Goal: Information Seeking & Learning: Learn about a topic

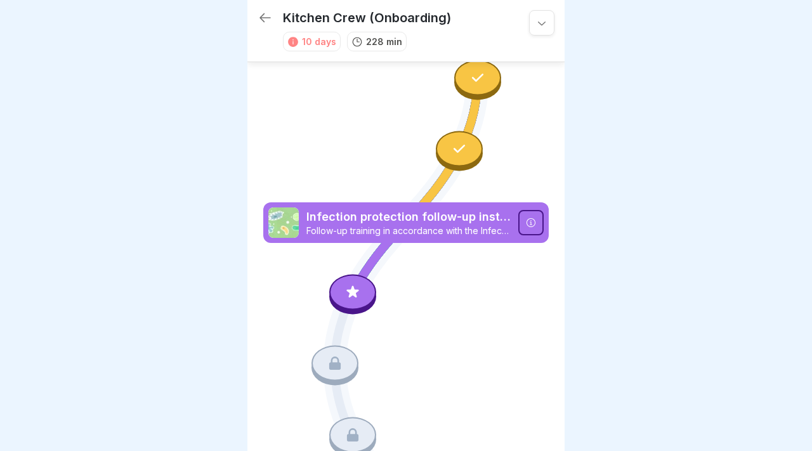
scroll to position [1324, 0]
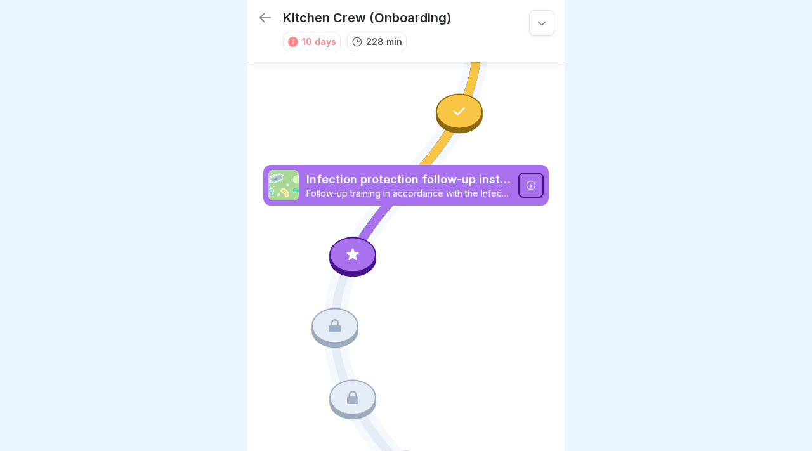
click at [355, 249] on icon at bounding box center [353, 254] width 17 height 17
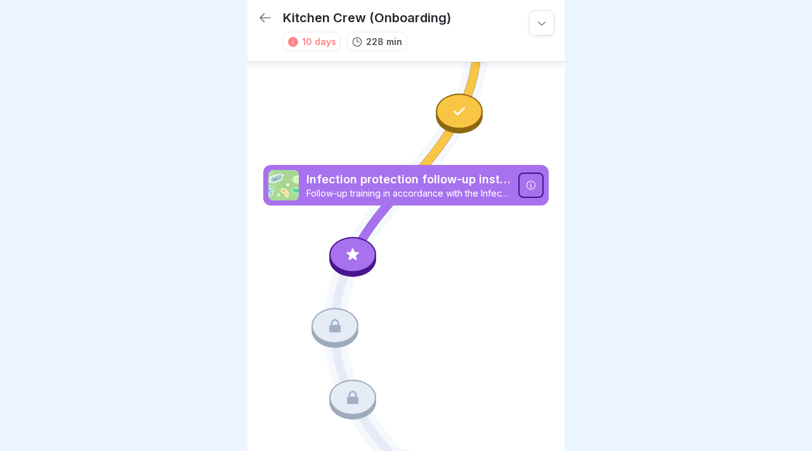
scroll to position [1372, 0]
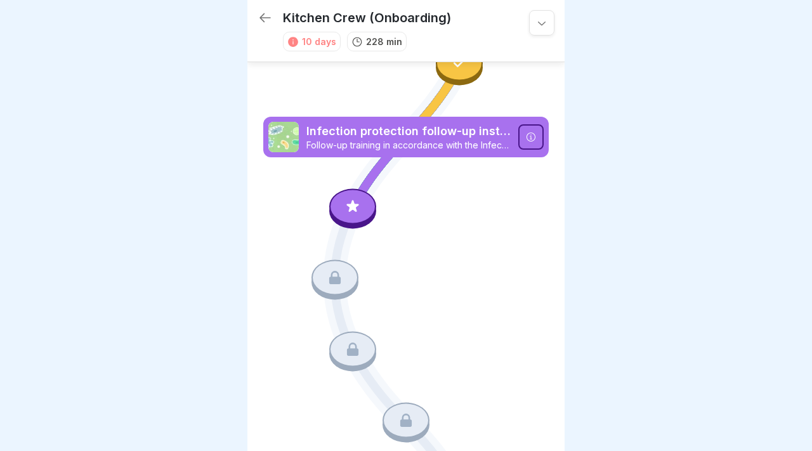
click at [348, 205] on icon at bounding box center [353, 206] width 12 height 12
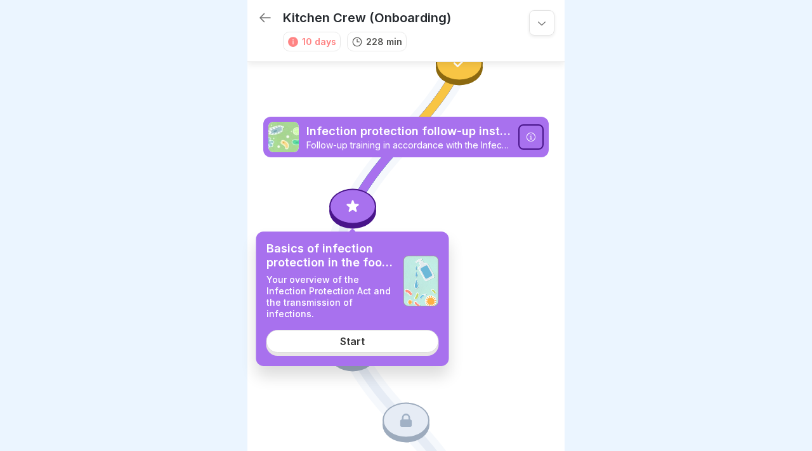
click at [343, 343] on div "Start" at bounding box center [352, 341] width 25 height 11
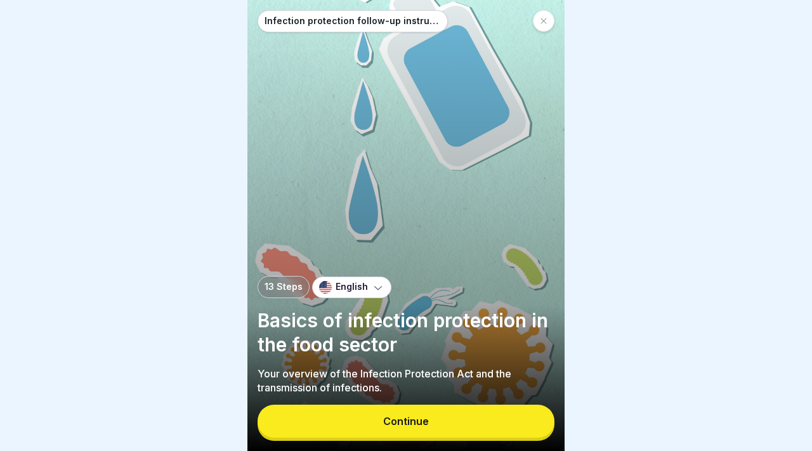
click at [431, 420] on button "Continue" at bounding box center [406, 421] width 297 height 33
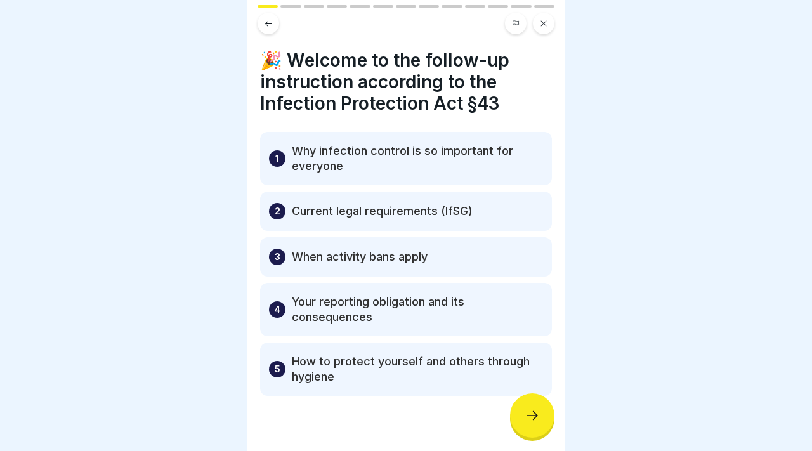
click at [351, 202] on div "2 Current legal requirements (IfSG)" at bounding box center [406, 211] width 292 height 39
click at [521, 415] on div at bounding box center [532, 416] width 44 height 44
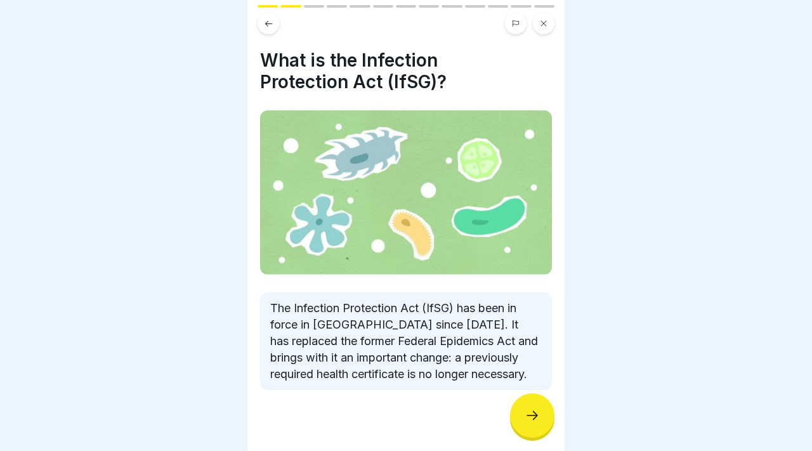
click at [521, 415] on div at bounding box center [532, 416] width 44 height 44
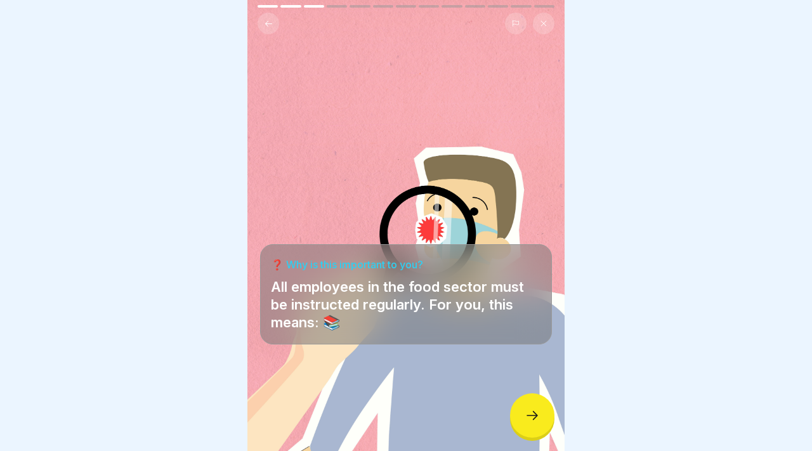
click at [532, 418] on icon at bounding box center [532, 415] width 15 height 15
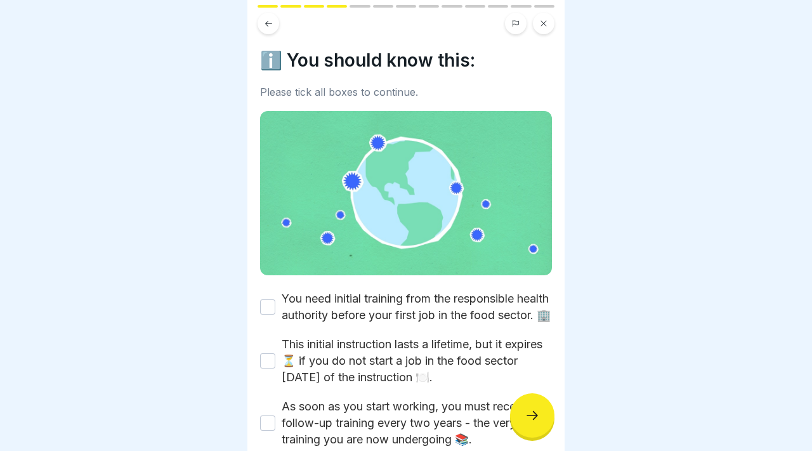
click at [532, 418] on icon at bounding box center [532, 415] width 15 height 15
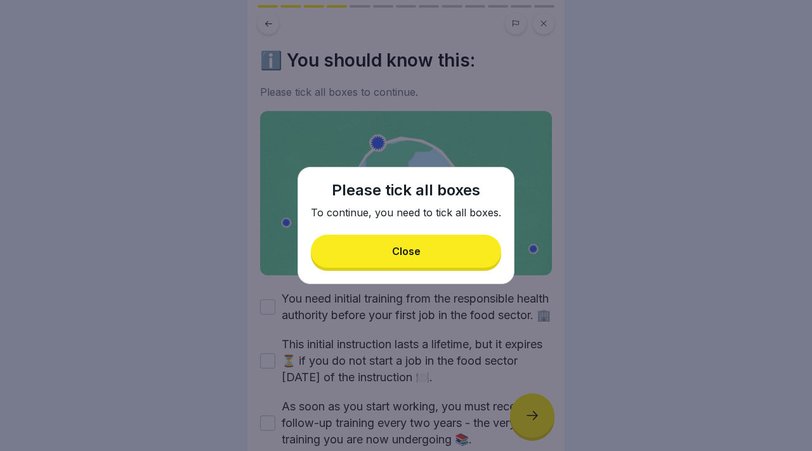
click at [439, 255] on button "Close" at bounding box center [406, 251] width 190 height 33
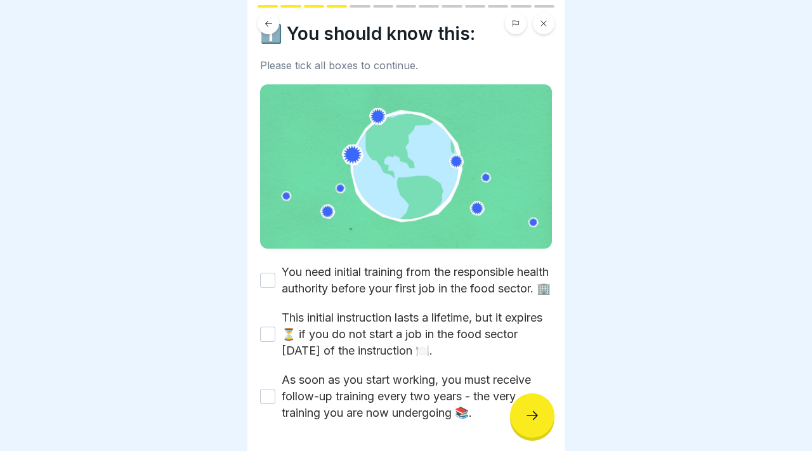
scroll to position [41, 0]
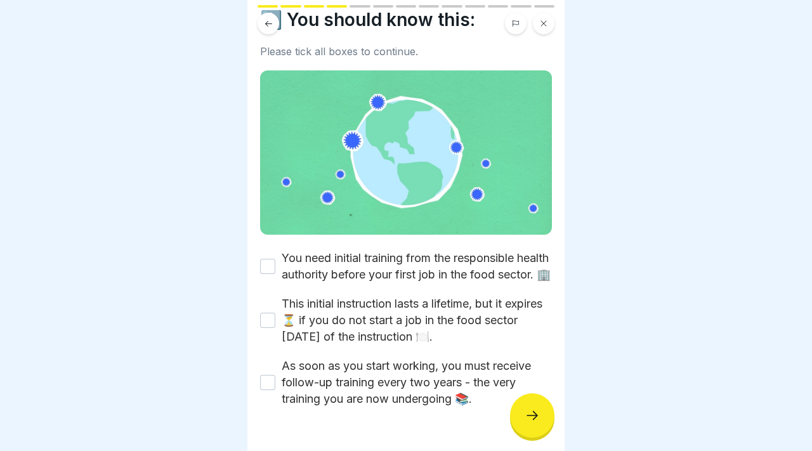
click at [268, 271] on button "You need initial training from the responsible health authority before your fir…" at bounding box center [267, 266] width 15 height 15
click at [267, 313] on div "This initial instruction lasts a lifetime, but it expires ⏳ if you do not start…" at bounding box center [406, 321] width 292 height 50
click at [267, 327] on div "This initial instruction lasts a lifetime, but it expires ⏳ if you do not start…" at bounding box center [406, 321] width 292 height 50
click at [267, 328] on button "This initial instruction lasts a lifetime, but it expires ⏳ if you do not start…" at bounding box center [267, 320] width 15 height 15
click at [267, 390] on button "As soon as you start working, you must receive follow-up training every two yea…" at bounding box center [267, 382] width 15 height 15
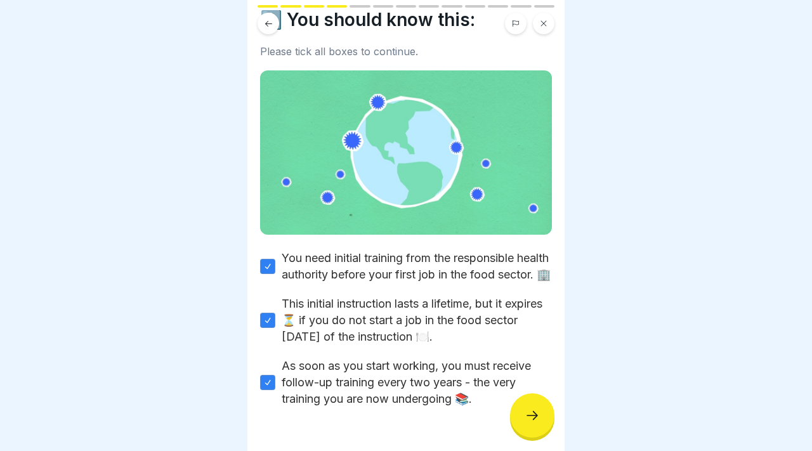
click at [550, 411] on div at bounding box center [532, 416] width 44 height 44
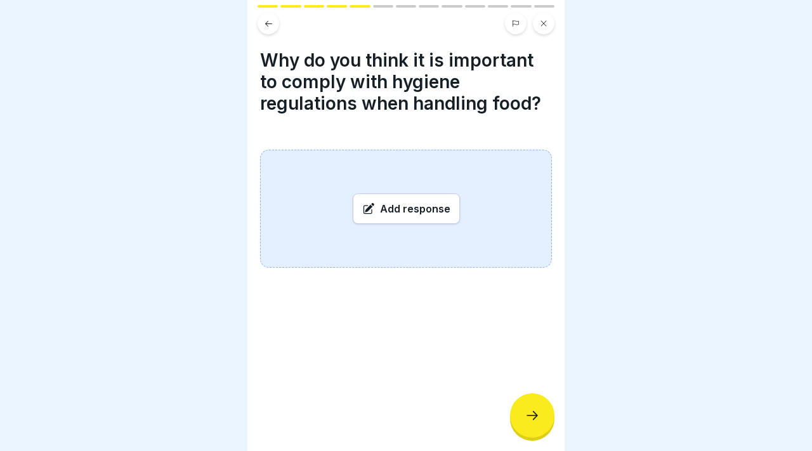
click at [427, 208] on div "Add response" at bounding box center [406, 209] width 107 height 30
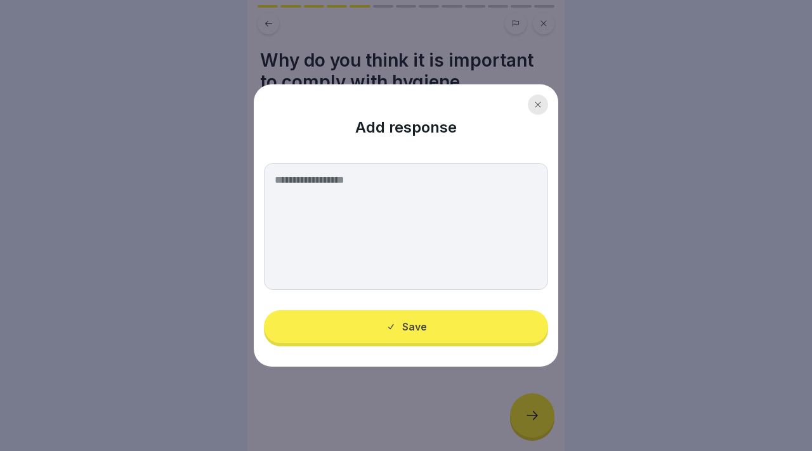
click at [427, 208] on textarea at bounding box center [406, 226] width 284 height 127
click at [529, 101] on div at bounding box center [538, 105] width 20 height 20
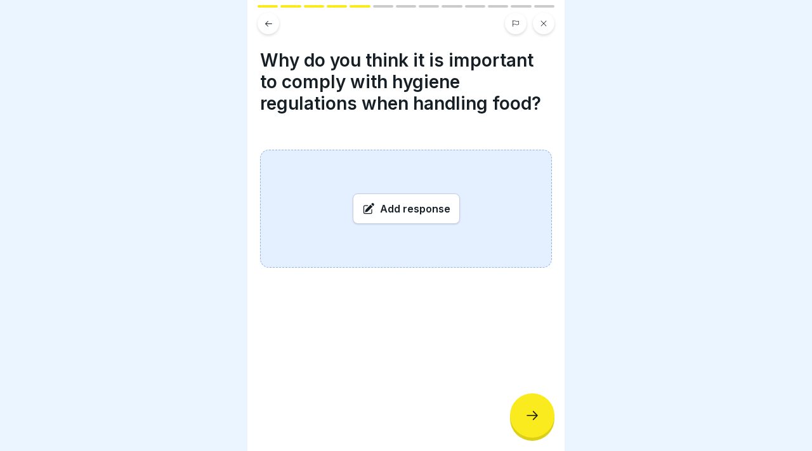
click at [418, 205] on div "Add response" at bounding box center [406, 209] width 107 height 30
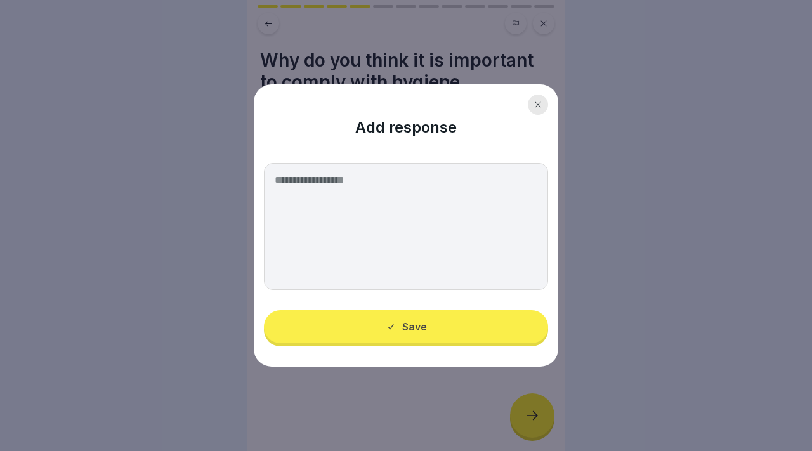
click at [416, 205] on textarea at bounding box center [406, 226] width 284 height 127
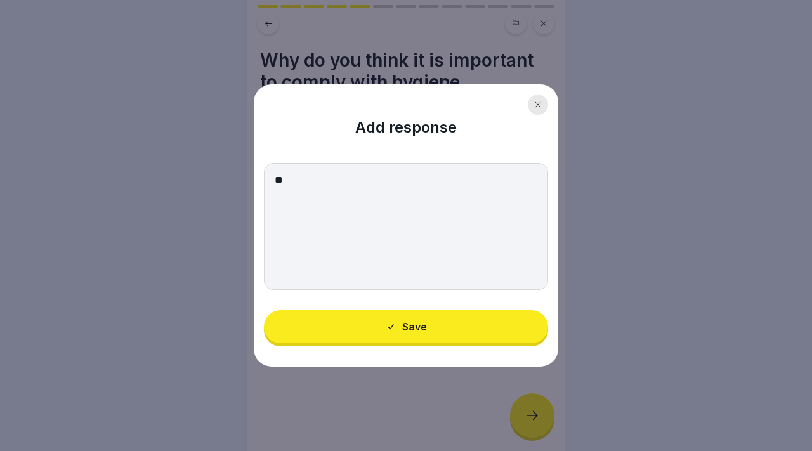
type textarea "*"
type textarea "**********"
click at [396, 328] on div "Save" at bounding box center [406, 326] width 41 height 11
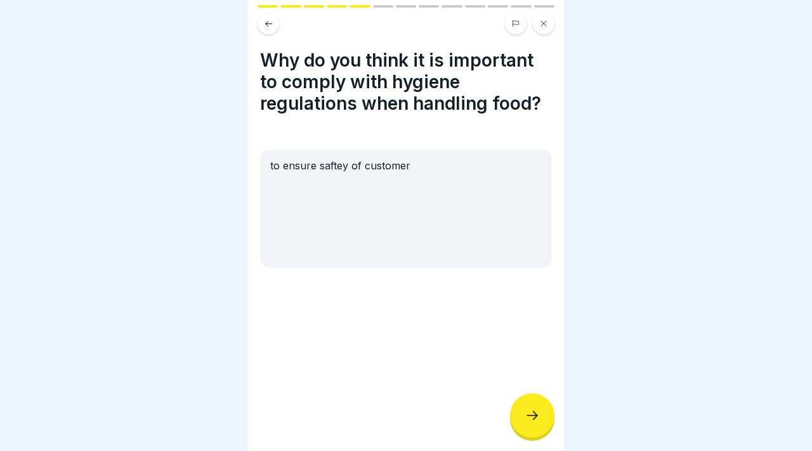
click at [531, 430] on div at bounding box center [532, 416] width 44 height 44
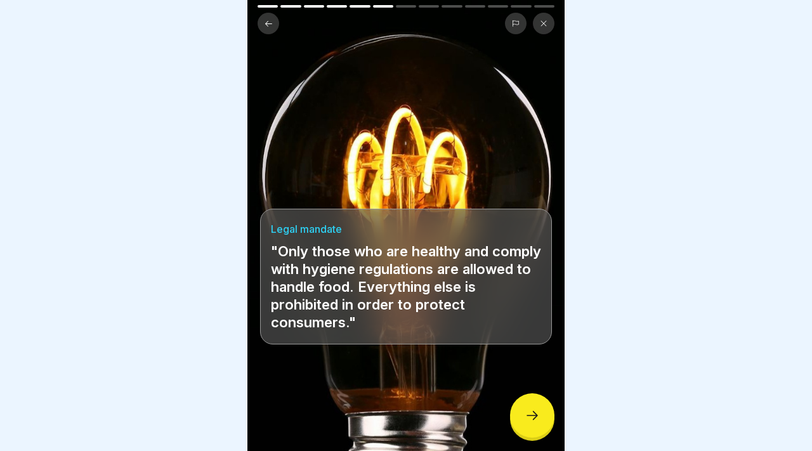
click at [523, 420] on div at bounding box center [532, 416] width 44 height 44
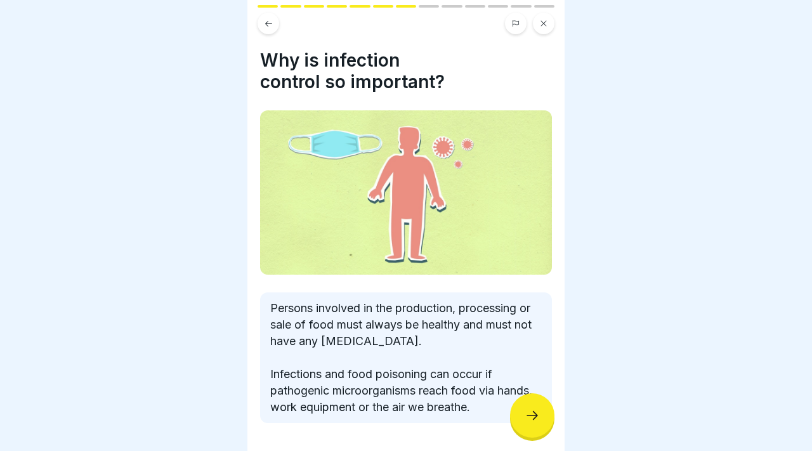
click at [523, 420] on div at bounding box center [532, 416] width 44 height 44
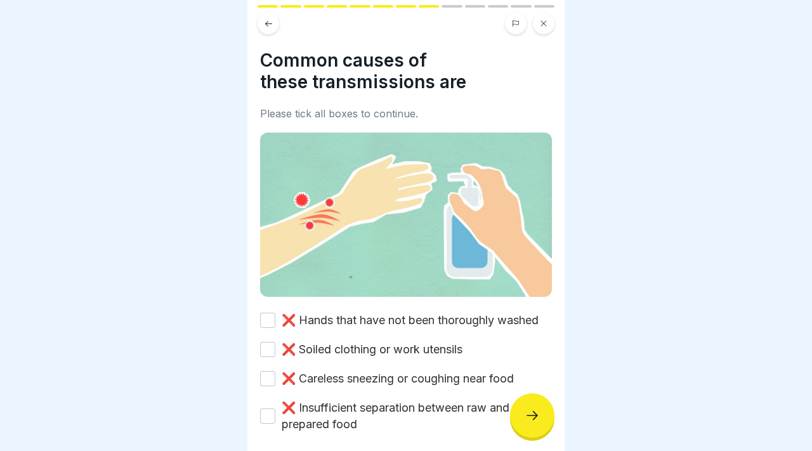
click at [523, 420] on div at bounding box center [532, 416] width 44 height 44
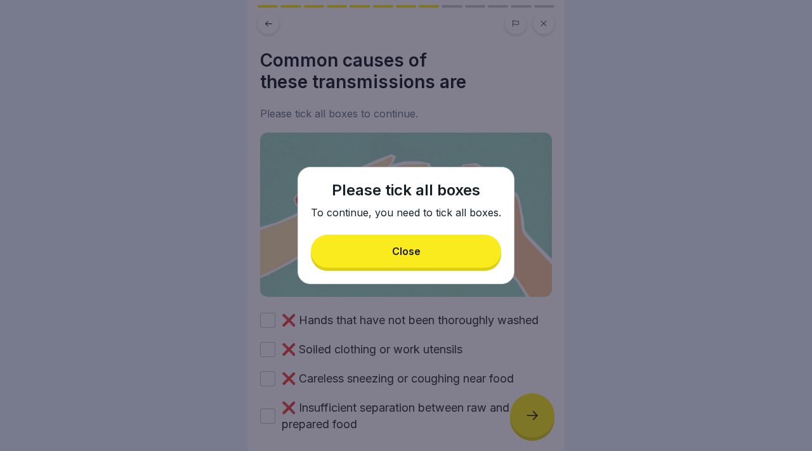
click at [396, 254] on div "Close" at bounding box center [406, 251] width 29 height 11
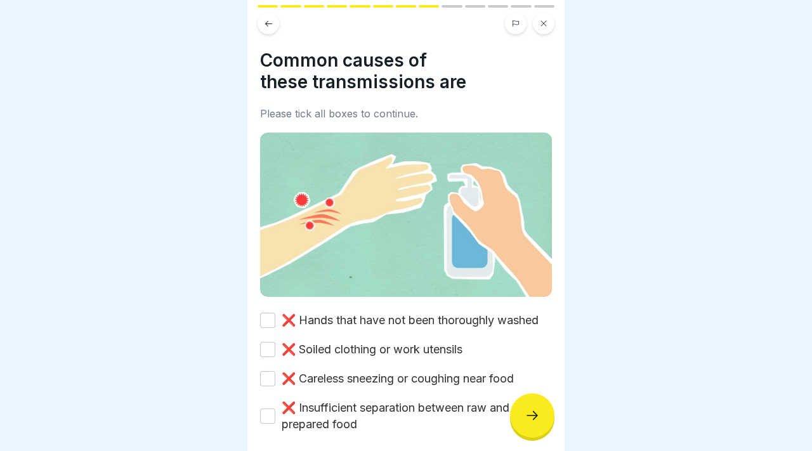
click at [265, 333] on div "❌ Hands that have not been thoroughly washed ❌ Soiled clothing or work utensils…" at bounding box center [406, 372] width 292 height 121
click at [266, 322] on button "❌ Hands that have not been thoroughly washed" at bounding box center [267, 320] width 15 height 15
click at [265, 352] on button "❌ Soiled clothing or work utensils" at bounding box center [267, 349] width 15 height 15
click at [265, 395] on div "❌ Hands that have not been thoroughly washed ❌ Soiled clothing or work utensils…" at bounding box center [406, 372] width 292 height 121
click at [260, 378] on button "❌ Careless sneezing or coughing near food" at bounding box center [267, 378] width 15 height 15
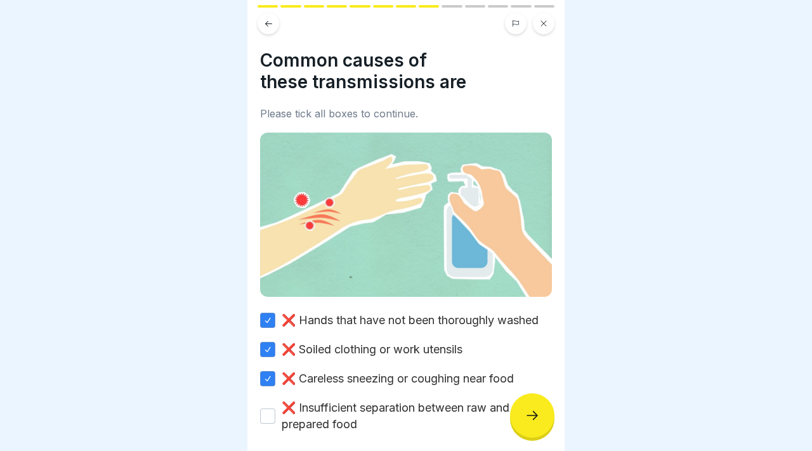
click at [267, 413] on button "❌ Insufficient separation between raw and prepared food" at bounding box center [267, 416] width 15 height 15
click at [525, 418] on icon at bounding box center [532, 415] width 15 height 15
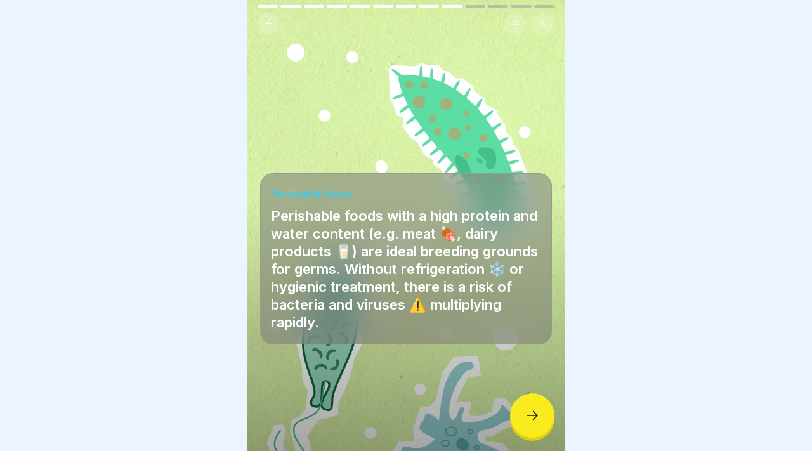
click at [525, 418] on icon at bounding box center [532, 415] width 15 height 15
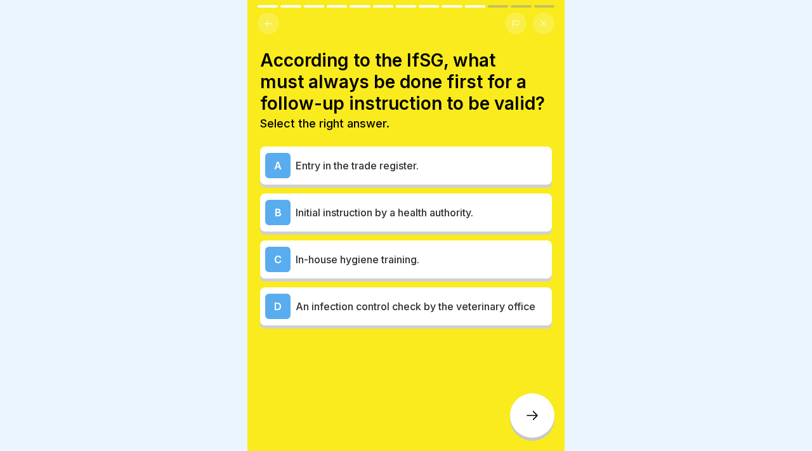
click at [364, 247] on div "C In-house hygiene training." at bounding box center [406, 259] width 282 height 25
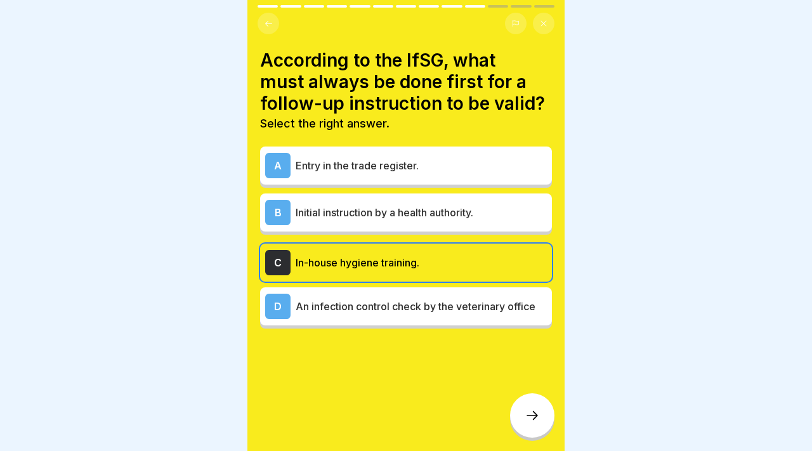
click at [388, 307] on p "An infection control check by the veterinary office" at bounding box center [421, 306] width 251 height 15
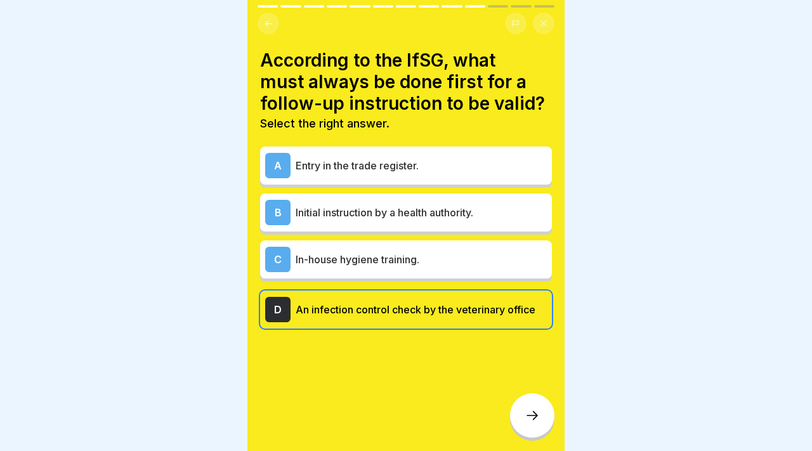
click at [462, 272] on div "C In-house hygiene training." at bounding box center [406, 259] width 282 height 25
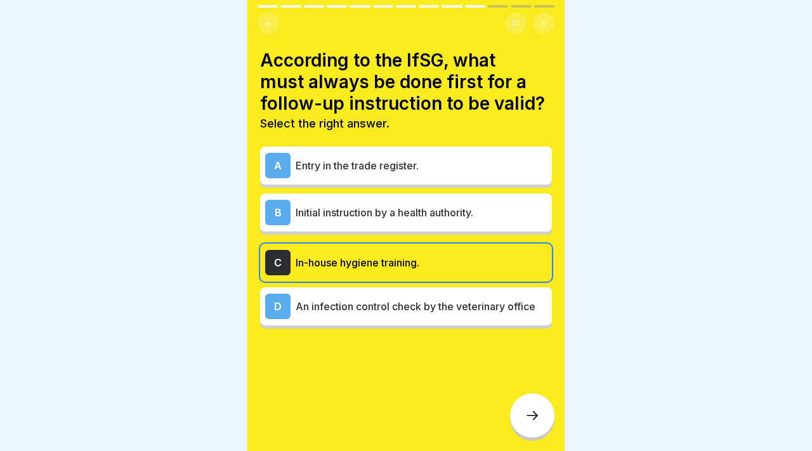
click at [529, 420] on icon at bounding box center [532, 415] width 15 height 15
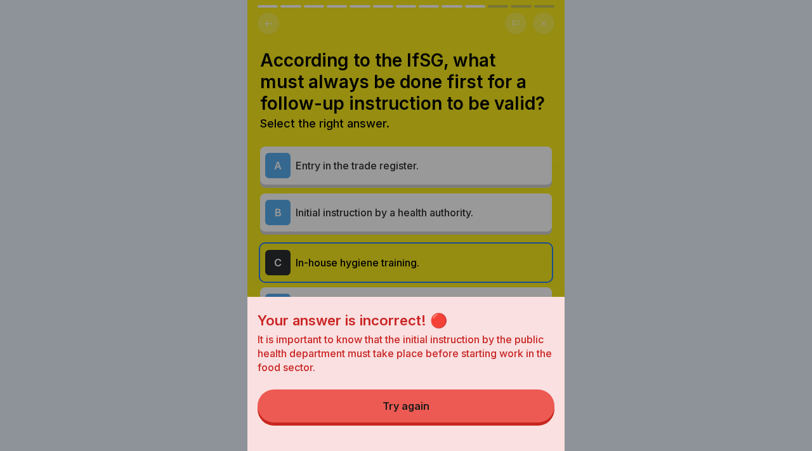
click at [494, 392] on button "Try again" at bounding box center [406, 406] width 297 height 33
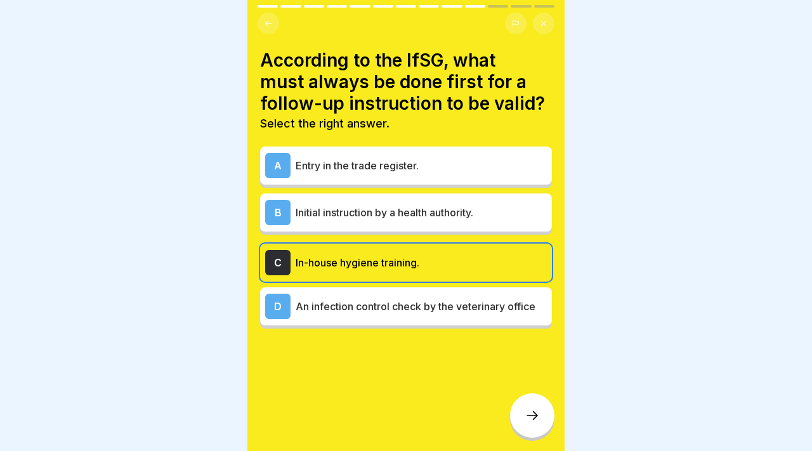
click at [435, 314] on div "D An infection control check by the veterinary office" at bounding box center [406, 306] width 282 height 25
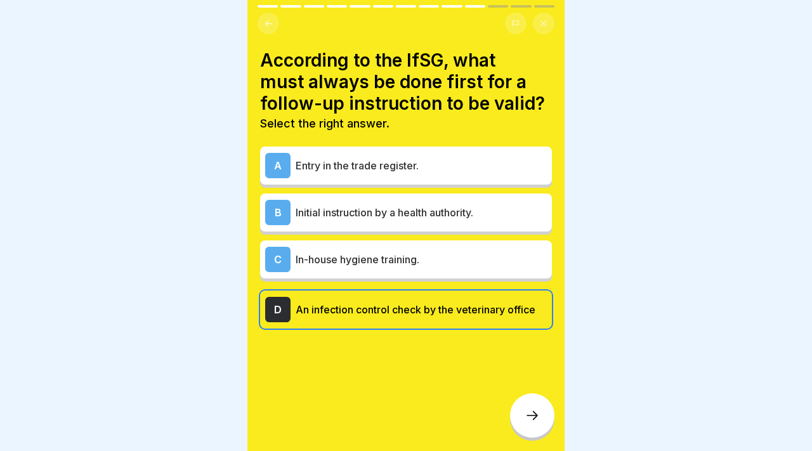
click at [529, 411] on icon at bounding box center [532, 415] width 15 height 15
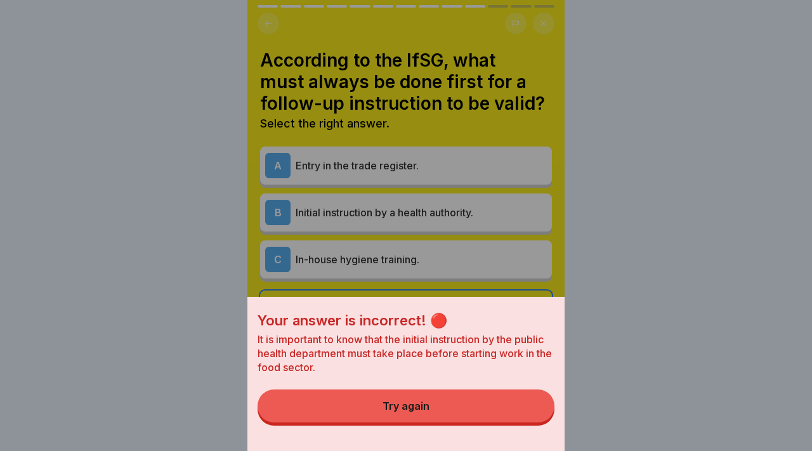
click at [494, 413] on button "Try again" at bounding box center [406, 406] width 297 height 33
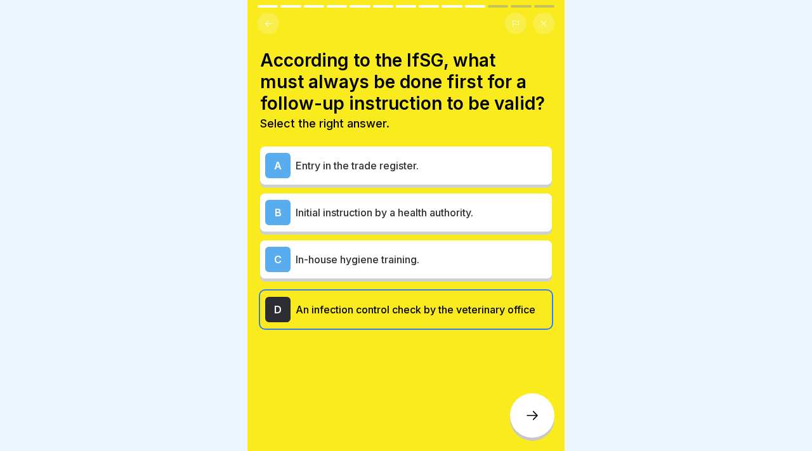
click at [414, 215] on p "Initial instruction by a health authority." at bounding box center [421, 212] width 251 height 15
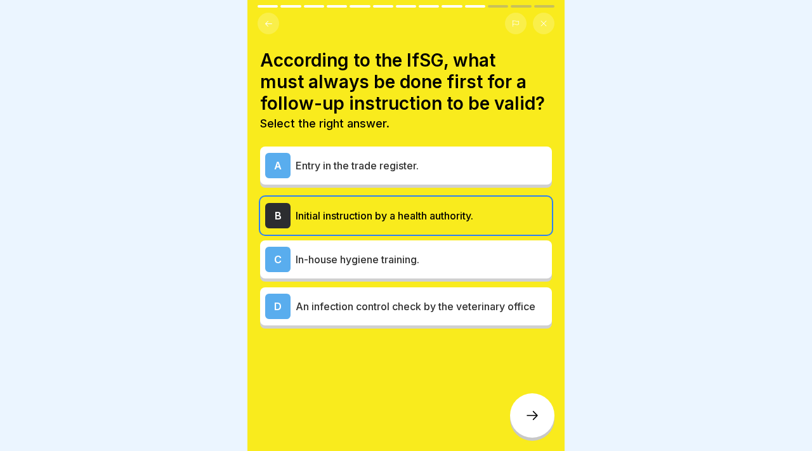
click at [540, 414] on div at bounding box center [532, 416] width 44 height 44
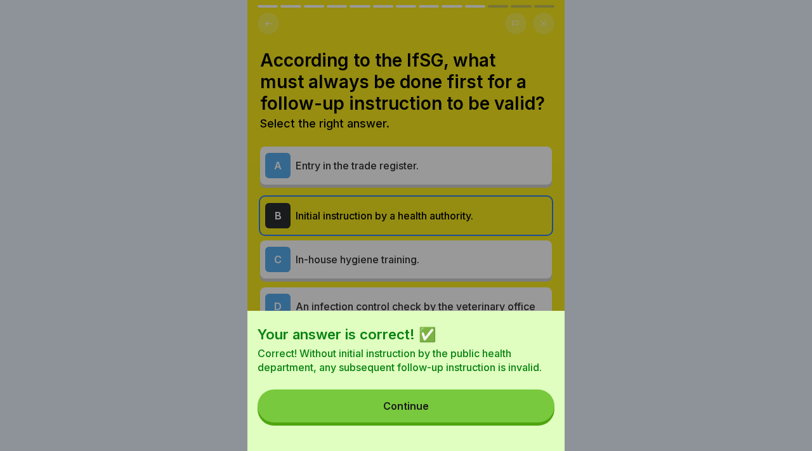
click at [471, 380] on div "Your answer is correct! ✅ Correct! Without initial instruction by the public he…" at bounding box center [406, 381] width 317 height 140
click at [465, 403] on button "Continue" at bounding box center [406, 406] width 297 height 33
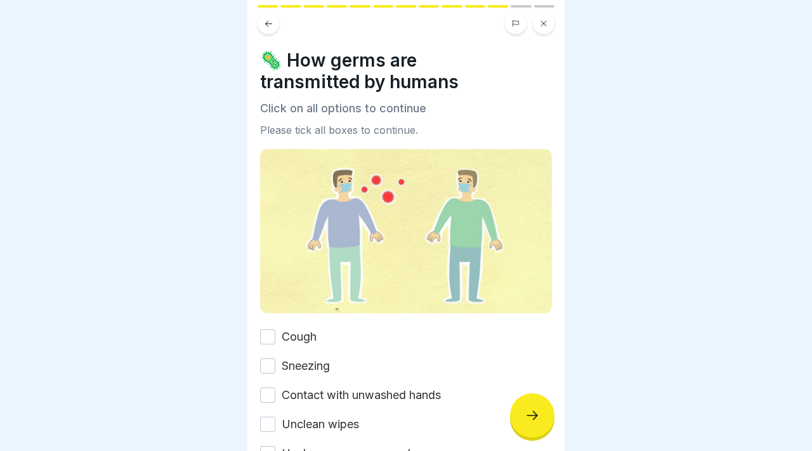
click at [268, 334] on button "Cough" at bounding box center [267, 336] width 15 height 15
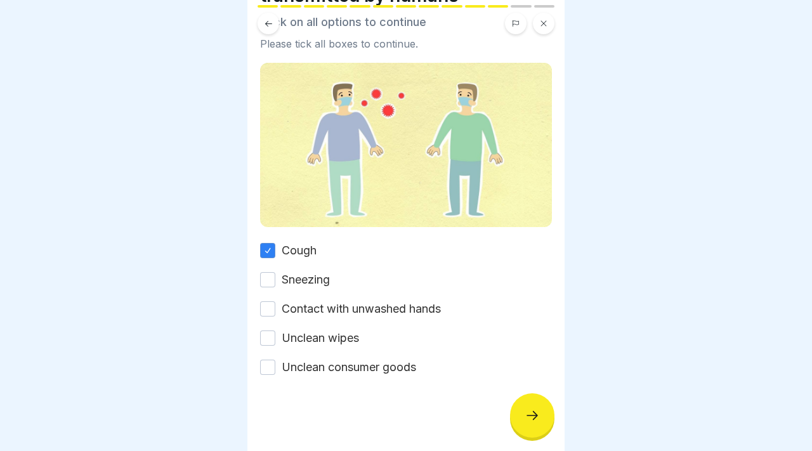
click at [267, 282] on button "Sneezing" at bounding box center [267, 279] width 15 height 15
click at [270, 317] on div "Cough Sneezing Contact with unwashed hands Unclean wipes Unclean consumer goods" at bounding box center [406, 308] width 292 height 133
click at [263, 302] on button "Contact with unwashed hands" at bounding box center [267, 309] width 15 height 15
click at [263, 343] on button "Unclean wipes" at bounding box center [267, 338] width 15 height 15
click at [268, 374] on button "Unclean consumer goods" at bounding box center [267, 367] width 15 height 15
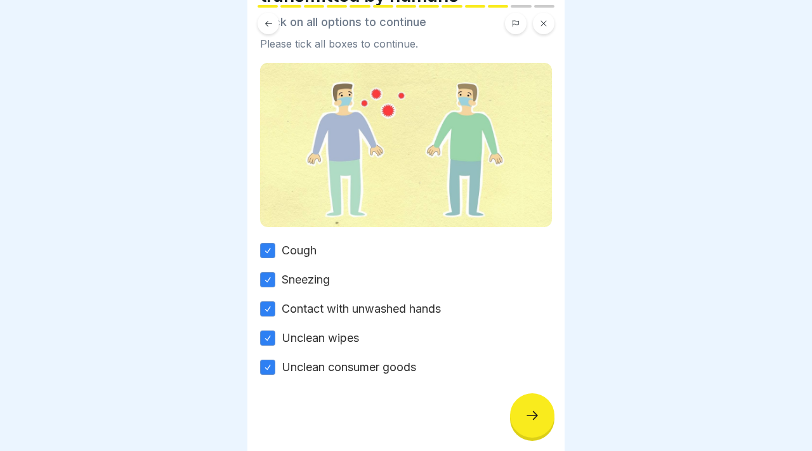
click at [528, 416] on icon at bounding box center [532, 415] width 15 height 15
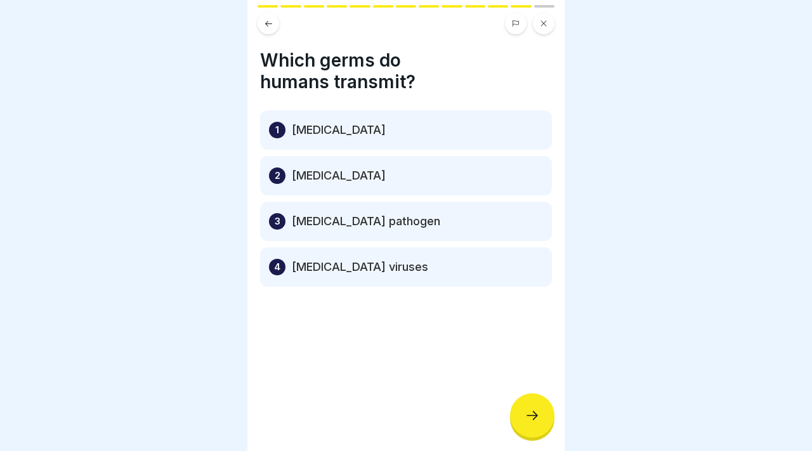
click at [292, 131] on p "[MEDICAL_DATA]" at bounding box center [339, 130] width 94 height 15
click at [326, 185] on div "2 [MEDICAL_DATA]" at bounding box center [406, 175] width 292 height 39
click at [305, 140] on div "1 [MEDICAL_DATA]" at bounding box center [406, 129] width 292 height 39
click at [296, 225] on p "[MEDICAL_DATA] pathogen" at bounding box center [366, 221] width 149 height 15
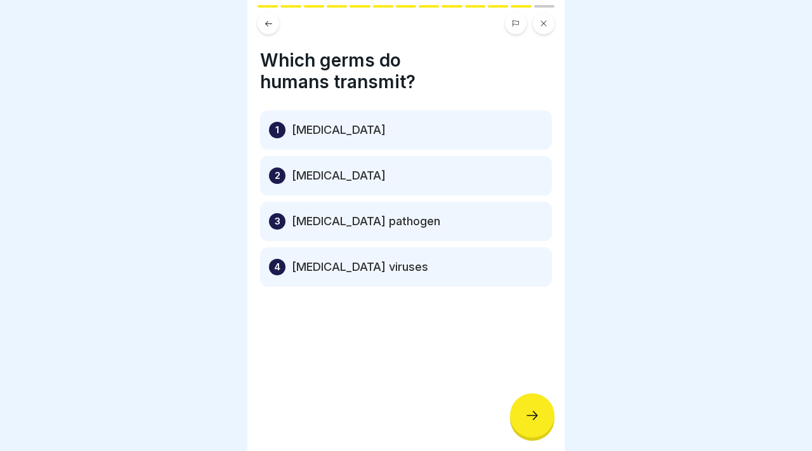
click at [527, 416] on icon at bounding box center [532, 415] width 11 height 9
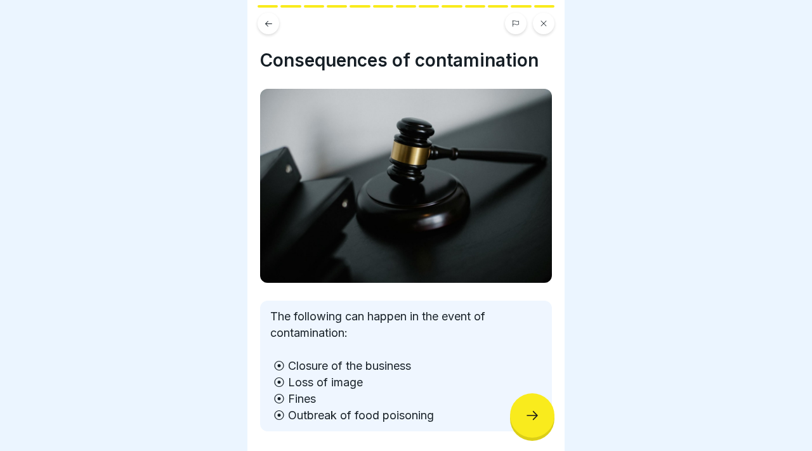
click at [527, 416] on icon at bounding box center [532, 415] width 11 height 9
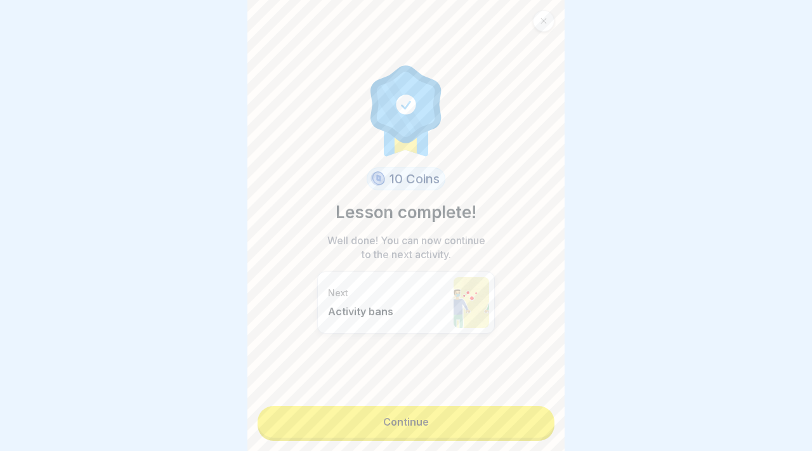
click at [478, 439] on div "10 Coins Lesson complete! Well done! You can now continue to the next activity.…" at bounding box center [406, 225] width 317 height 451
click at [472, 418] on link "Continue" at bounding box center [406, 422] width 297 height 32
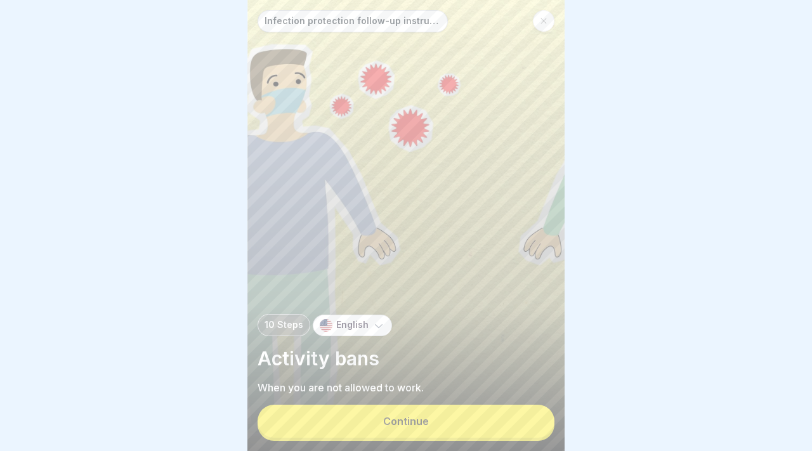
click at [472, 418] on button "Continue" at bounding box center [406, 421] width 297 height 33
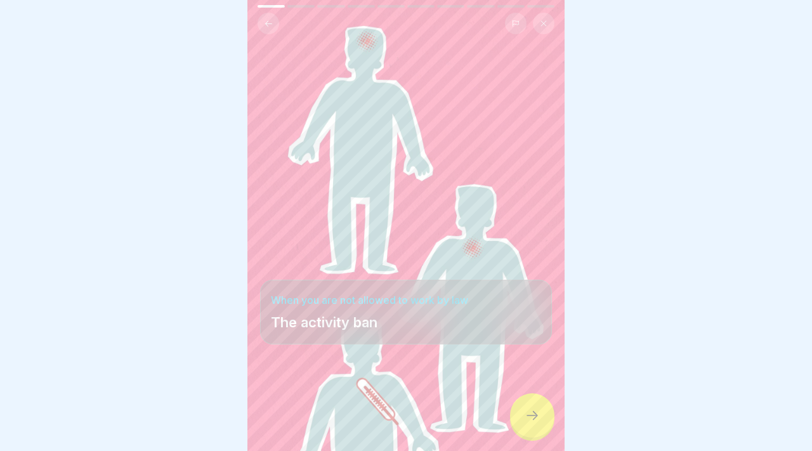
click at [553, 436] on div "When you are not allowed to work by law The activity ban" at bounding box center [406, 225] width 317 height 451
click at [528, 404] on div at bounding box center [532, 416] width 44 height 44
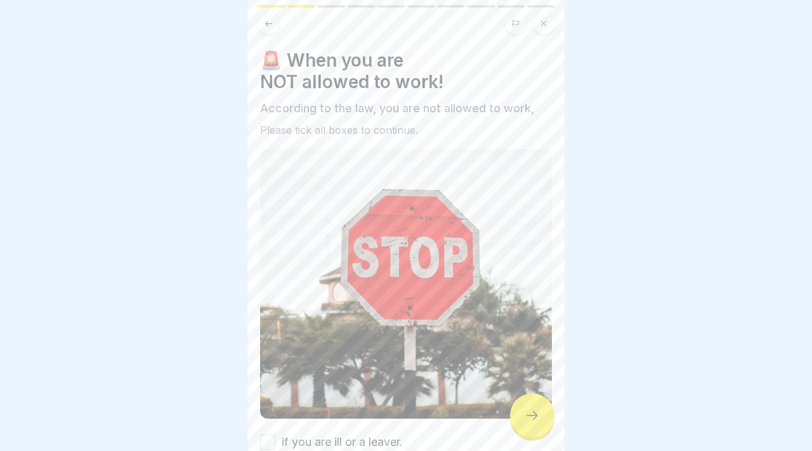
click at [528, 404] on div at bounding box center [532, 416] width 44 height 44
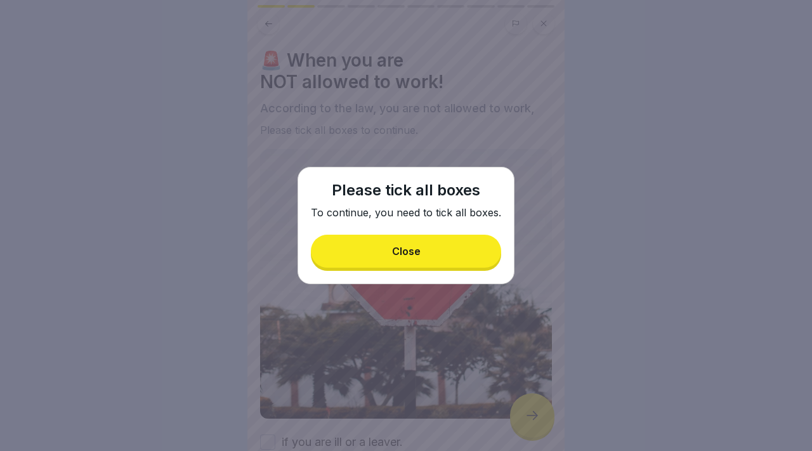
click at [430, 249] on button "Close" at bounding box center [406, 251] width 190 height 33
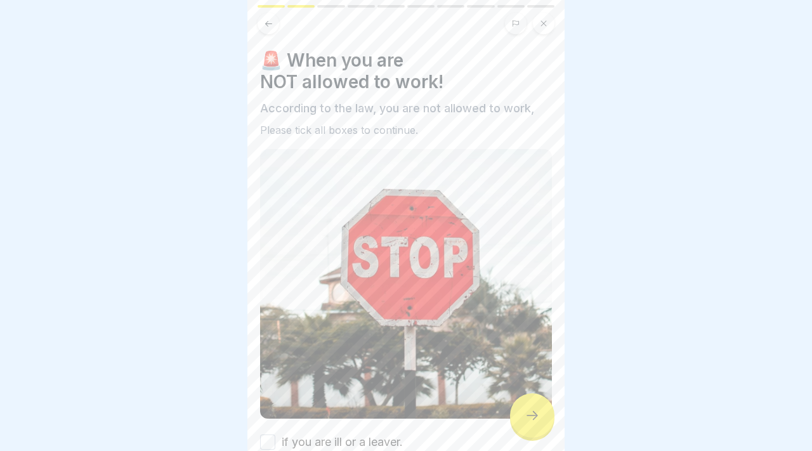
scroll to position [105, 0]
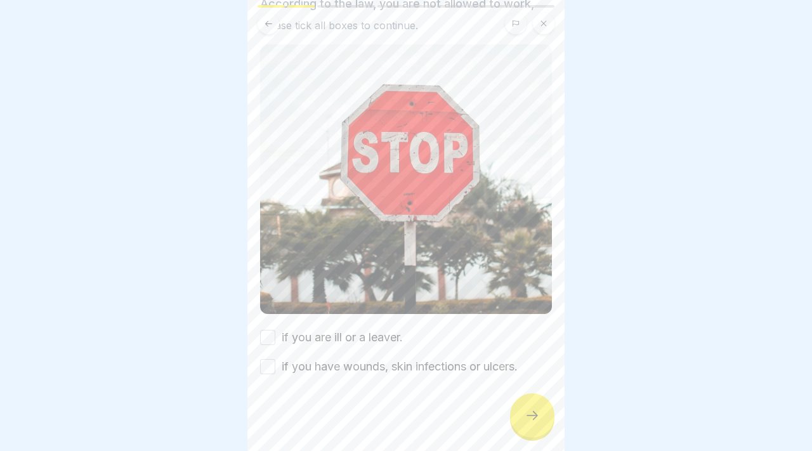
click at [272, 329] on div "if you are ill or a leaver." at bounding box center [331, 337] width 143 height 17
click at [267, 348] on div "if you are ill or a leaver. if you have wounds, skin infections or ulcers." at bounding box center [406, 352] width 292 height 46
click at [267, 369] on button "if you have wounds, skin infections or ulcers." at bounding box center [267, 366] width 15 height 15
click at [261, 341] on button "if you are ill or a leaver." at bounding box center [267, 337] width 15 height 15
click at [526, 414] on icon at bounding box center [532, 415] width 15 height 15
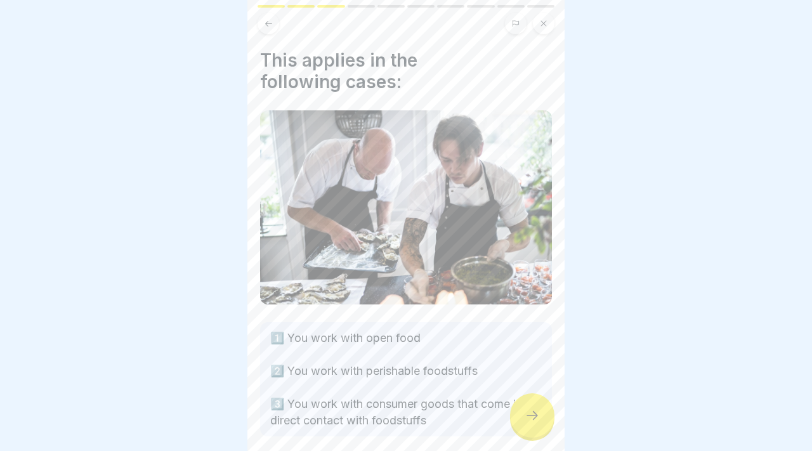
click at [532, 423] on icon at bounding box center [532, 415] width 15 height 15
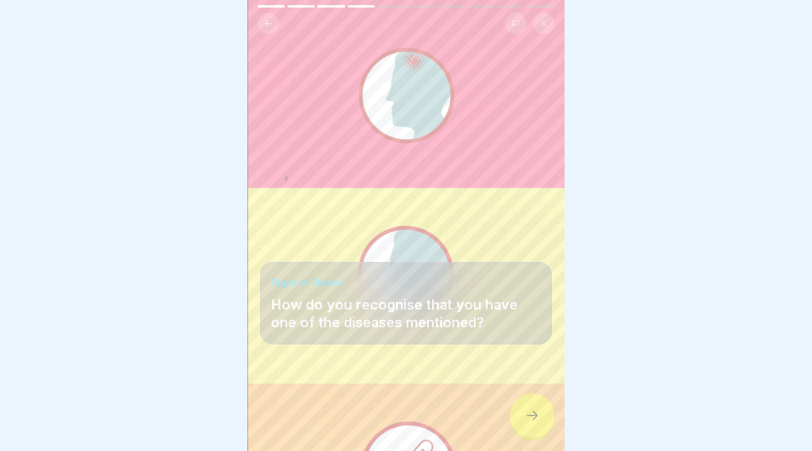
click at [535, 427] on div at bounding box center [532, 416] width 44 height 44
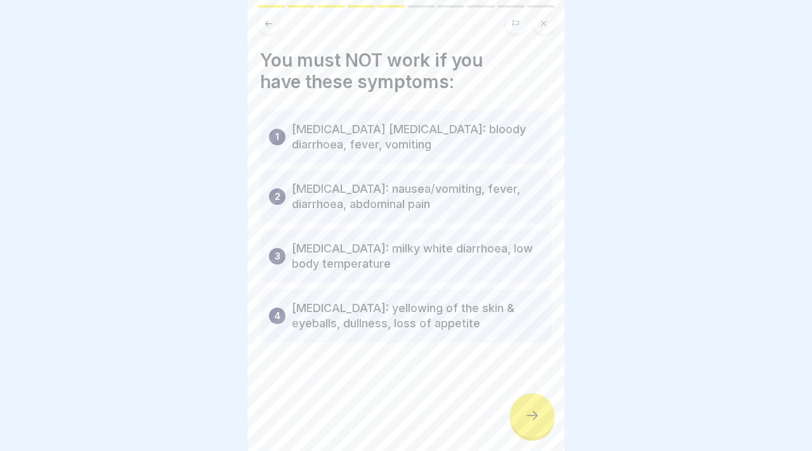
click at [535, 427] on div at bounding box center [532, 416] width 44 height 44
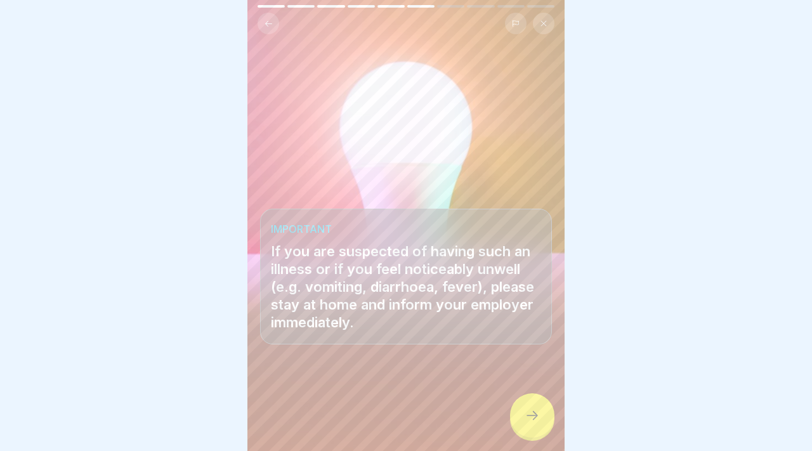
click at [535, 427] on div at bounding box center [532, 416] width 44 height 44
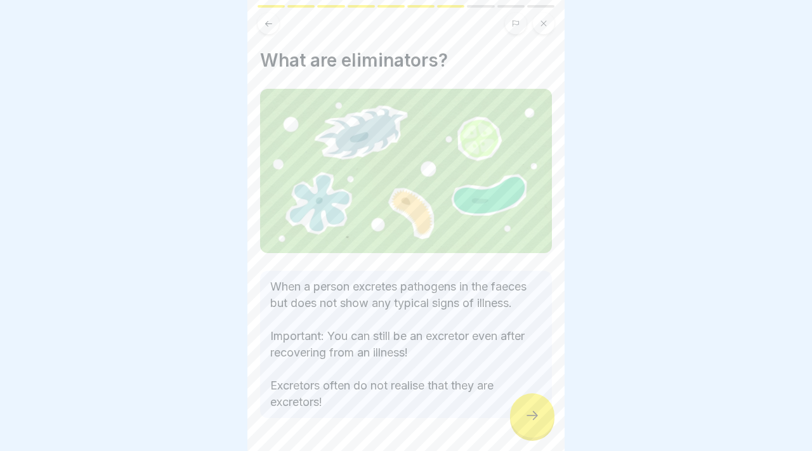
click at [535, 427] on div at bounding box center [532, 416] width 44 height 44
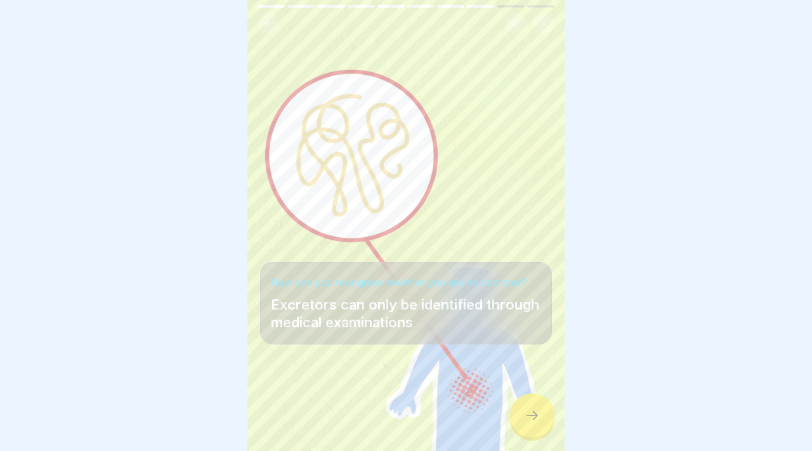
click at [535, 427] on div at bounding box center [532, 416] width 44 height 44
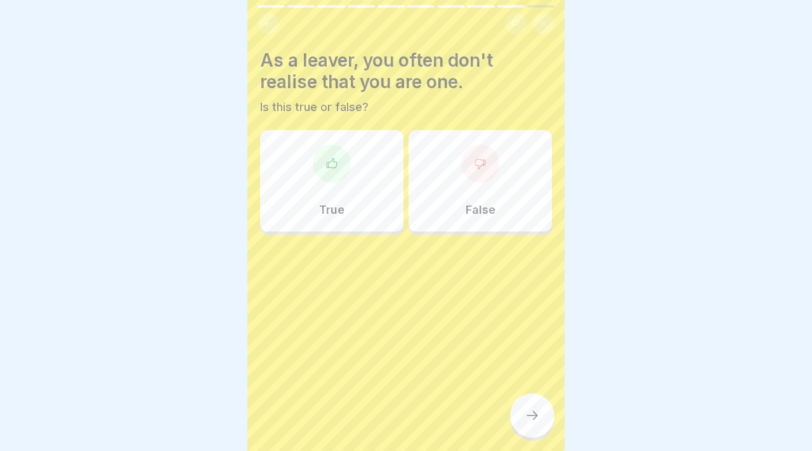
click at [361, 202] on div "True" at bounding box center [331, 181] width 143 height 102
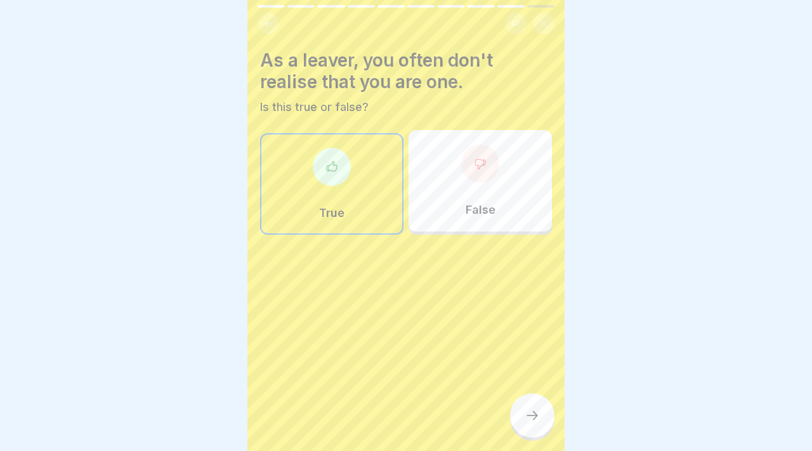
click at [533, 411] on icon at bounding box center [532, 415] width 15 height 15
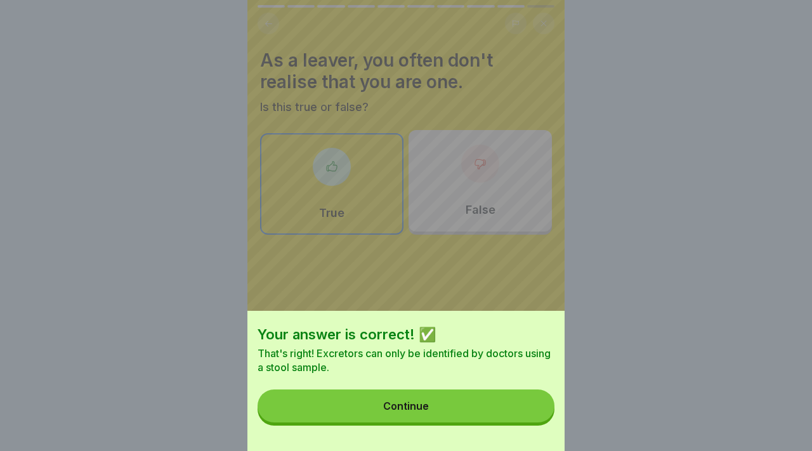
click at [525, 411] on button "Continue" at bounding box center [406, 406] width 297 height 33
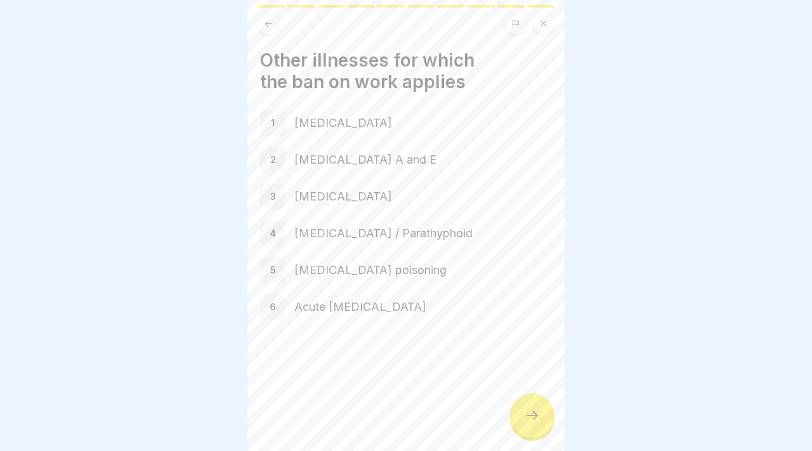
click at [525, 411] on icon at bounding box center [532, 415] width 15 height 15
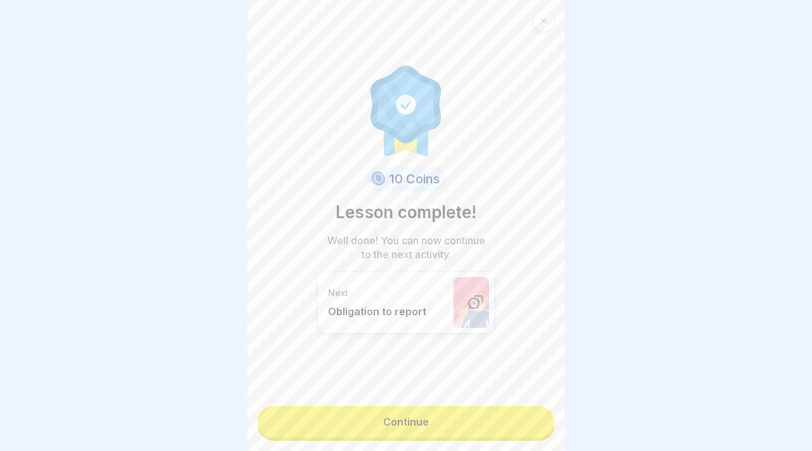
click at [523, 421] on link "Continue" at bounding box center [406, 422] width 297 height 32
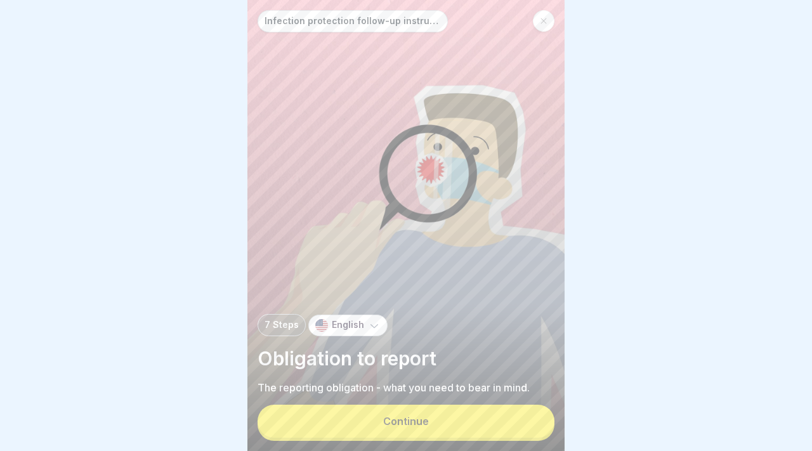
click at [523, 421] on button "Continue" at bounding box center [406, 421] width 297 height 33
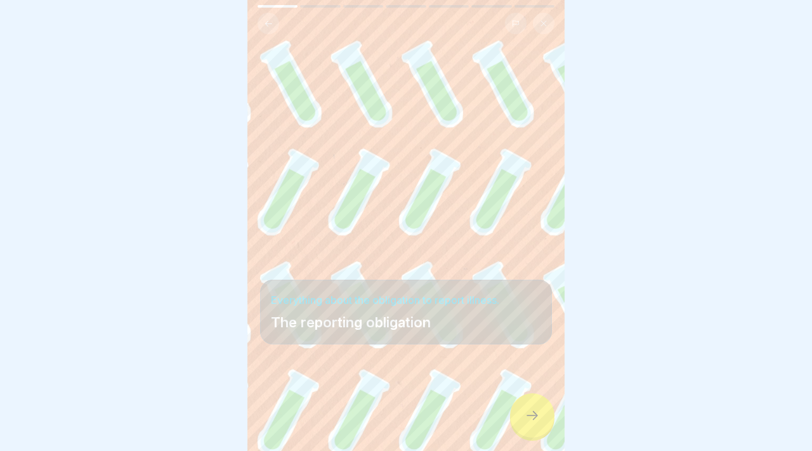
click at [523, 421] on div at bounding box center [532, 416] width 44 height 44
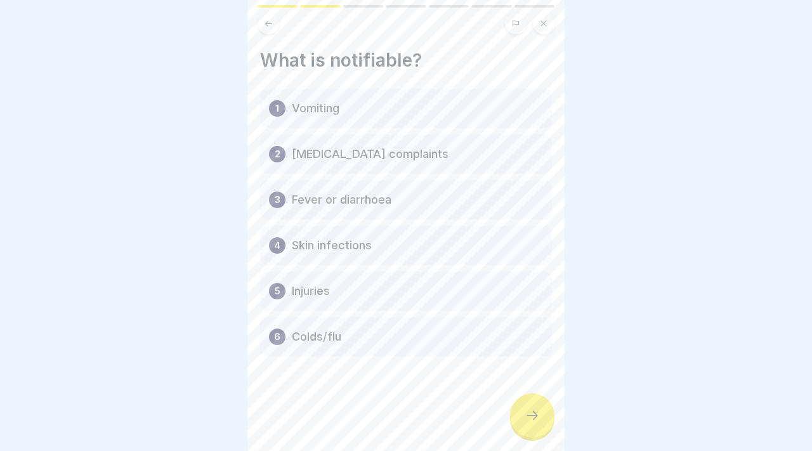
click at [523, 421] on div at bounding box center [532, 416] width 44 height 44
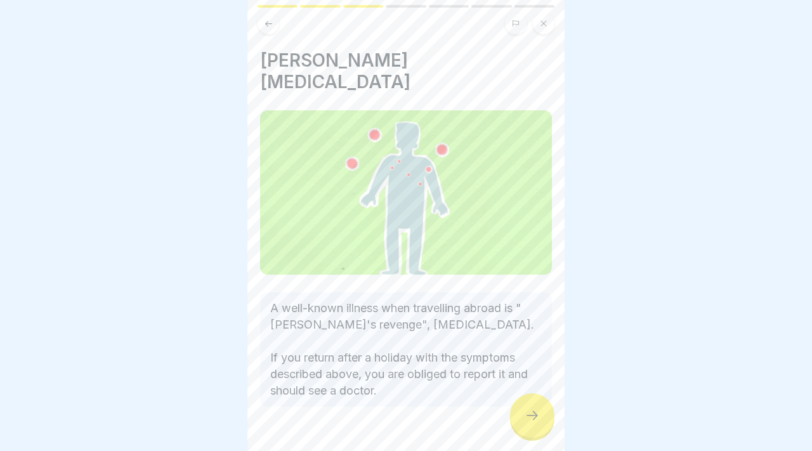
click at [523, 421] on div at bounding box center [532, 416] width 44 height 44
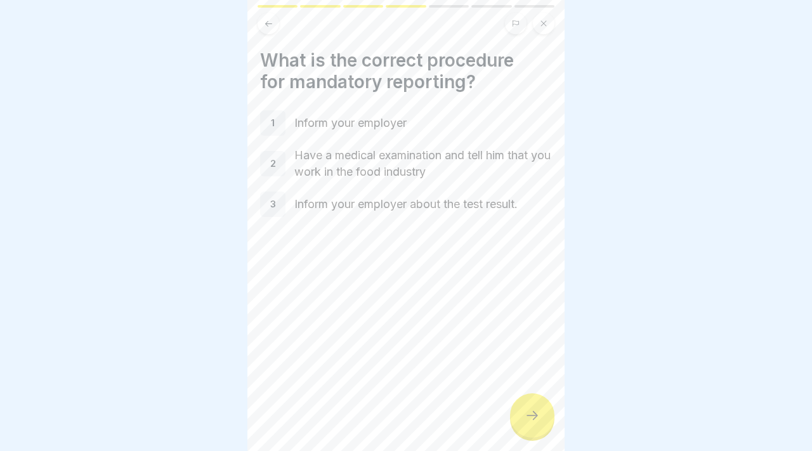
click at [523, 421] on div at bounding box center [532, 416] width 44 height 44
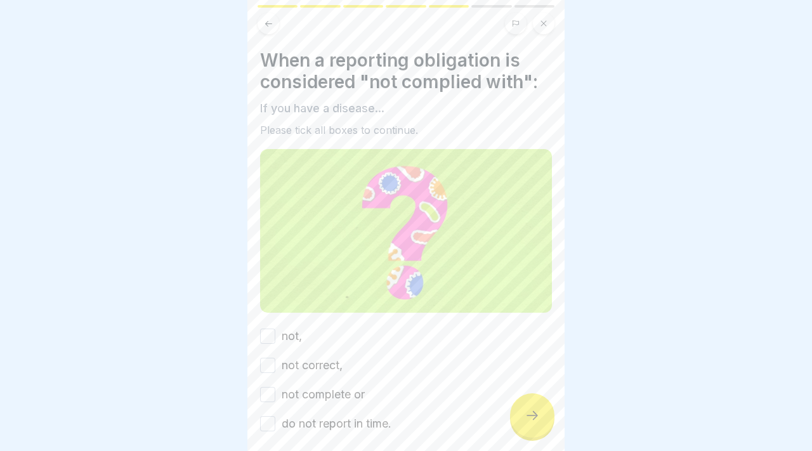
click at [523, 421] on div at bounding box center [532, 416] width 44 height 44
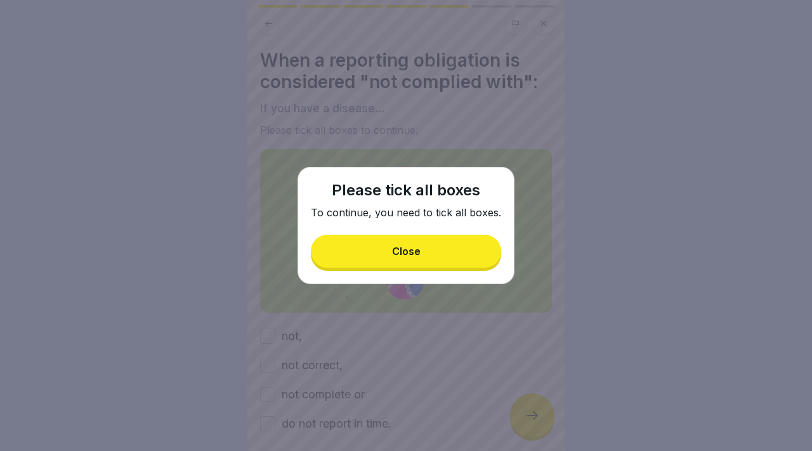
click at [340, 255] on button "Close" at bounding box center [406, 251] width 190 height 33
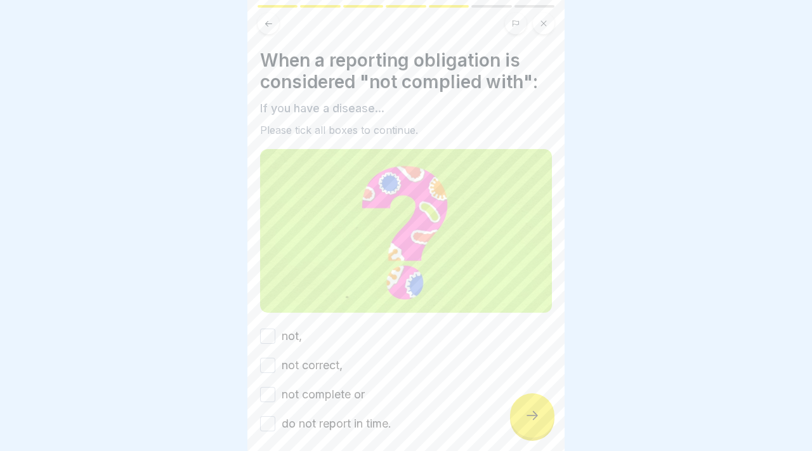
click at [270, 336] on button "not," at bounding box center [267, 336] width 15 height 15
click at [270, 368] on button "not correct," at bounding box center [267, 365] width 15 height 15
click at [270, 403] on div "not, not correct, not complete or do not report in time." at bounding box center [406, 380] width 292 height 104
click at [270, 416] on div "do not report in time." at bounding box center [325, 424] width 131 height 17
click at [270, 418] on button "do not report in time." at bounding box center [267, 423] width 15 height 15
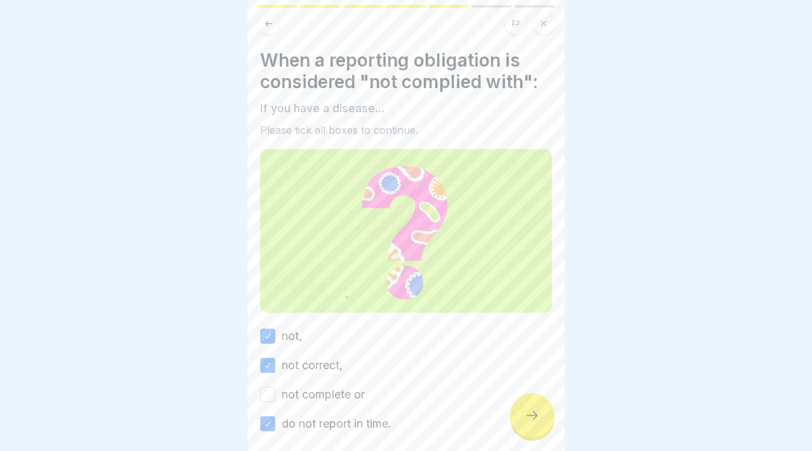
click at [263, 387] on div "not complete or" at bounding box center [312, 395] width 105 height 17
click at [263, 392] on button "not complete or" at bounding box center [267, 394] width 15 height 15
click at [529, 417] on icon at bounding box center [532, 415] width 15 height 15
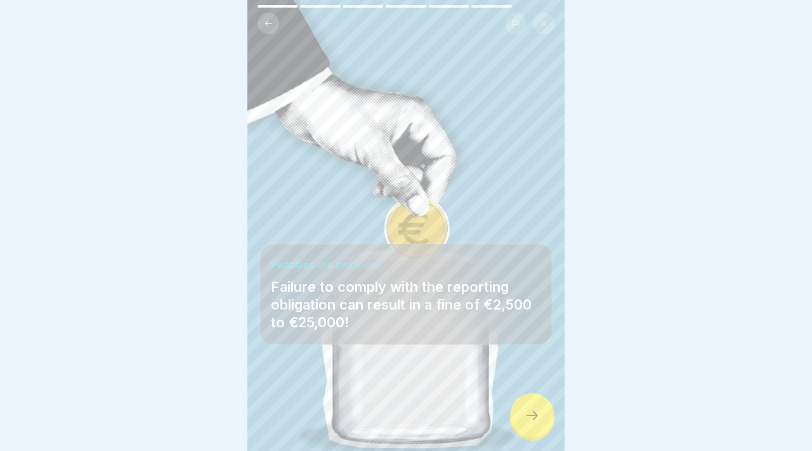
click at [529, 417] on icon at bounding box center [532, 415] width 15 height 15
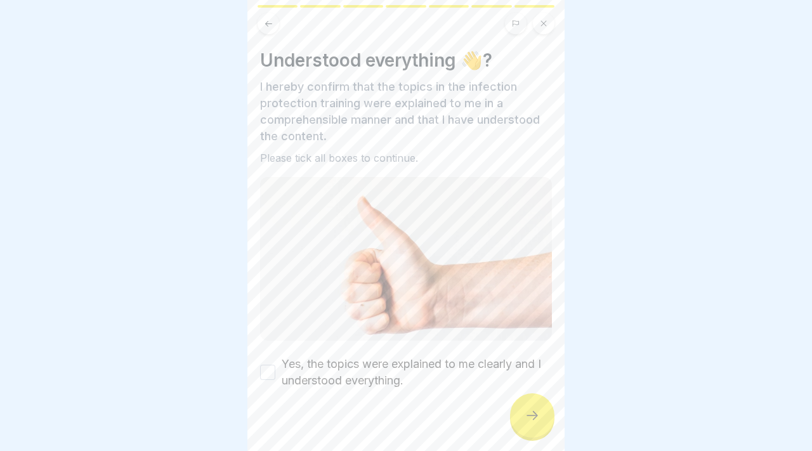
click at [529, 417] on icon at bounding box center [532, 415] width 15 height 15
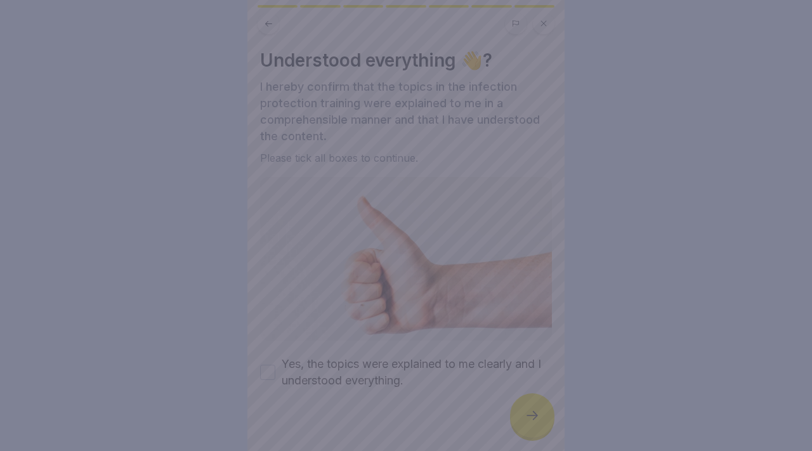
click at [529, 417] on div at bounding box center [406, 225] width 812 height 451
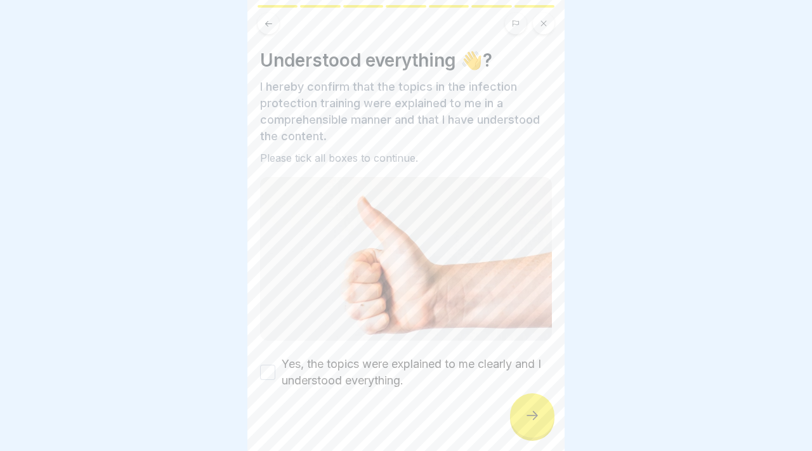
click at [533, 425] on div at bounding box center [532, 416] width 44 height 44
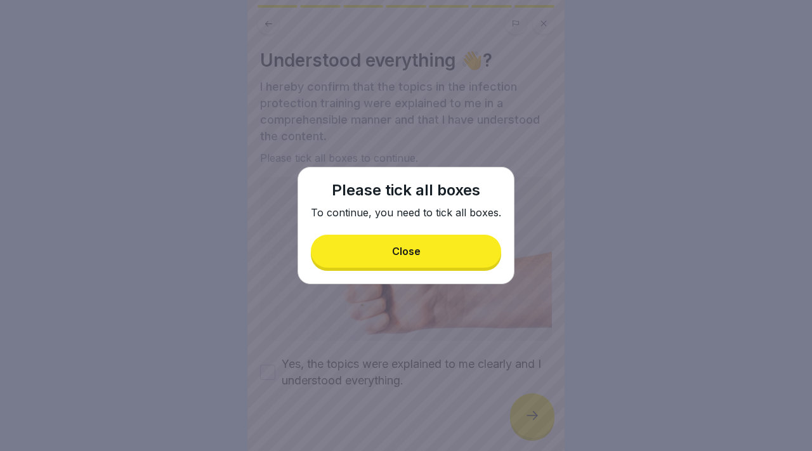
click at [420, 256] on button "Close" at bounding box center [406, 251] width 190 height 33
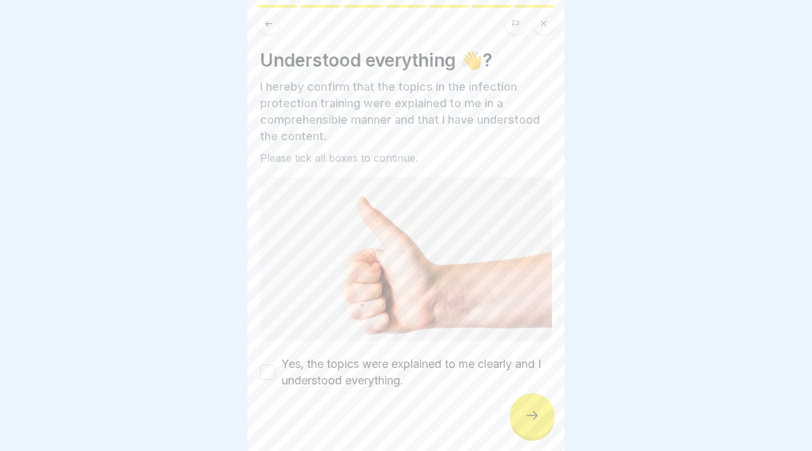
click at [527, 418] on icon at bounding box center [532, 415] width 15 height 15
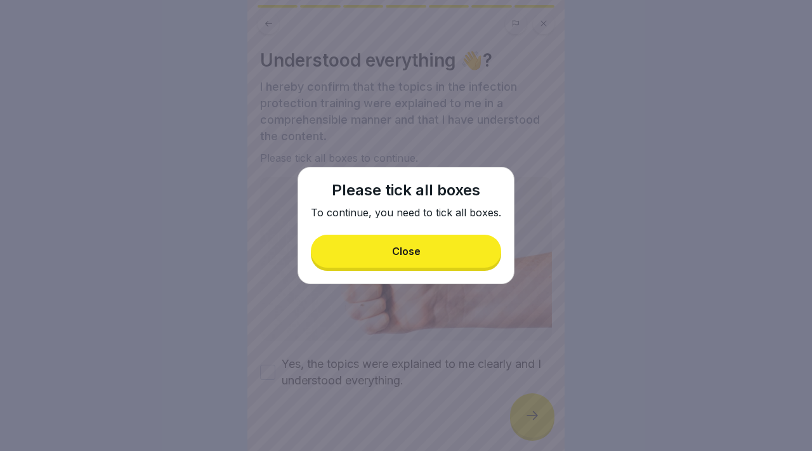
click at [428, 243] on button "Close" at bounding box center [406, 251] width 190 height 33
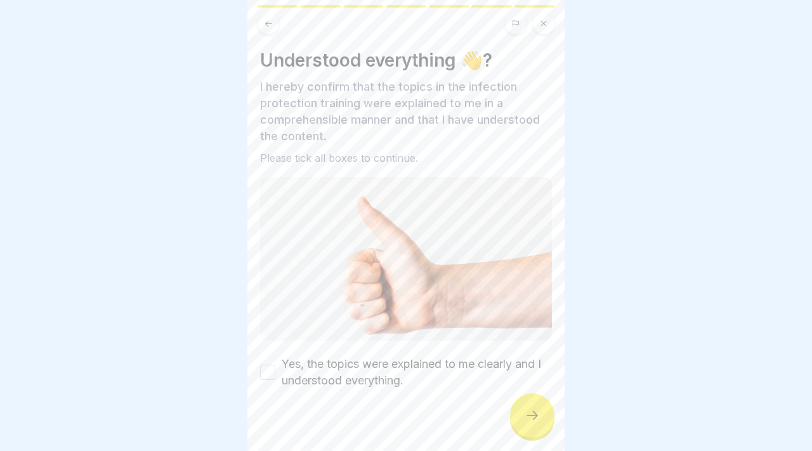
scroll to position [14, 0]
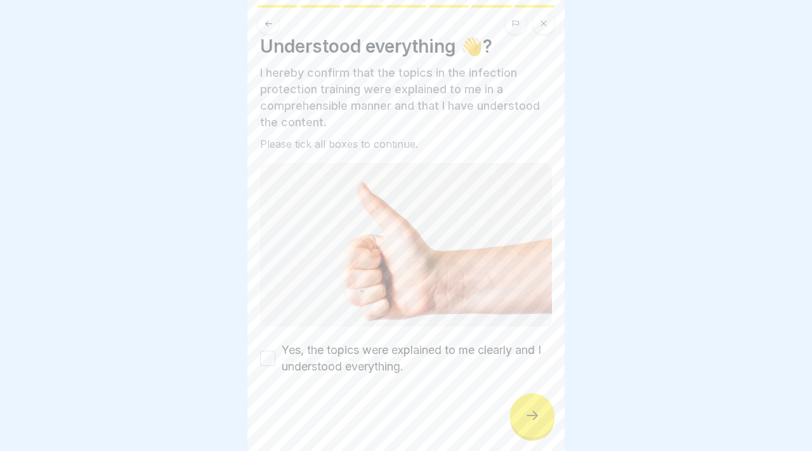
click at [269, 357] on button "Yes, the topics were explained to me clearly and I understood everything." at bounding box center [267, 358] width 15 height 15
click at [545, 429] on div at bounding box center [532, 416] width 44 height 44
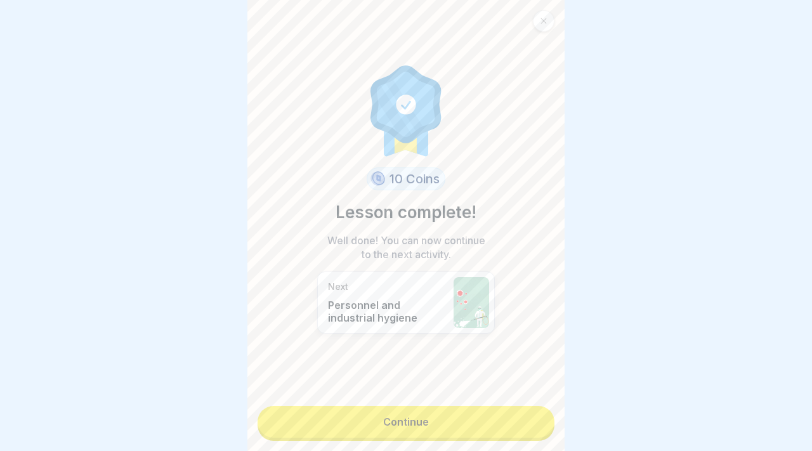
click at [515, 417] on link "Continue" at bounding box center [406, 422] width 297 height 32
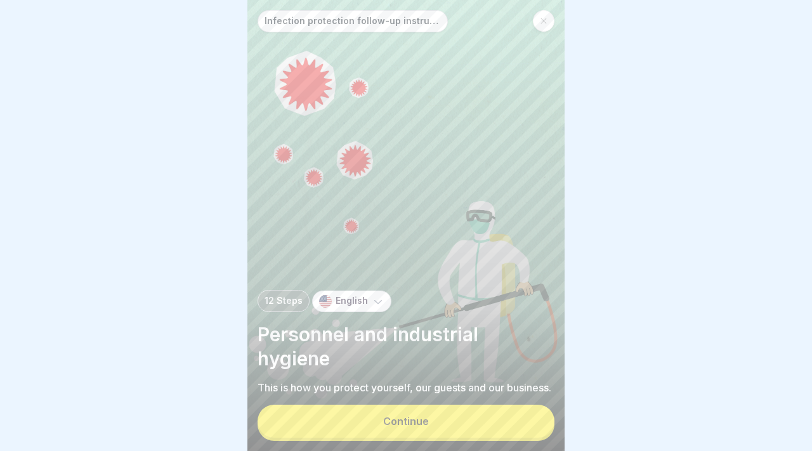
click at [486, 418] on button "Continue" at bounding box center [406, 421] width 297 height 33
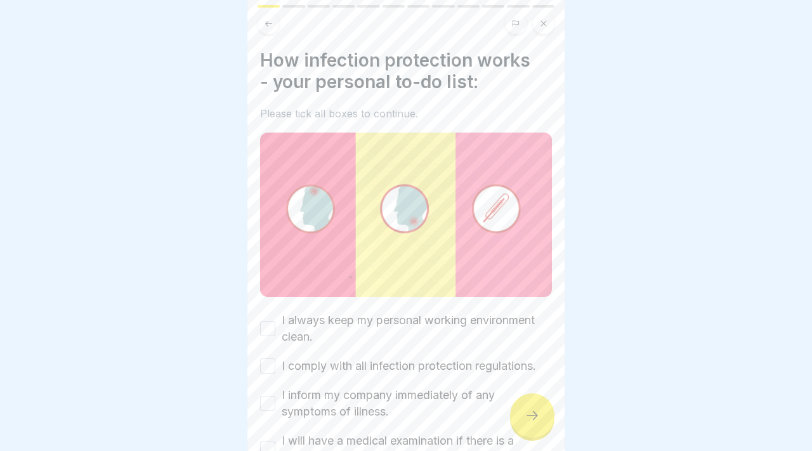
scroll to position [114, 0]
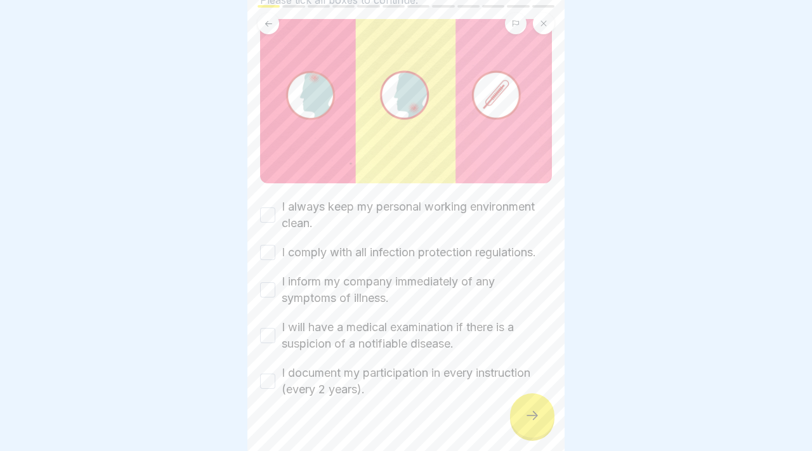
click at [257, 215] on div "How infection protection works - your personal to-do list: Please tick all boxe…" at bounding box center [406, 225] width 317 height 451
click at [266, 211] on button "I always keep my personal working environment clean." at bounding box center [267, 215] width 15 height 15
click at [271, 249] on button "I comply with all infection protection regulations." at bounding box center [267, 252] width 15 height 15
click at [270, 283] on button "I inform my company immediately of any symptoms of illness." at bounding box center [267, 289] width 15 height 15
click at [266, 354] on div "I always keep my personal working environment clean. I comply with all infectio…" at bounding box center [406, 298] width 292 height 199
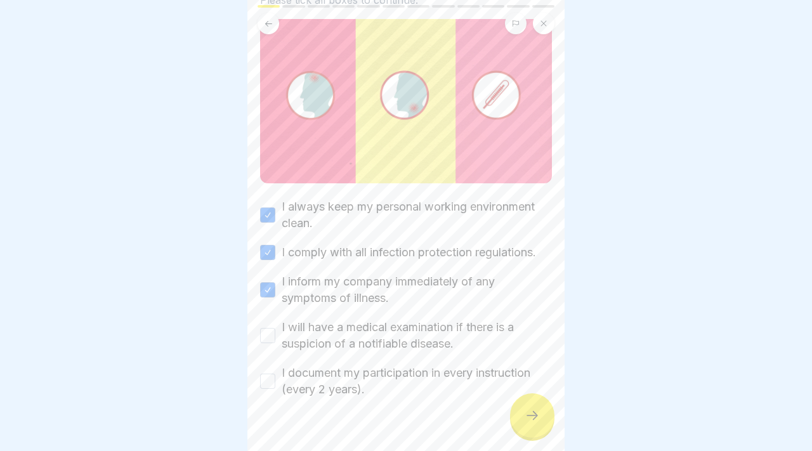
click at [262, 319] on div "I will have a medical examination if there is a suspicion of a notifiable disea…" at bounding box center [406, 335] width 292 height 33
click at [263, 387] on button "I document my participation in every instruction (every 2 years)." at bounding box center [267, 381] width 15 height 15
click at [267, 329] on button "I will have a medical examination if there is a suspicion of a notifiable disea…" at bounding box center [267, 335] width 15 height 15
click at [527, 416] on icon at bounding box center [532, 415] width 11 height 9
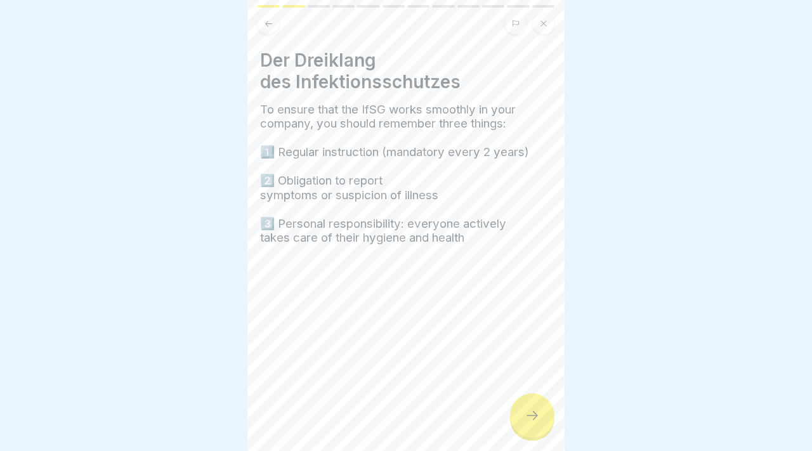
click at [527, 416] on icon at bounding box center [532, 415] width 11 height 9
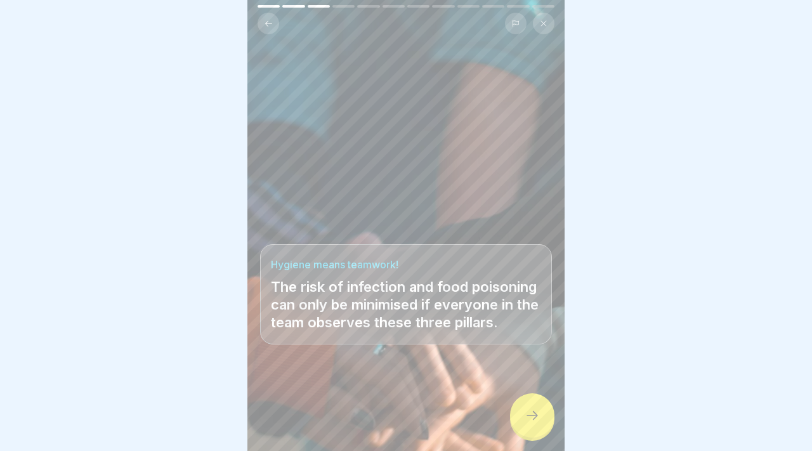
click at [527, 416] on icon at bounding box center [532, 415] width 11 height 9
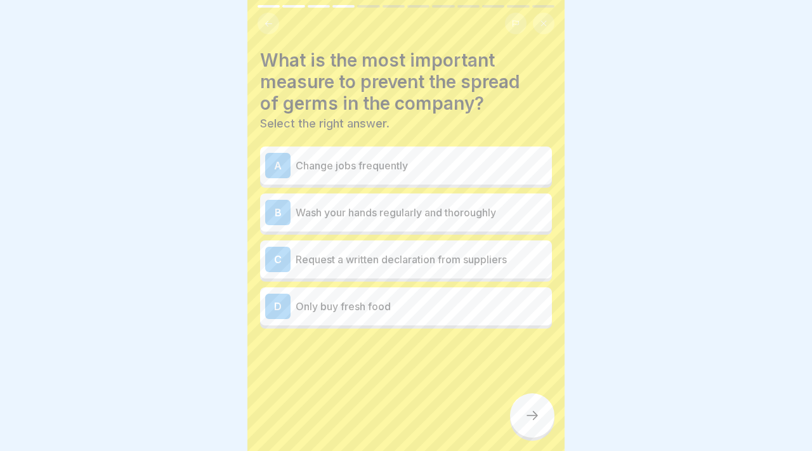
click at [373, 175] on div "A Change jobs frequently" at bounding box center [406, 165] width 282 height 25
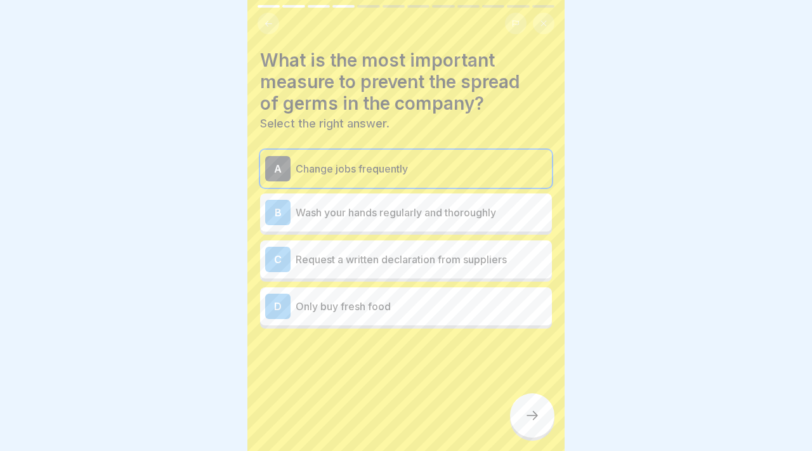
click at [373, 175] on p "Change jobs frequently" at bounding box center [421, 168] width 251 height 15
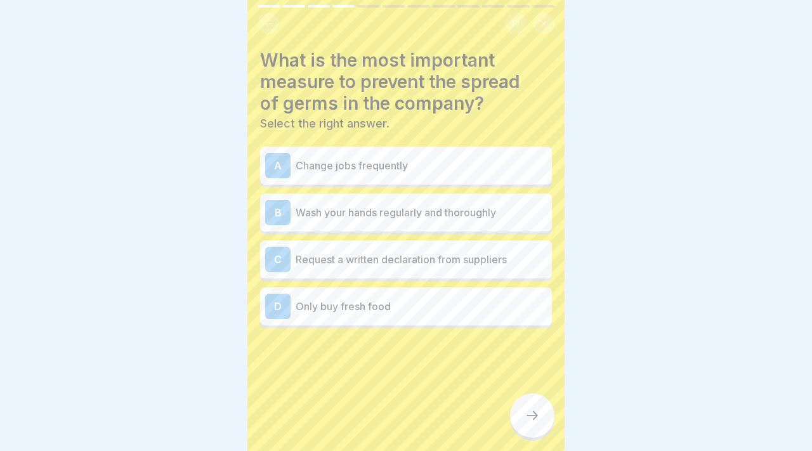
click at [373, 215] on p "Wash your hands regularly and thoroughly" at bounding box center [421, 212] width 251 height 15
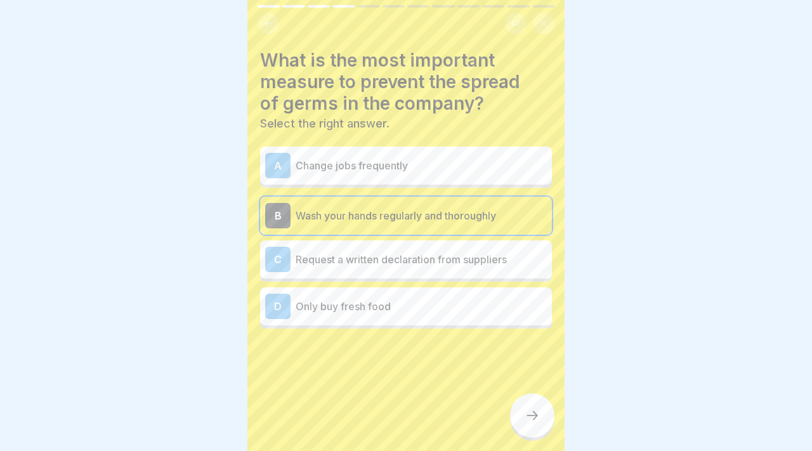
click at [369, 263] on p "Request a written declaration from suppliers" at bounding box center [421, 259] width 251 height 15
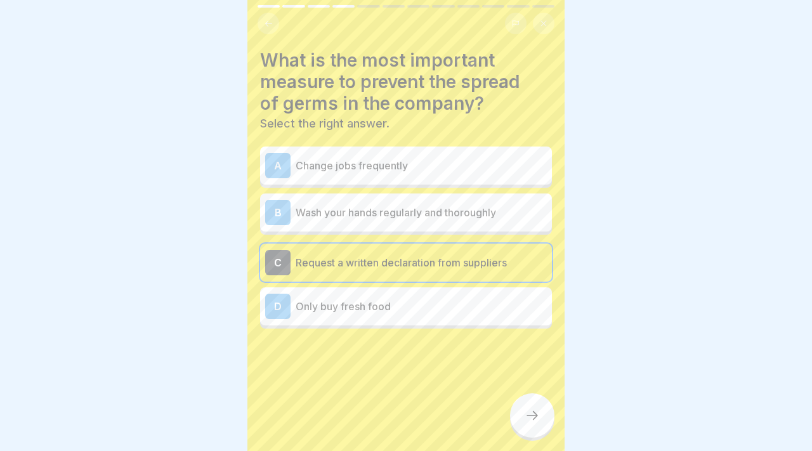
click at [350, 199] on div "B Wash your hands regularly and thoroughly" at bounding box center [406, 213] width 292 height 38
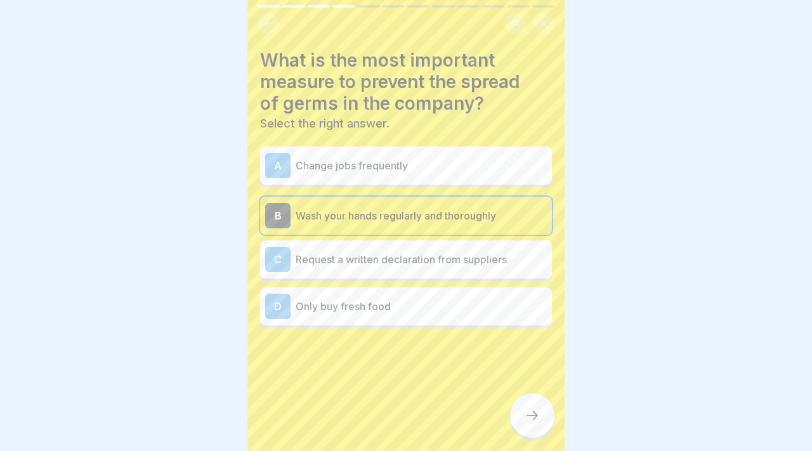
click at [532, 419] on icon at bounding box center [532, 415] width 15 height 15
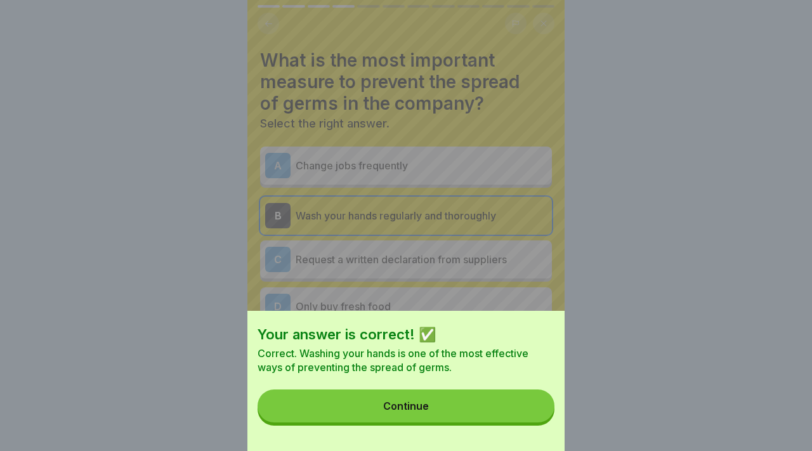
click at [532, 419] on button "Continue" at bounding box center [406, 406] width 297 height 33
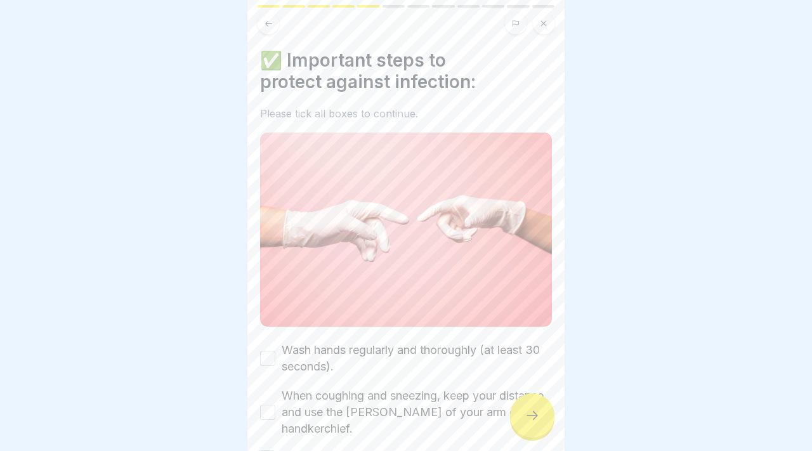
click at [532, 419] on icon at bounding box center [532, 415] width 15 height 15
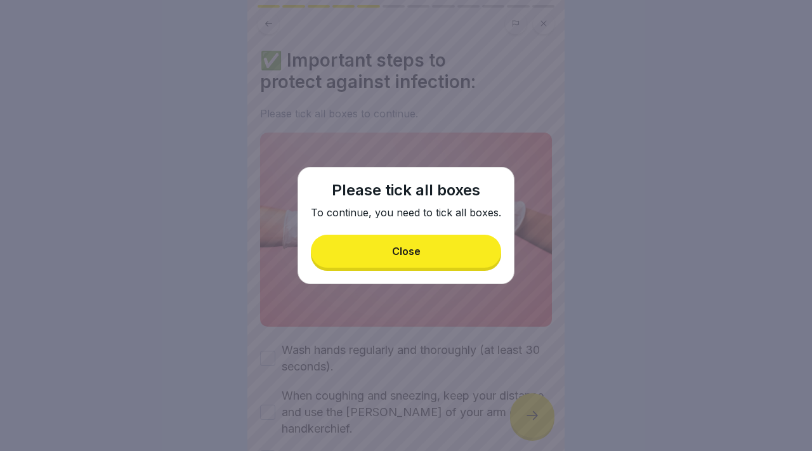
click at [449, 241] on button "Close" at bounding box center [406, 251] width 190 height 33
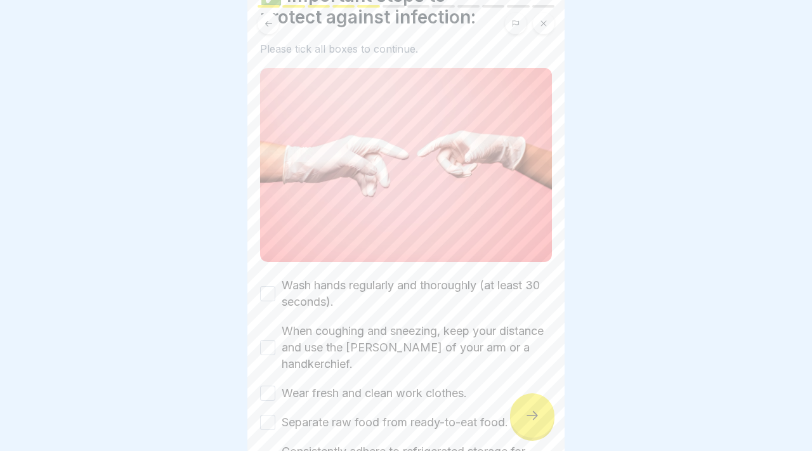
scroll to position [138, 0]
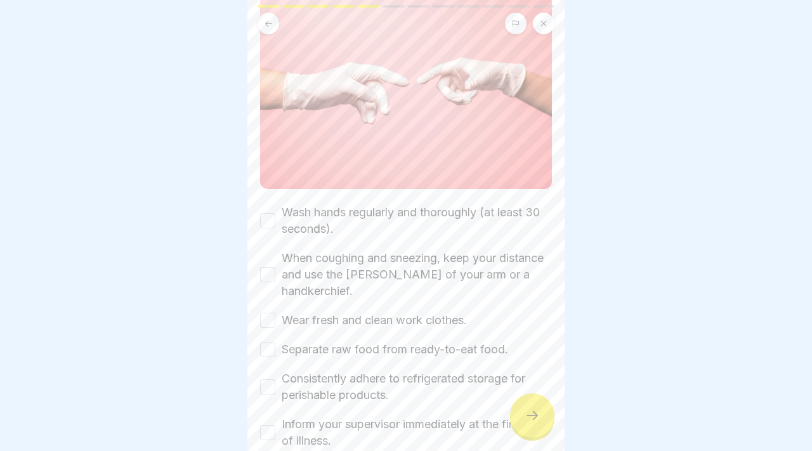
click at [267, 220] on button "Wash hands regularly and thoroughly (at least 30 seconds)." at bounding box center [267, 220] width 15 height 15
click at [268, 267] on button "When coughing and sneezing, keep your distance and use the [PERSON_NAME] of you…" at bounding box center [267, 274] width 15 height 15
click at [268, 342] on button "Separate raw food from ready-to-eat food." at bounding box center [267, 349] width 15 height 15
click at [266, 313] on div "Wash hands regularly and thoroughly (at least 30 seconds). When coughing and sn…" at bounding box center [406, 326] width 292 height 245
click at [269, 313] on button "Wear fresh and clean work clothes." at bounding box center [267, 320] width 15 height 15
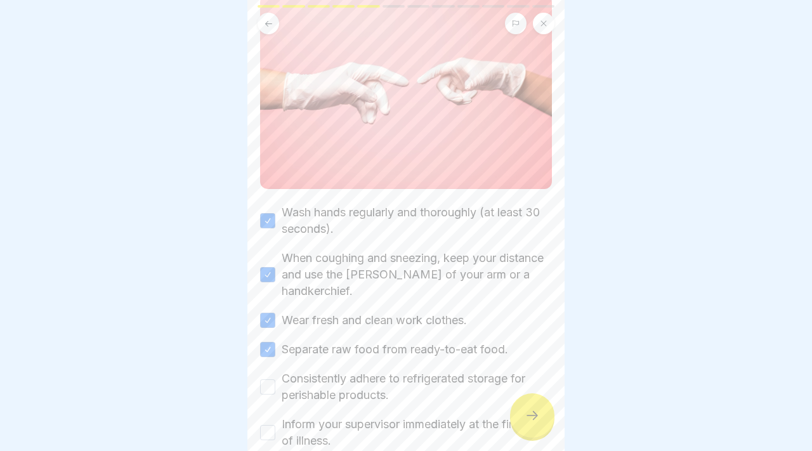
click at [268, 380] on button "Consistently adhere to refrigerated storage for perishable products." at bounding box center [267, 387] width 15 height 15
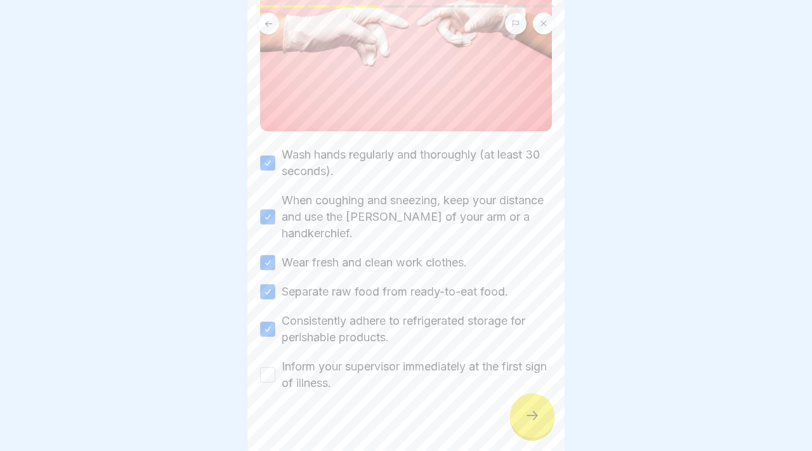
click at [267, 369] on div "Inform your supervisor immediately at the first sign of illness." at bounding box center [406, 375] width 292 height 33
click at [269, 368] on button "Inform your supervisor immediately at the first sign of illness." at bounding box center [267, 375] width 15 height 15
click at [530, 418] on icon at bounding box center [532, 415] width 15 height 15
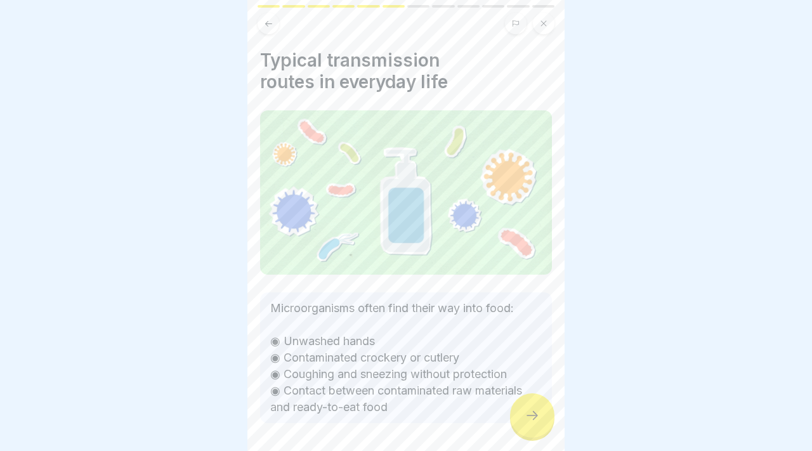
click at [530, 418] on icon at bounding box center [532, 415] width 15 height 15
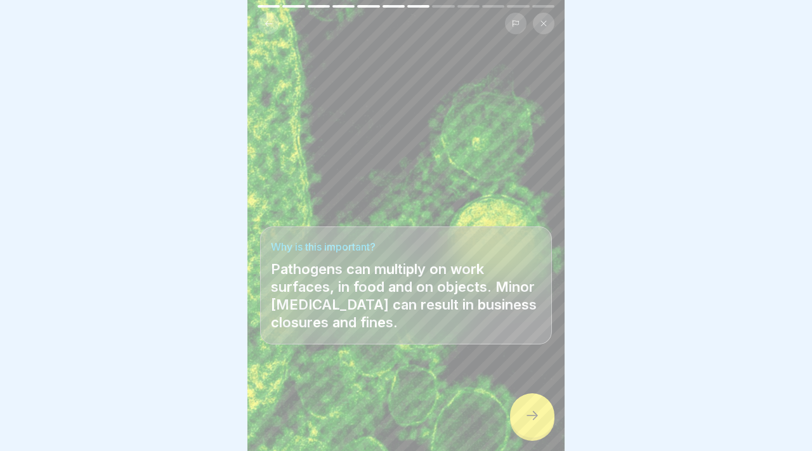
click at [530, 418] on icon at bounding box center [532, 415] width 15 height 15
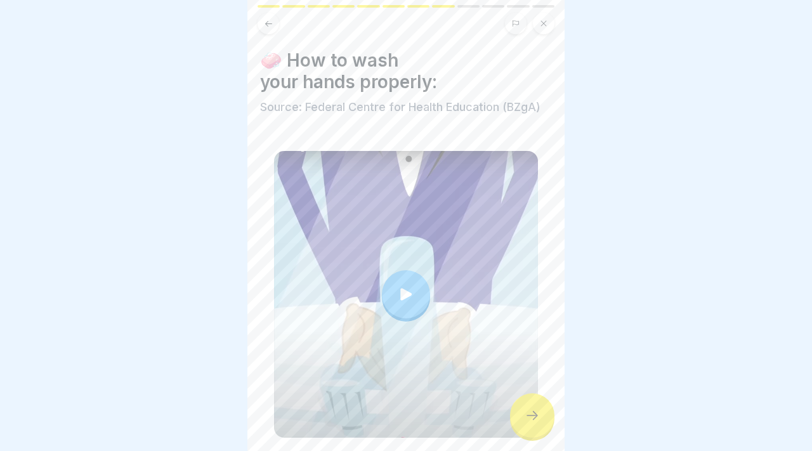
click at [530, 418] on icon at bounding box center [532, 415] width 15 height 15
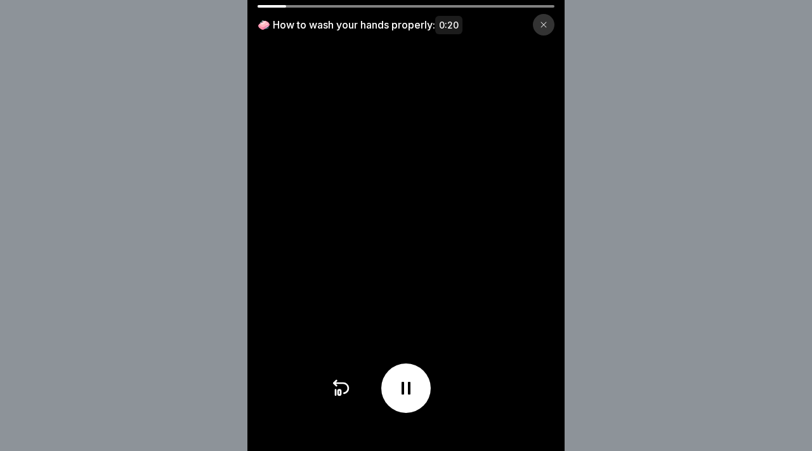
click at [455, 11] on div "🧼 How to wash your hands properly: 0:20" at bounding box center [406, 20] width 317 height 30
click at [457, 8] on div "🧼 How to wash your hands properly: 0:20" at bounding box center [406, 20] width 317 height 30
click at [461, 8] on div "🧼 How to wash your hands properly: 0:20" at bounding box center [406, 20] width 317 height 30
click at [527, 7] on div at bounding box center [406, 6] width 297 height 3
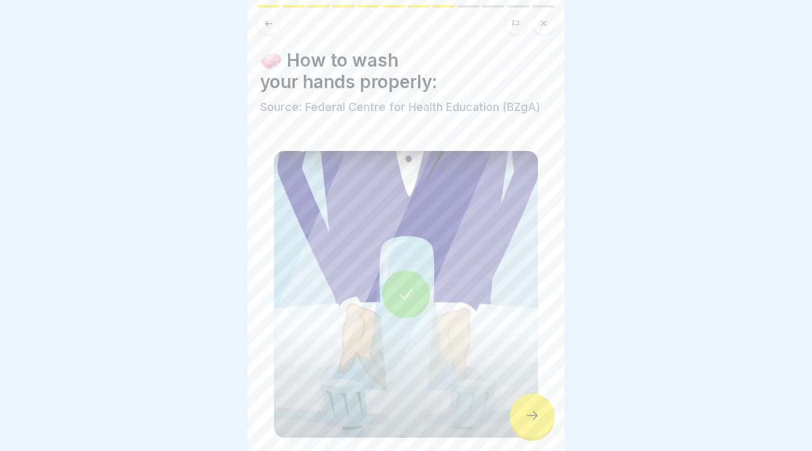
click at [517, 412] on div at bounding box center [532, 416] width 44 height 44
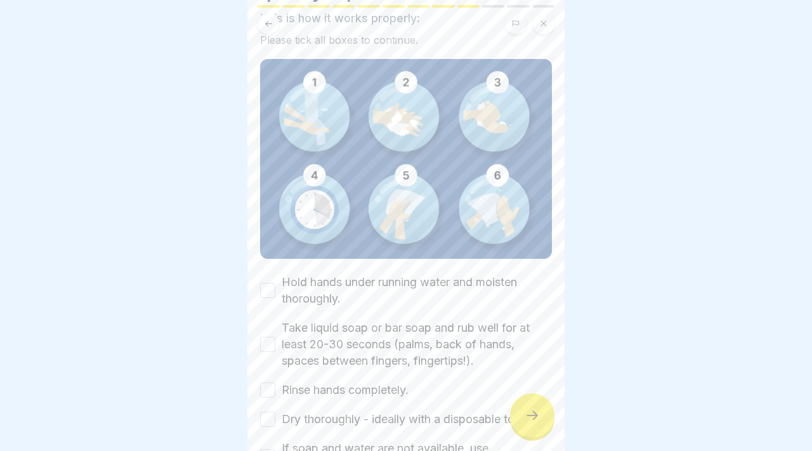
scroll to position [189, 0]
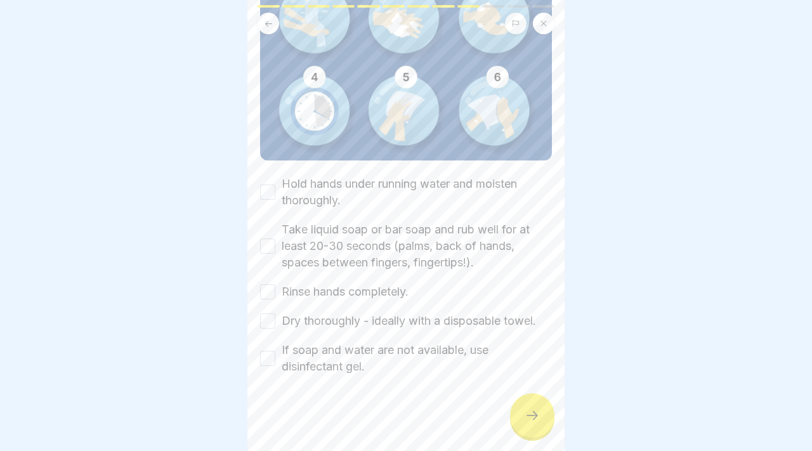
click at [270, 187] on button "Hold hands under running water and moisten thoroughly." at bounding box center [267, 192] width 15 height 15
click at [267, 236] on div "Take liquid soap or bar soap and rub well for at least 20-30 seconds (palms, ba…" at bounding box center [406, 247] width 292 height 50
click at [267, 243] on button "Take liquid soap or bar soap and rub well for at least 20-30 seconds (palms, ba…" at bounding box center [267, 246] width 15 height 15
click at [267, 303] on div "Hold hands under running water and moisten thoroughly. Take liquid soap or bar …" at bounding box center [406, 275] width 292 height 199
click at [267, 289] on button "Rinse hands completely." at bounding box center [267, 291] width 15 height 15
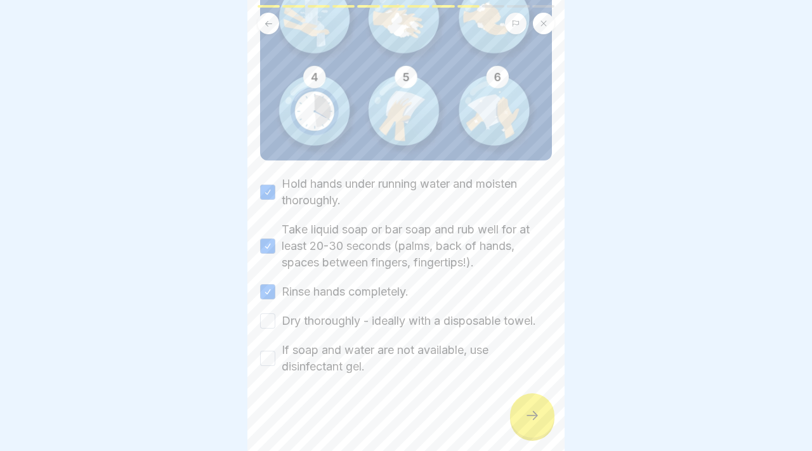
click at [267, 327] on button "Dry thoroughly - ideally with a disposable towel." at bounding box center [267, 321] width 15 height 15
click at [267, 359] on button "If soap and water are not available, use disinfectant gel." at bounding box center [267, 358] width 15 height 15
click at [540, 415] on div at bounding box center [532, 416] width 44 height 44
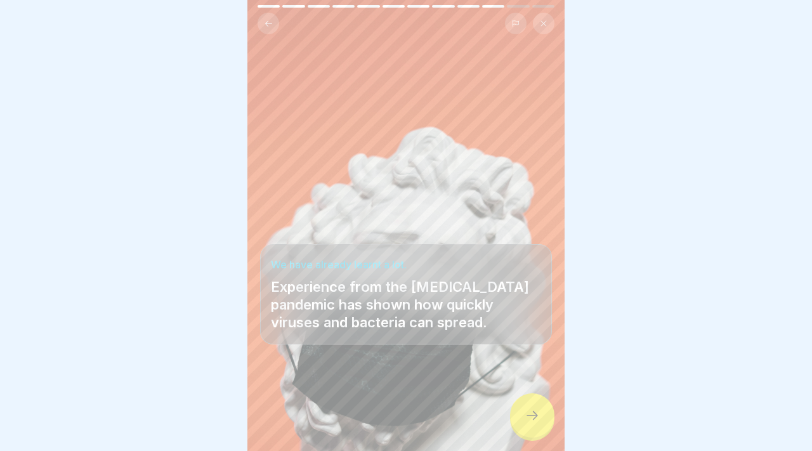
click at [540, 415] on div at bounding box center [532, 416] width 44 height 44
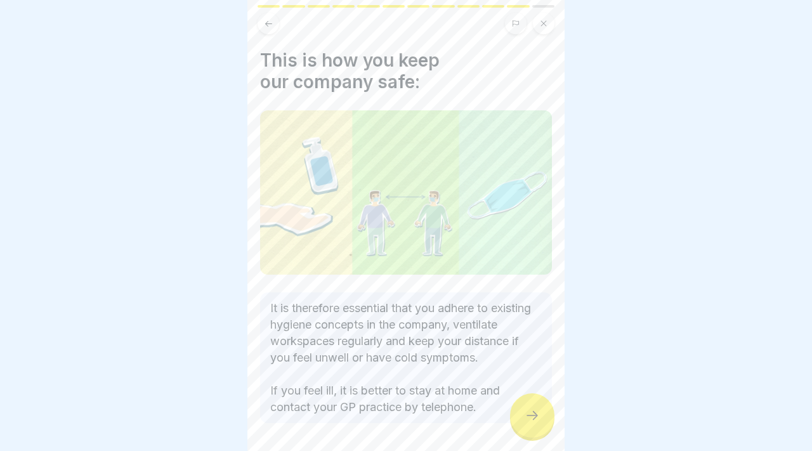
click at [540, 415] on div at bounding box center [532, 416] width 44 height 44
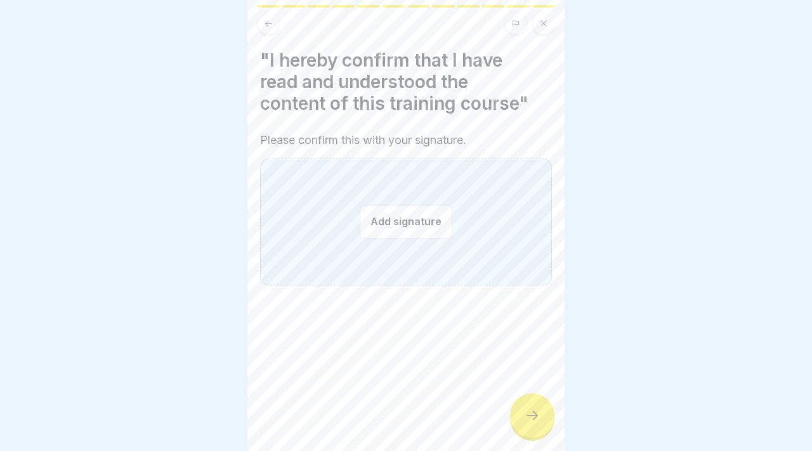
click at [454, 250] on div "Add signature" at bounding box center [406, 222] width 292 height 127
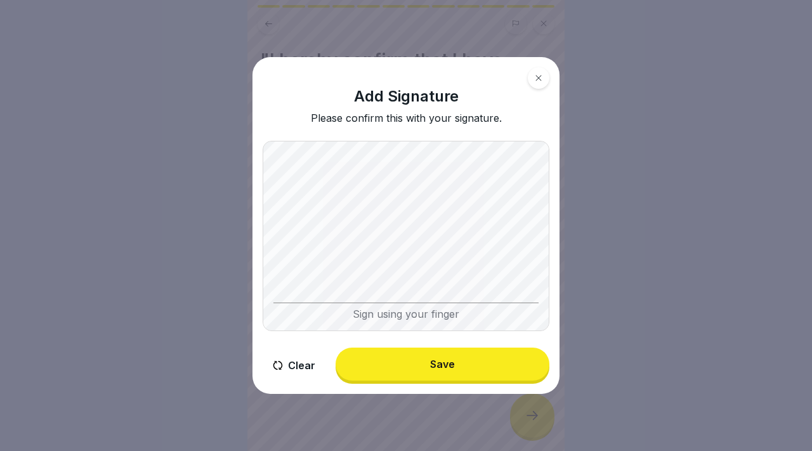
click at [578, 174] on body "Infection protection follow-up instruction (according to §43 IfSG) 12 Steps Eng…" at bounding box center [406, 225] width 812 height 451
click at [450, 364] on div "Save" at bounding box center [442, 364] width 25 height 11
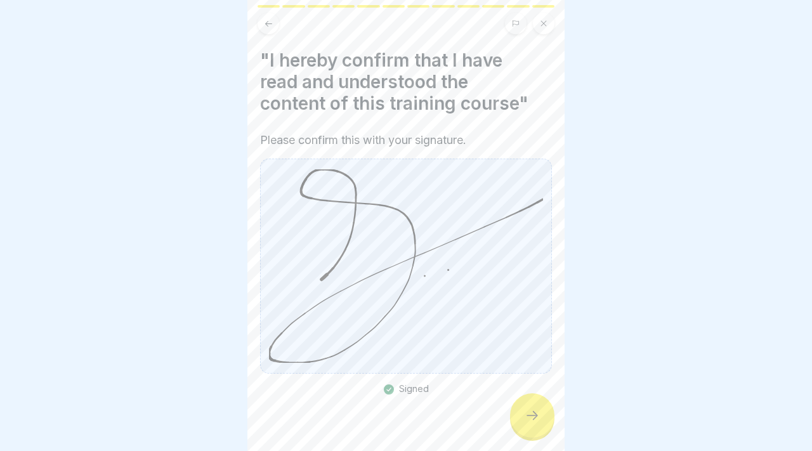
click at [529, 419] on icon at bounding box center [532, 415] width 15 height 15
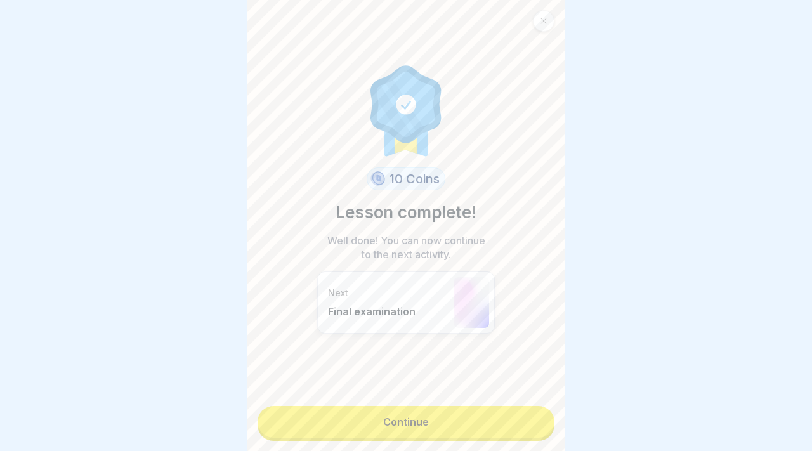
click at [510, 423] on link "Continue" at bounding box center [406, 422] width 297 height 32
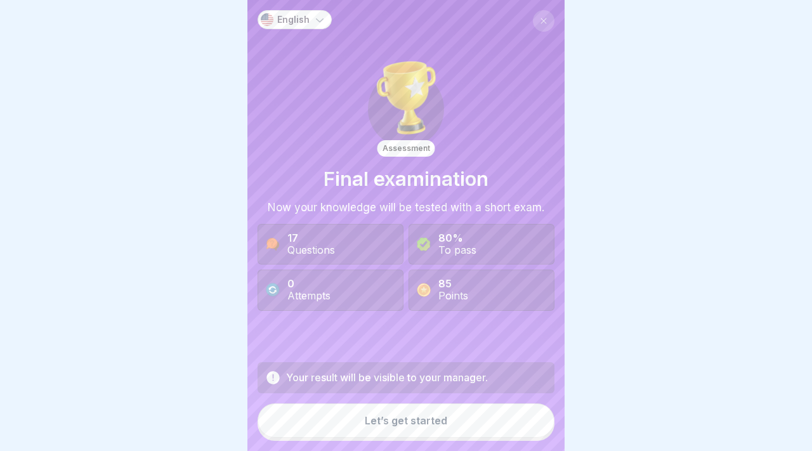
click at [498, 423] on button "Let’s get started" at bounding box center [406, 421] width 297 height 34
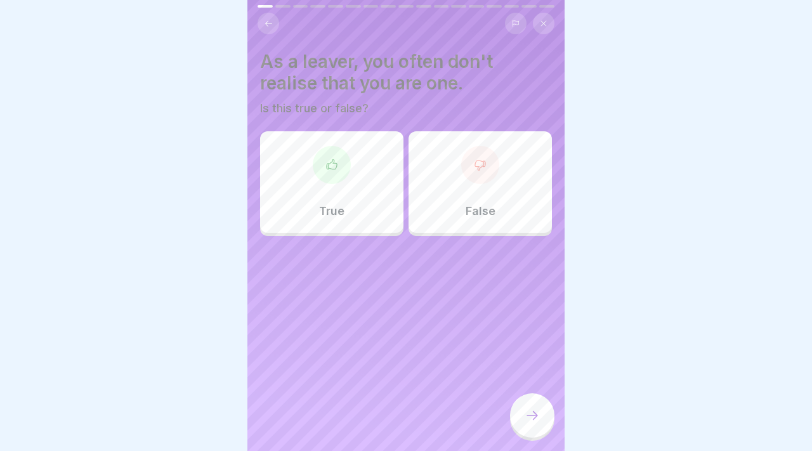
click at [338, 186] on div "True" at bounding box center [331, 182] width 143 height 102
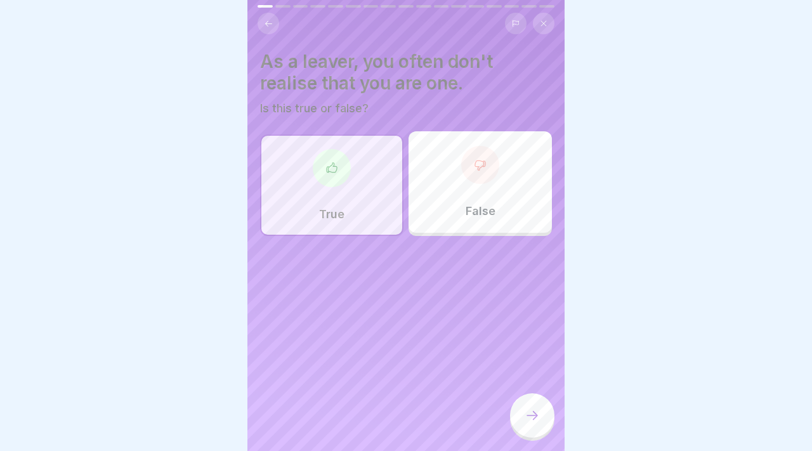
click at [524, 414] on div at bounding box center [532, 416] width 44 height 44
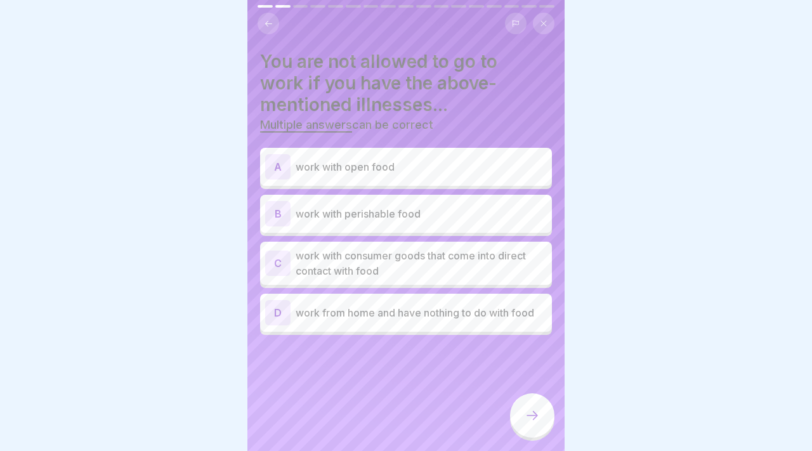
click at [383, 254] on p "work with consumer goods that come into direct contact with food" at bounding box center [421, 263] width 251 height 30
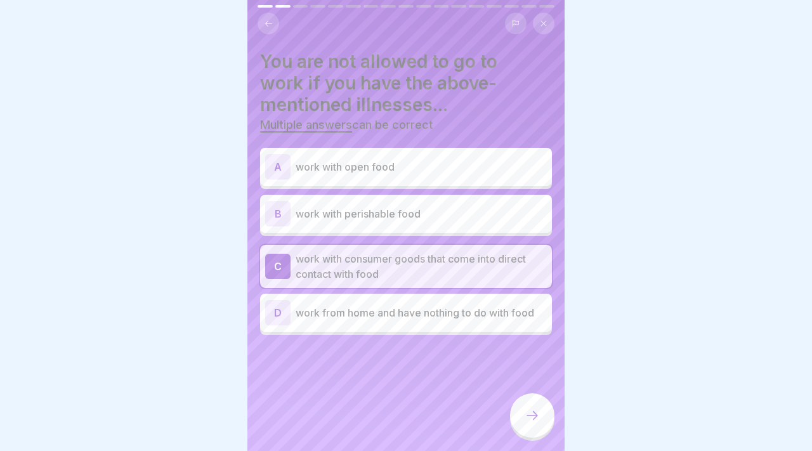
click at [530, 423] on icon at bounding box center [532, 415] width 15 height 15
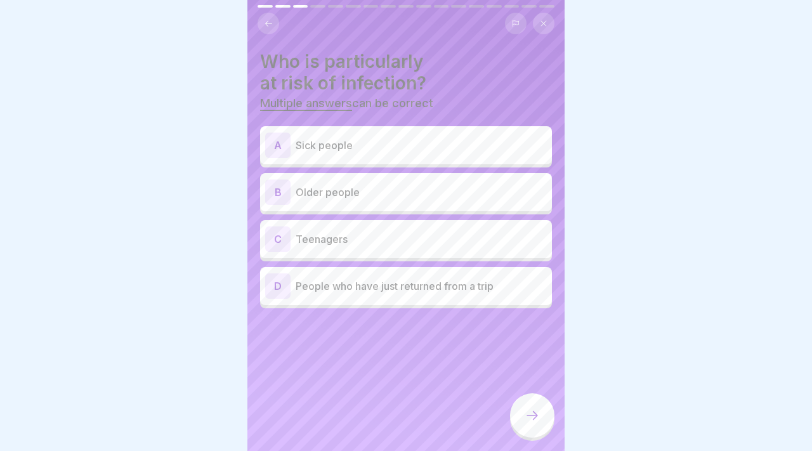
click at [414, 291] on p "People who have just returned from a trip" at bounding box center [421, 286] width 251 height 15
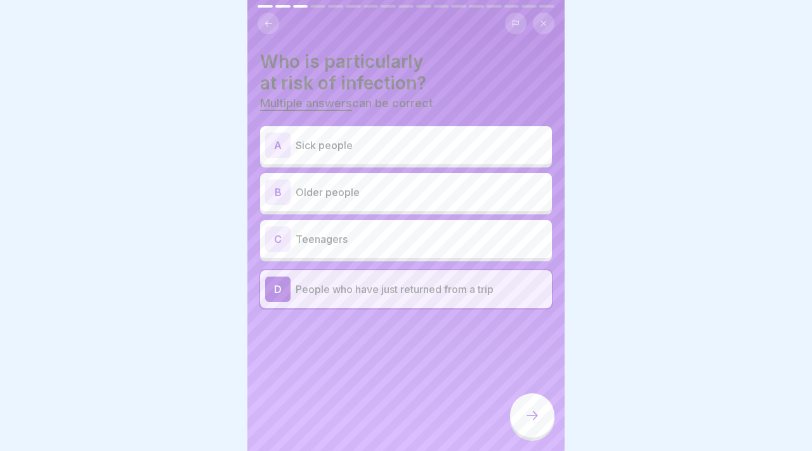
click at [343, 147] on p "Sick people" at bounding box center [421, 145] width 251 height 15
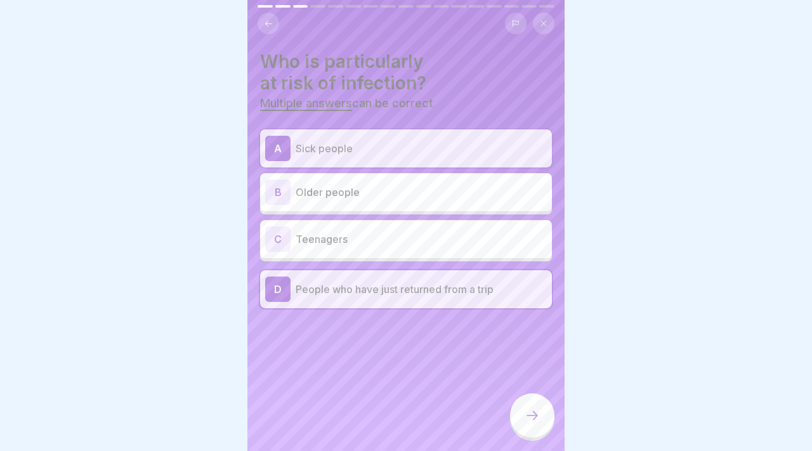
click at [523, 407] on div at bounding box center [532, 416] width 44 height 44
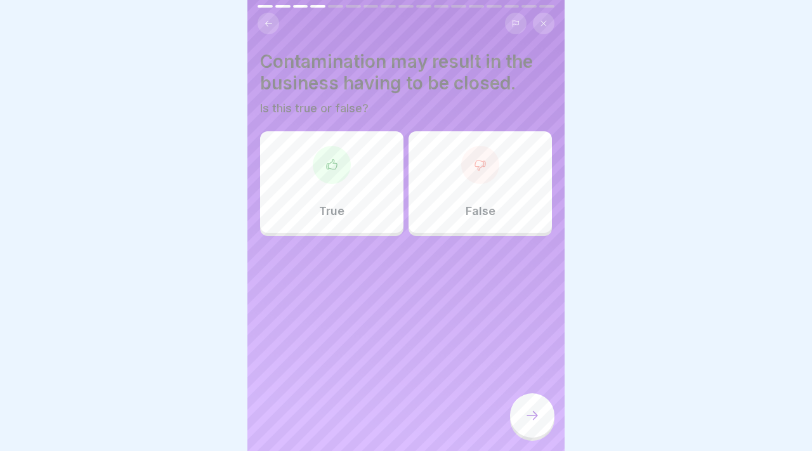
click at [336, 177] on div at bounding box center [332, 165] width 38 height 38
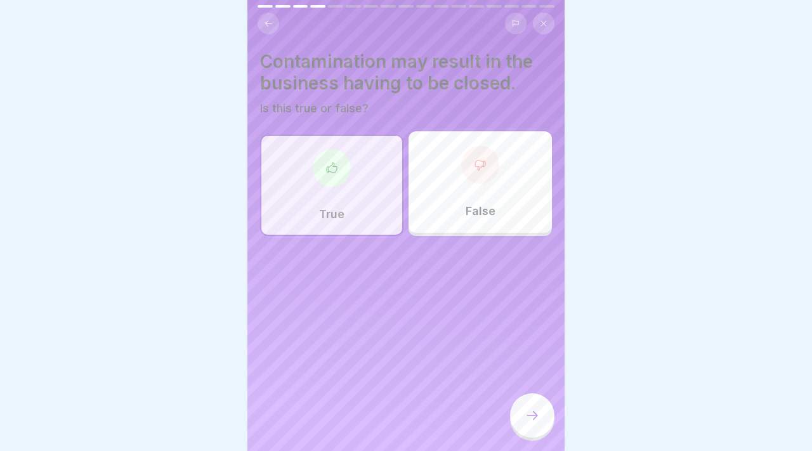
click at [528, 397] on div at bounding box center [532, 416] width 44 height 44
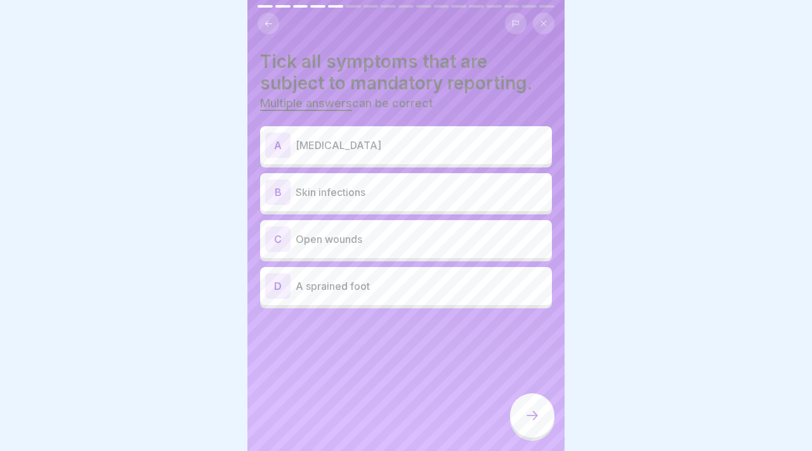
click at [346, 139] on p "[MEDICAL_DATA]" at bounding box center [421, 145] width 251 height 15
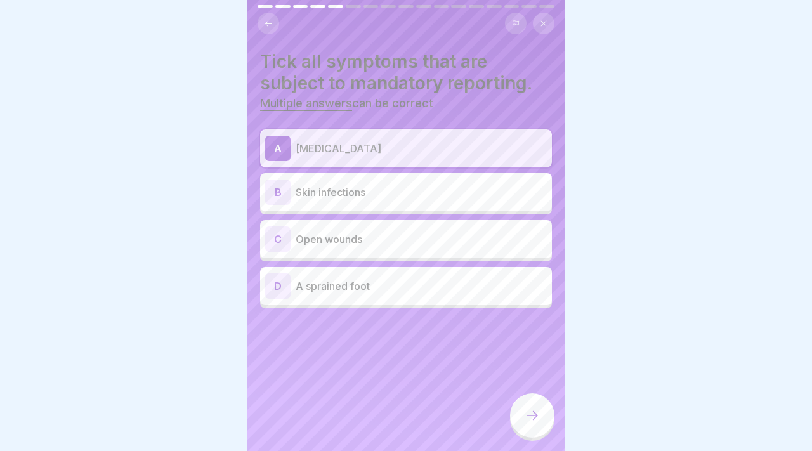
click at [342, 176] on div "B Skin infections" at bounding box center [406, 192] width 292 height 38
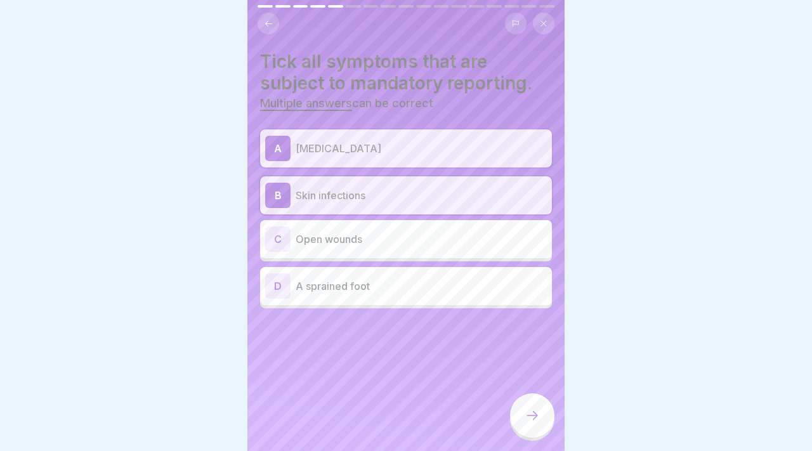
click at [338, 224] on div "C Open wounds" at bounding box center [406, 239] width 292 height 38
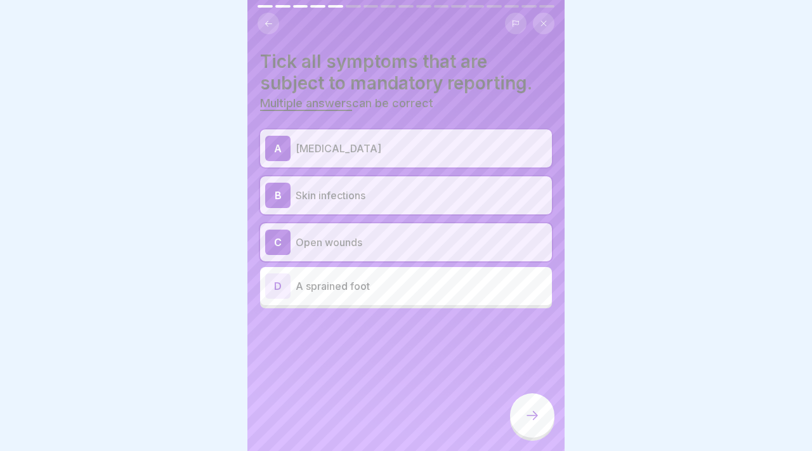
click at [335, 280] on p "A sprained foot" at bounding box center [421, 286] width 251 height 15
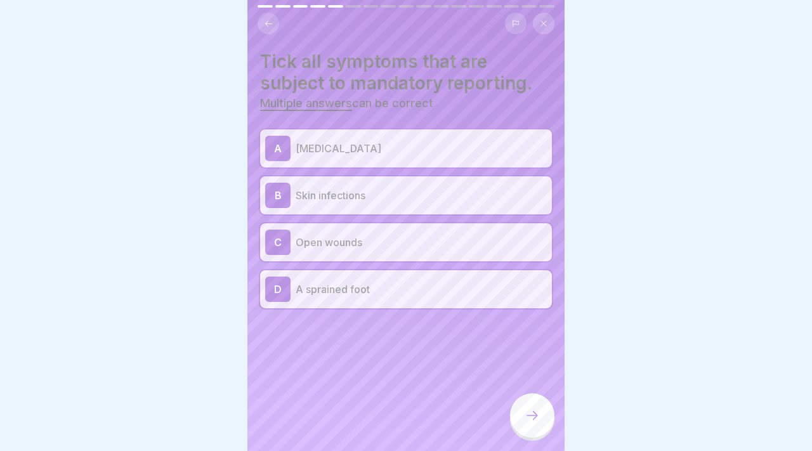
click at [531, 417] on icon at bounding box center [532, 415] width 15 height 15
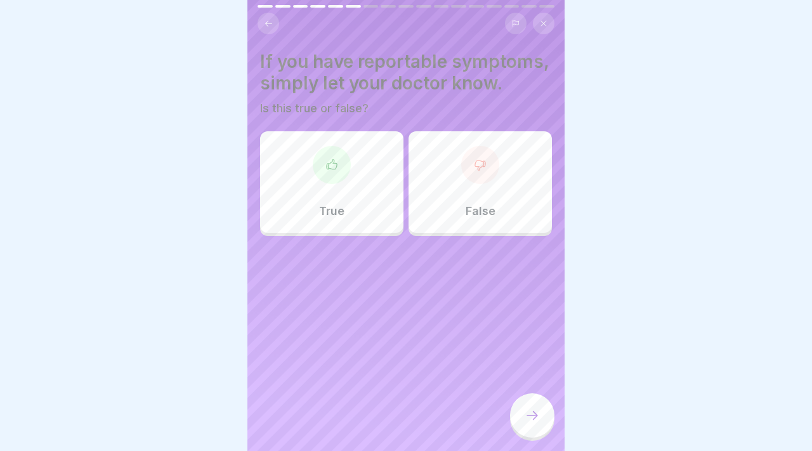
click at [347, 192] on div "True" at bounding box center [331, 182] width 143 height 102
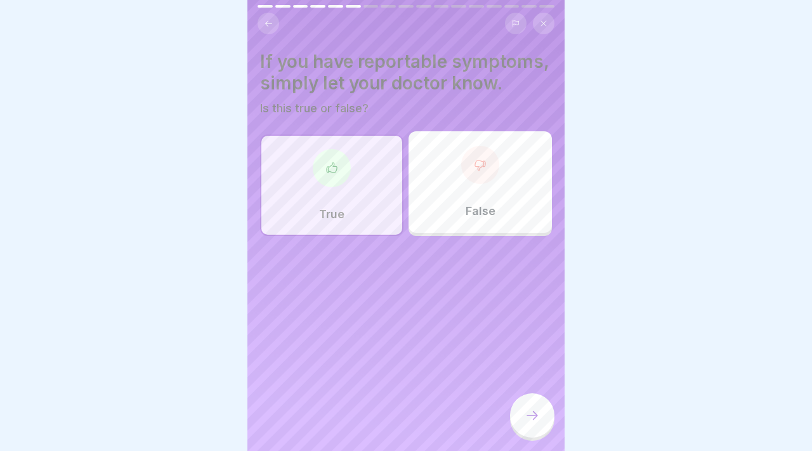
click at [546, 420] on div at bounding box center [532, 416] width 44 height 44
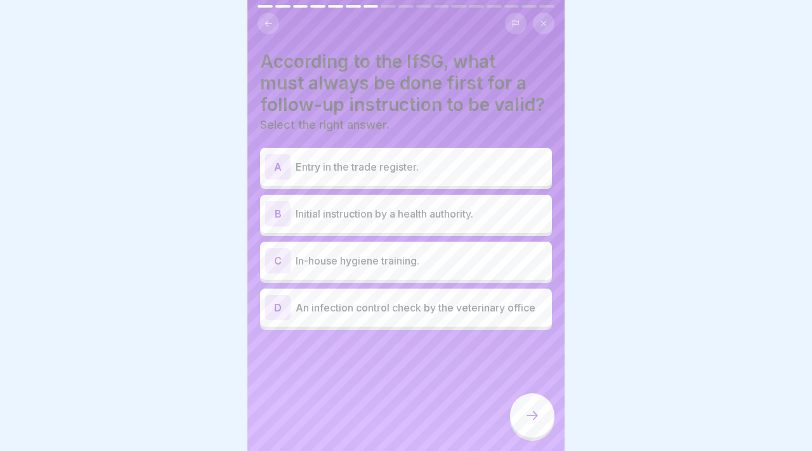
click at [414, 202] on div "B Initial instruction by a health authority." at bounding box center [406, 213] width 282 height 25
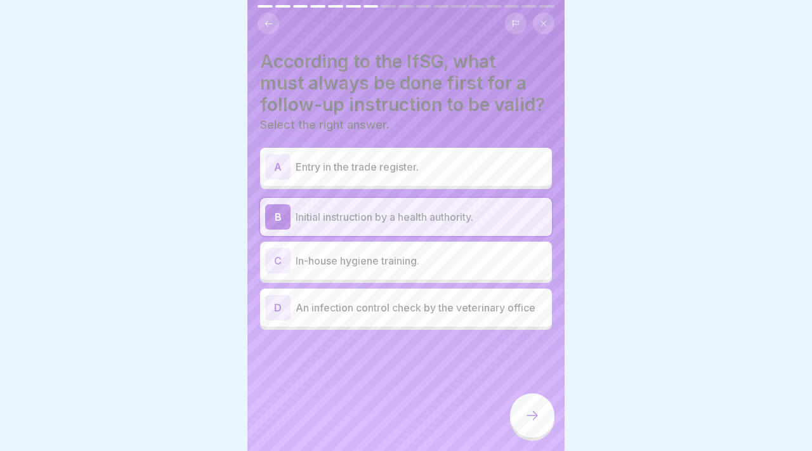
click at [519, 410] on div at bounding box center [532, 416] width 44 height 44
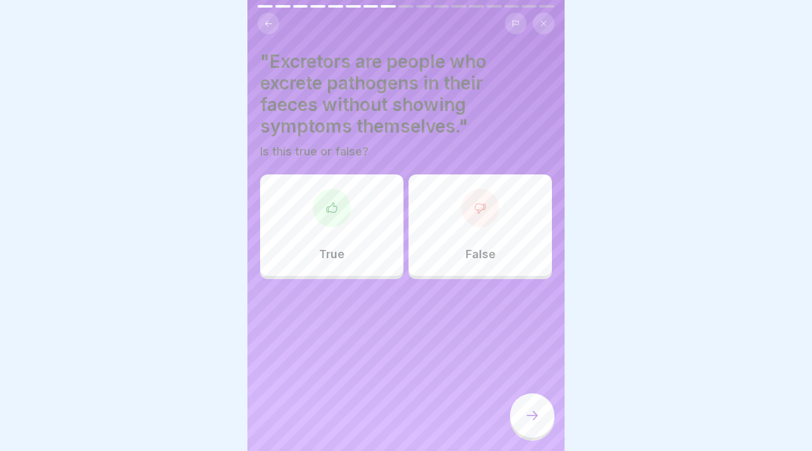
click at [328, 222] on div at bounding box center [332, 208] width 38 height 38
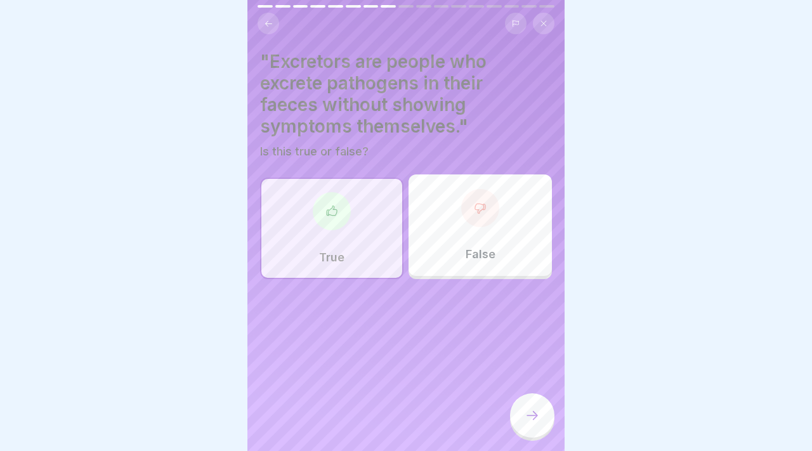
click at [534, 418] on icon at bounding box center [532, 415] width 11 height 9
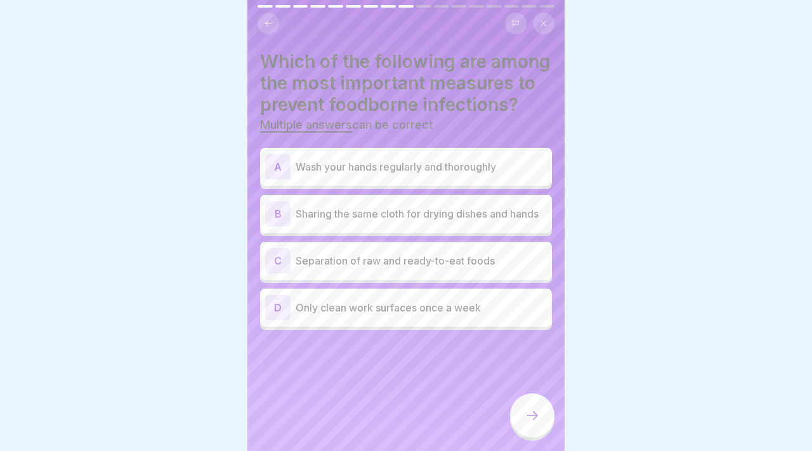
click at [387, 178] on div "A Wash your hands regularly and thoroughly" at bounding box center [406, 166] width 282 height 25
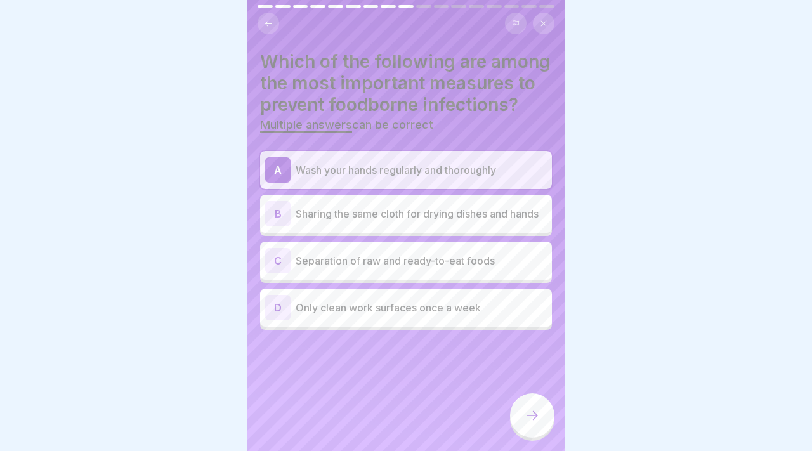
click at [457, 209] on p "Sharing the same cloth for drying dishes and hands" at bounding box center [421, 213] width 251 height 15
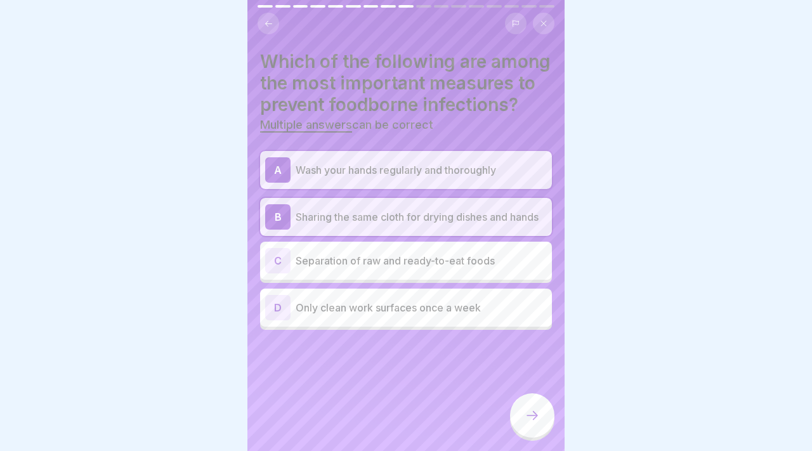
click at [489, 276] on div "C Separation of raw and ready-to-eat foods" at bounding box center [406, 261] width 292 height 38
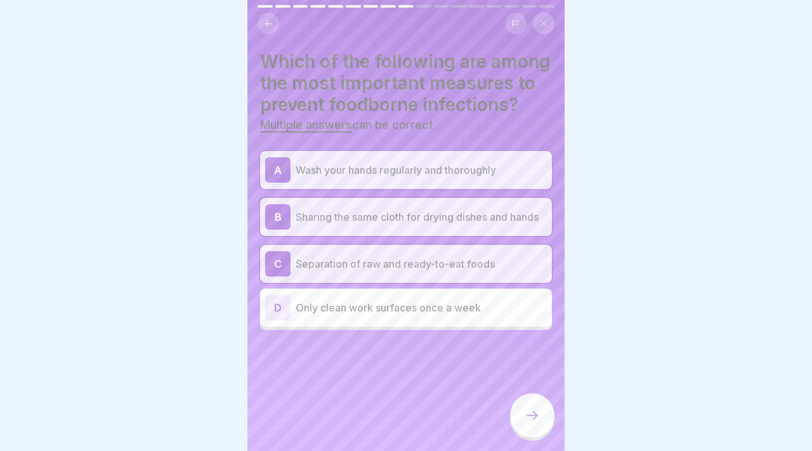
click at [498, 305] on p "Only clean work surfaces once a week" at bounding box center [421, 307] width 251 height 15
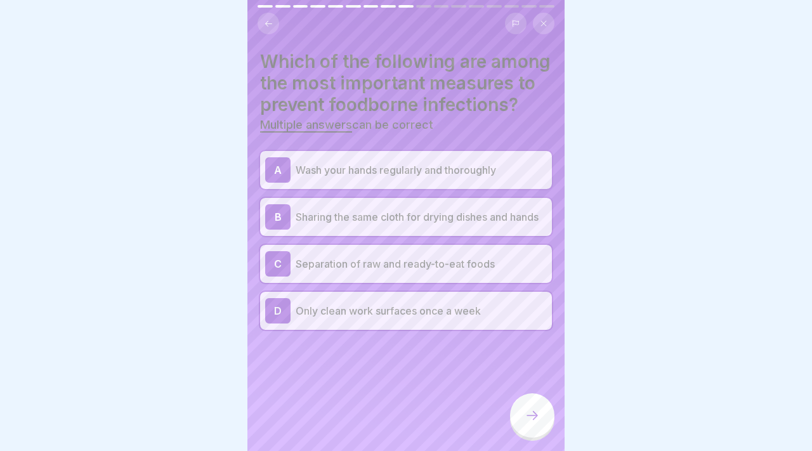
click at [537, 402] on div at bounding box center [532, 416] width 44 height 44
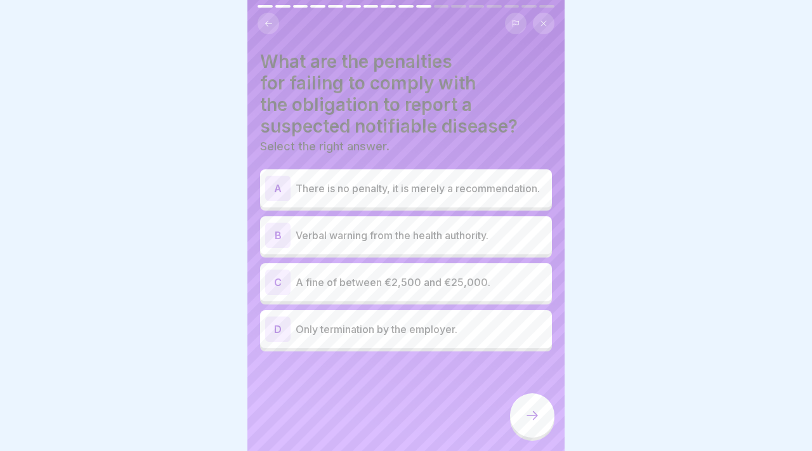
click at [416, 280] on p "A fine of between €2,500 and €25,000." at bounding box center [421, 282] width 251 height 15
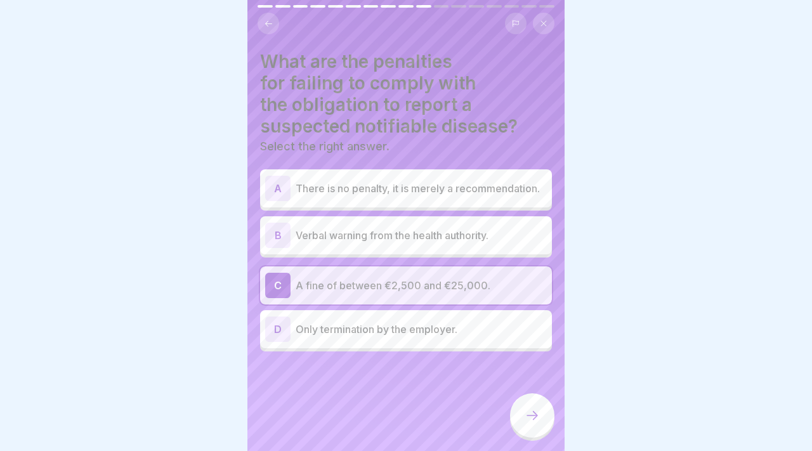
click at [520, 405] on div at bounding box center [532, 416] width 44 height 44
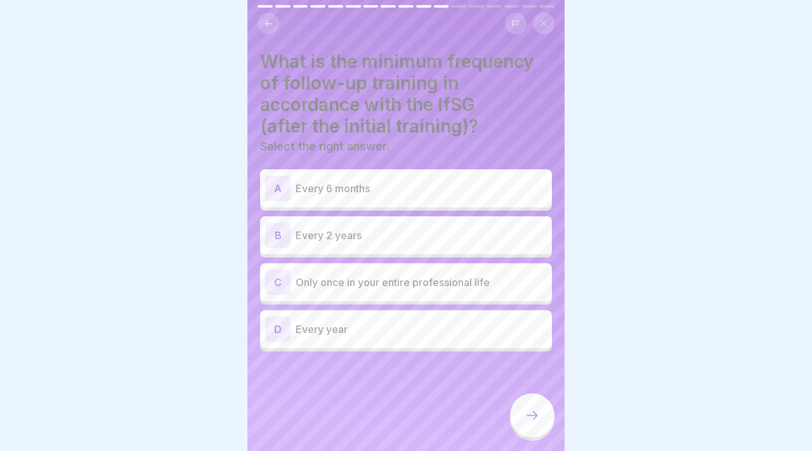
click at [401, 240] on p "Every 2 years" at bounding box center [421, 235] width 251 height 15
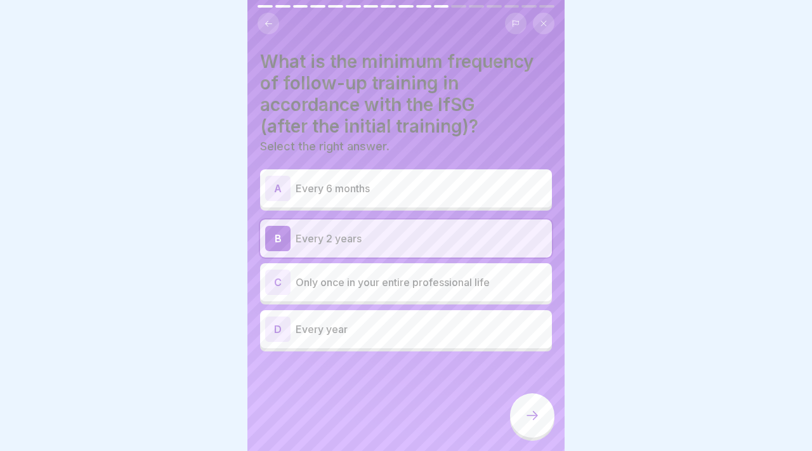
click at [526, 418] on icon at bounding box center [532, 415] width 15 height 15
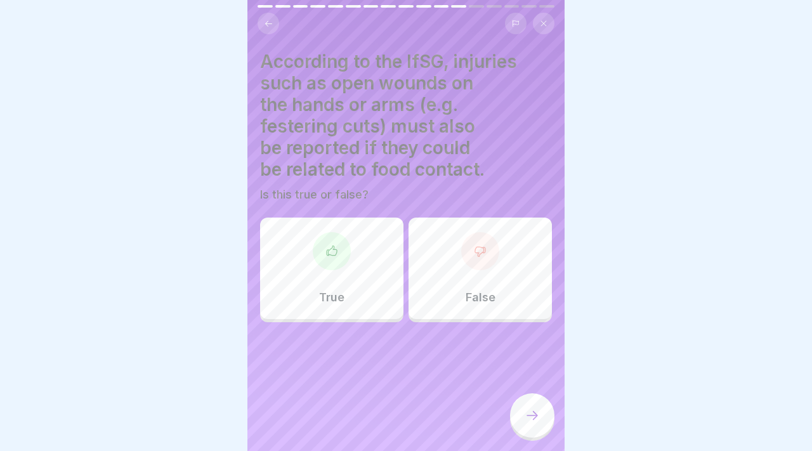
click at [392, 304] on div "True" at bounding box center [331, 269] width 143 height 102
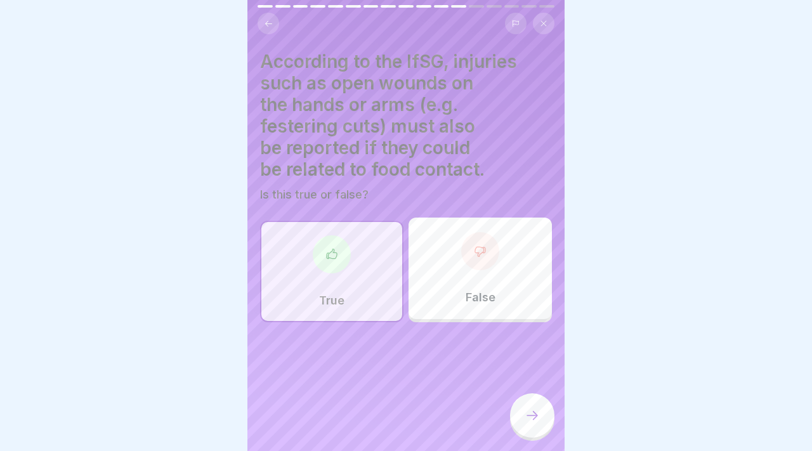
click at [536, 404] on div at bounding box center [532, 416] width 44 height 44
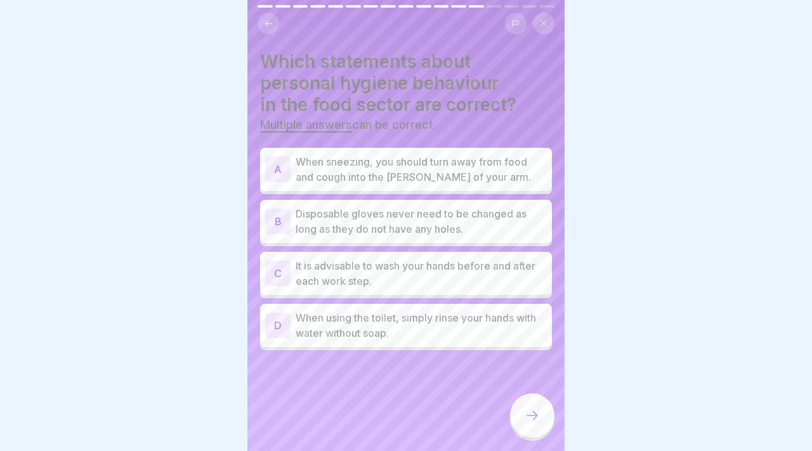
click at [442, 169] on p "When sneezing, you should turn away from food and cough into the [PERSON_NAME] …" at bounding box center [421, 169] width 251 height 30
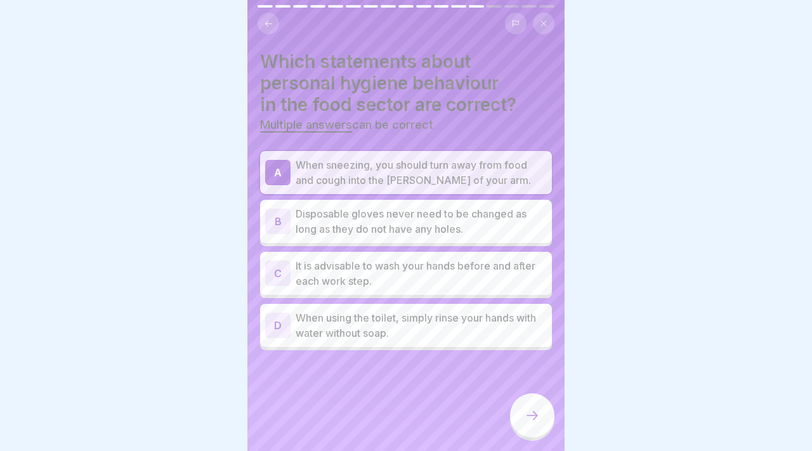
click at [475, 229] on p "Disposable gloves never need to be changed as long as they do not have any hole…" at bounding box center [421, 221] width 251 height 30
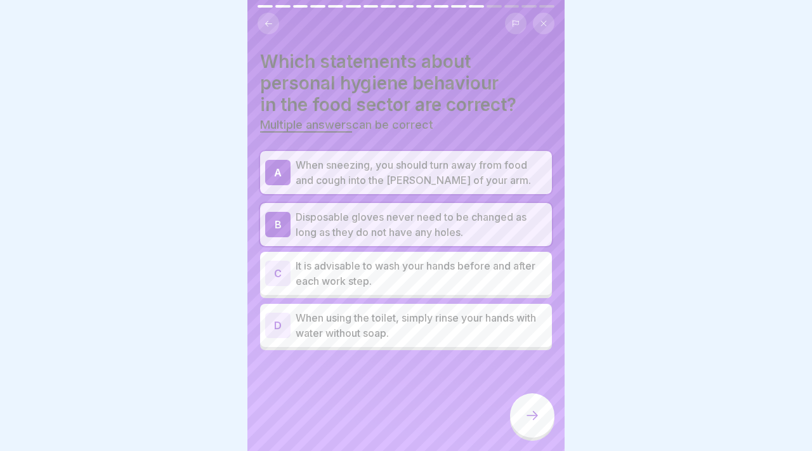
click at [463, 223] on p "Disposable gloves never need to be changed as long as they do not have any hole…" at bounding box center [421, 224] width 251 height 30
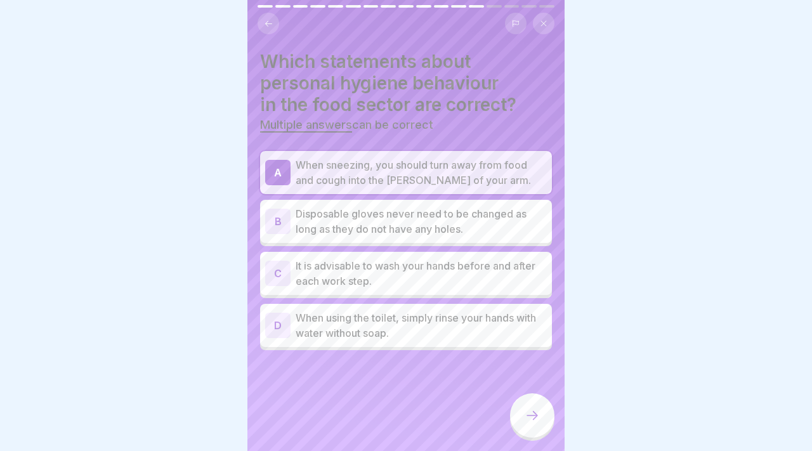
click at [477, 279] on p "It is advisable to wash your hands before and after each work step." at bounding box center [421, 273] width 251 height 30
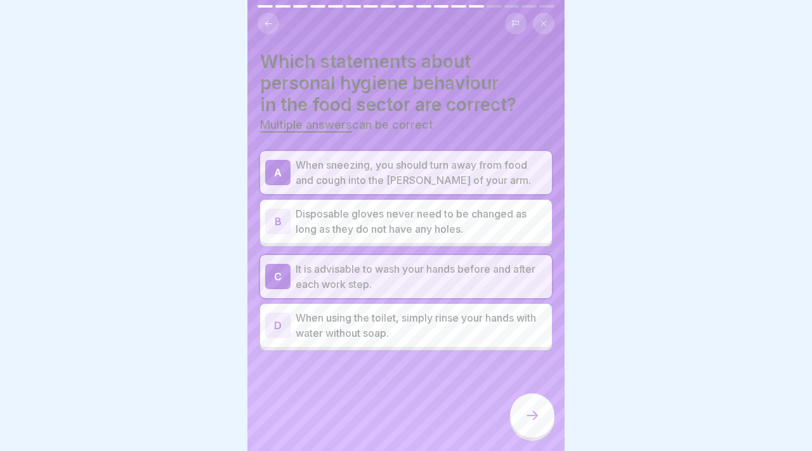
click at [529, 402] on div at bounding box center [532, 416] width 44 height 44
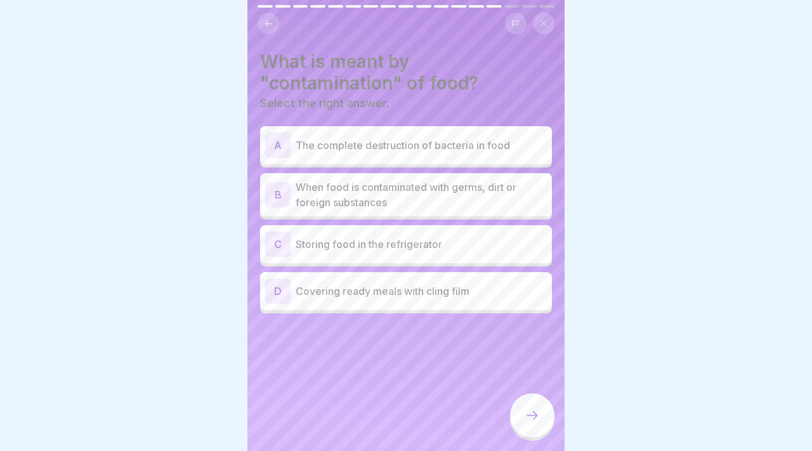
click at [365, 158] on div "A The complete destruction of bacteria in food" at bounding box center [406, 145] width 292 height 38
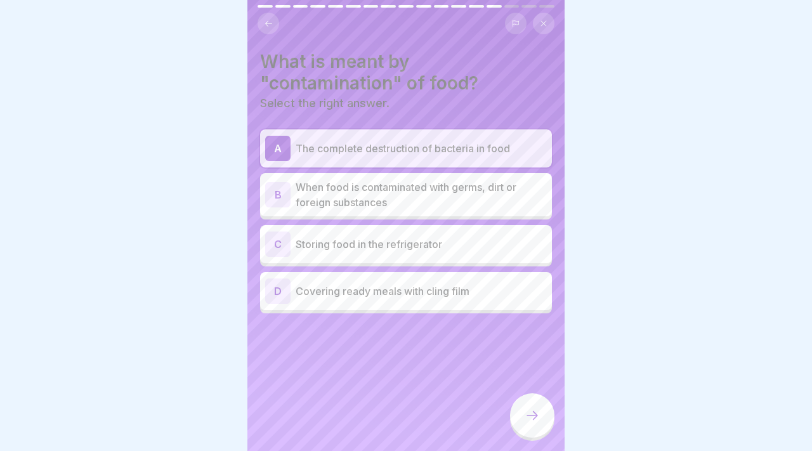
click at [375, 194] on p "When food is contaminated with germs, dirt or foreign substances" at bounding box center [421, 195] width 251 height 30
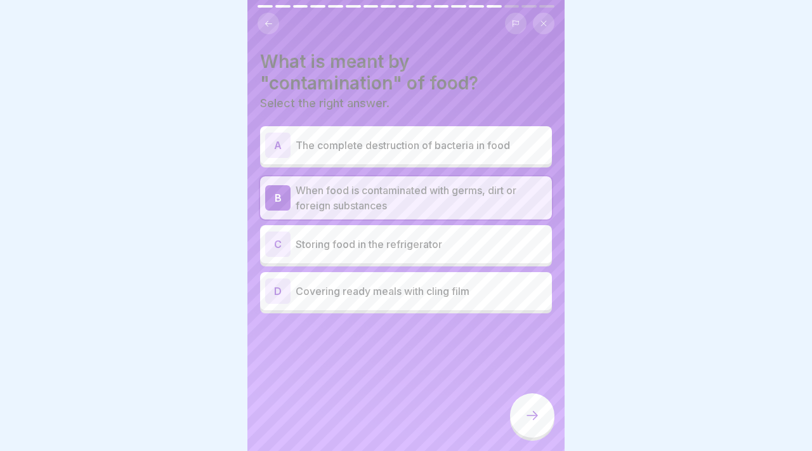
click at [390, 244] on p "Storing food in the refrigerator" at bounding box center [421, 244] width 251 height 15
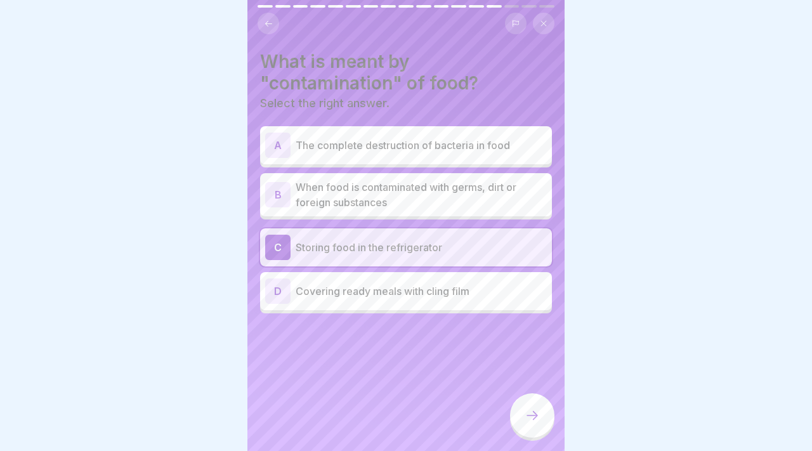
click at [394, 138] on p "The complete destruction of bacteria in food" at bounding box center [421, 145] width 251 height 15
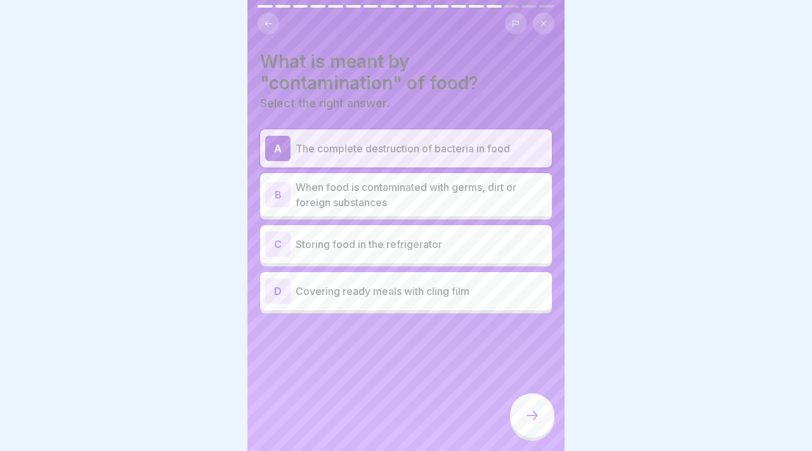
click at [520, 399] on div at bounding box center [532, 416] width 44 height 44
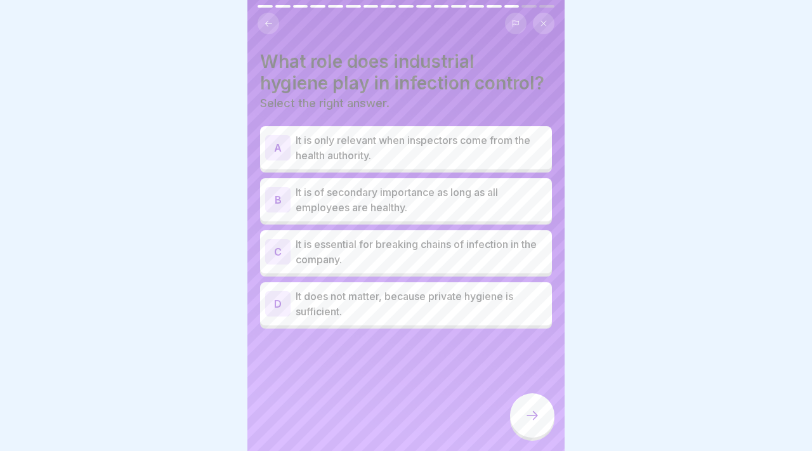
click at [418, 246] on p "It is essential for breaking chains of infection in the company." at bounding box center [421, 252] width 251 height 30
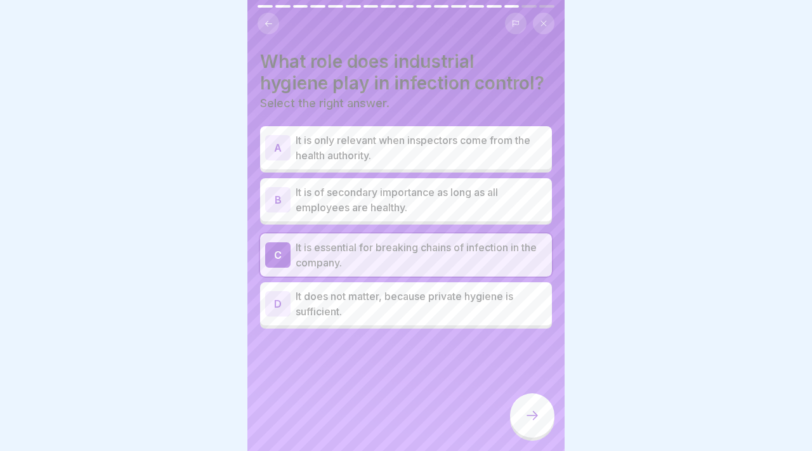
click at [531, 411] on icon at bounding box center [532, 415] width 15 height 15
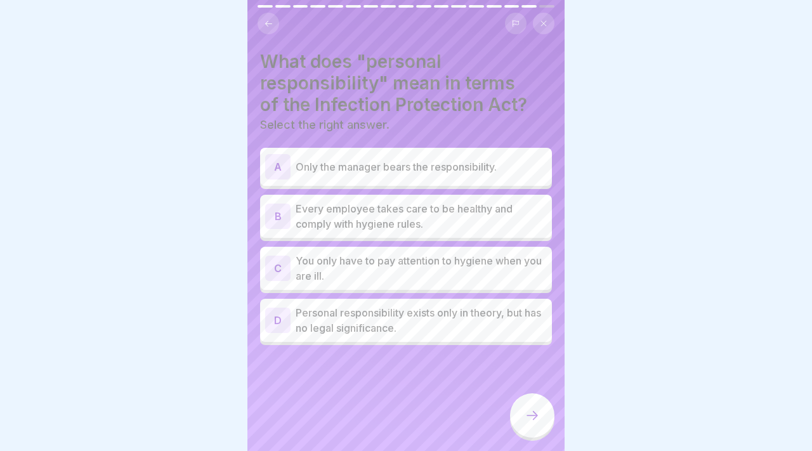
click at [434, 214] on p "Every employee takes care to be healthy and comply with hygiene rules." at bounding box center [421, 216] width 251 height 30
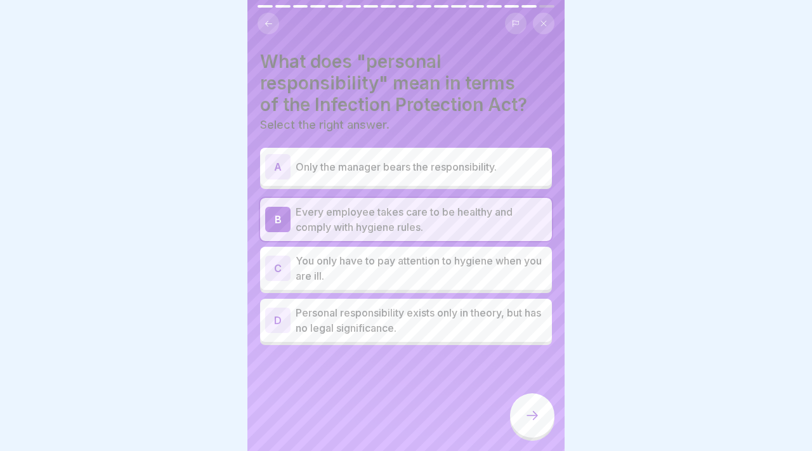
click at [519, 398] on div at bounding box center [532, 416] width 44 height 44
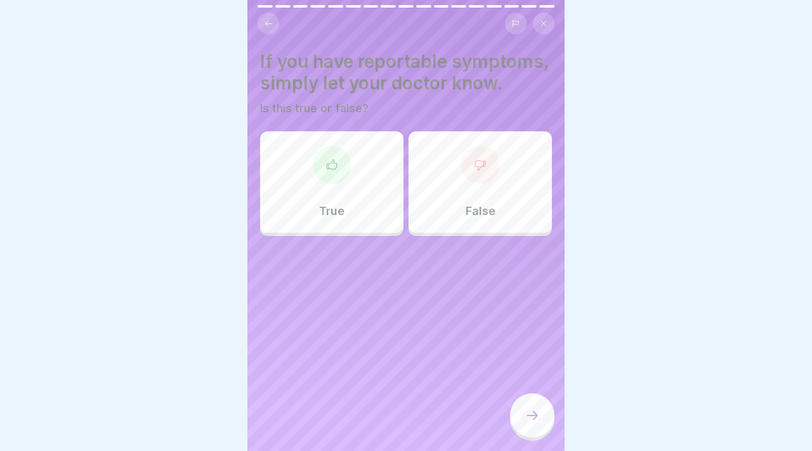
click at [326, 165] on icon at bounding box center [332, 165] width 13 height 13
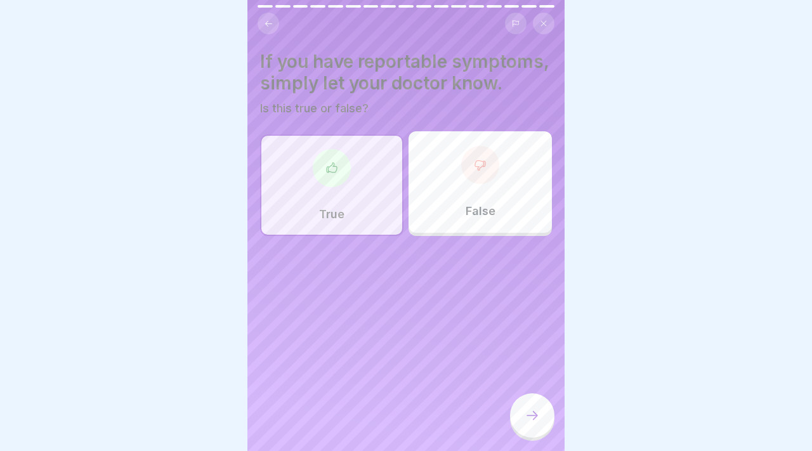
click at [538, 416] on icon at bounding box center [532, 415] width 15 height 15
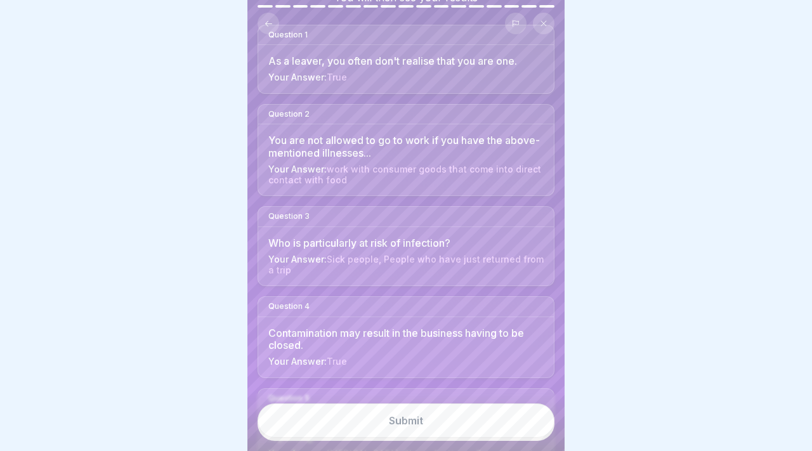
scroll to position [116, 0]
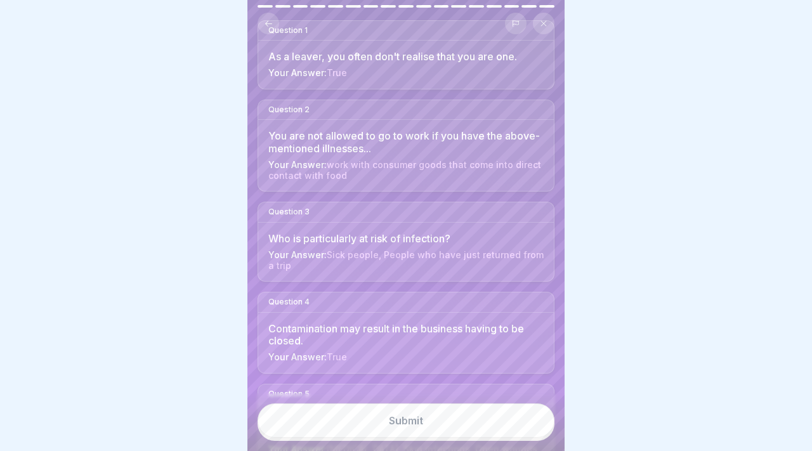
click at [442, 414] on button "Submit" at bounding box center [406, 421] width 297 height 34
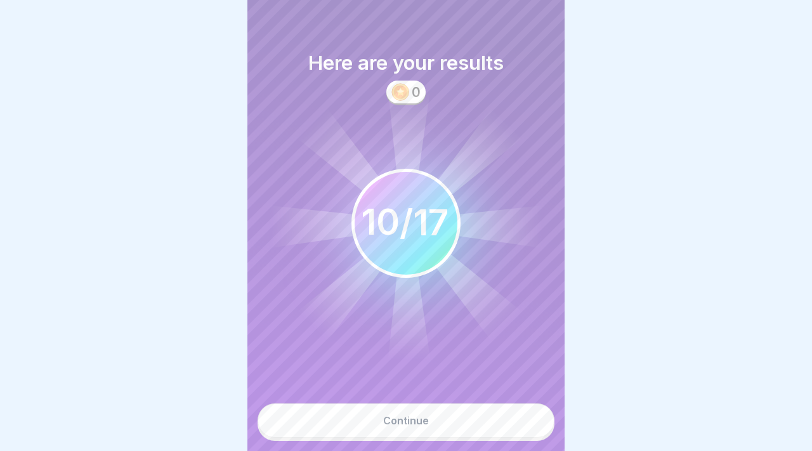
click at [442, 420] on button "Continue" at bounding box center [406, 421] width 297 height 34
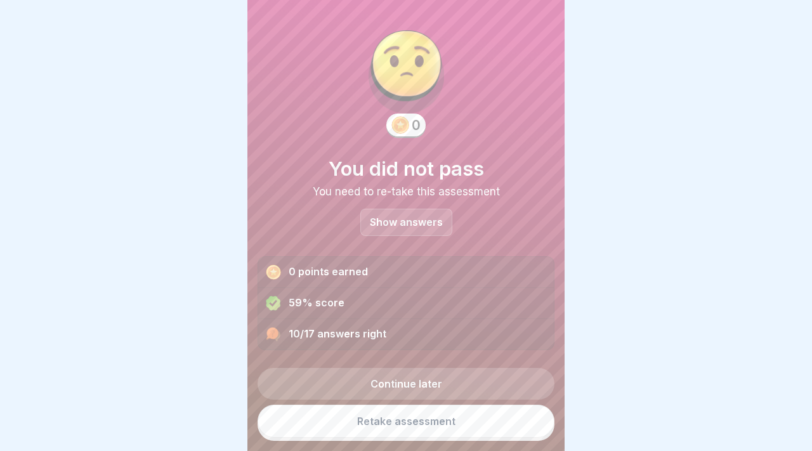
click at [408, 398] on link "Continue later" at bounding box center [406, 384] width 297 height 32
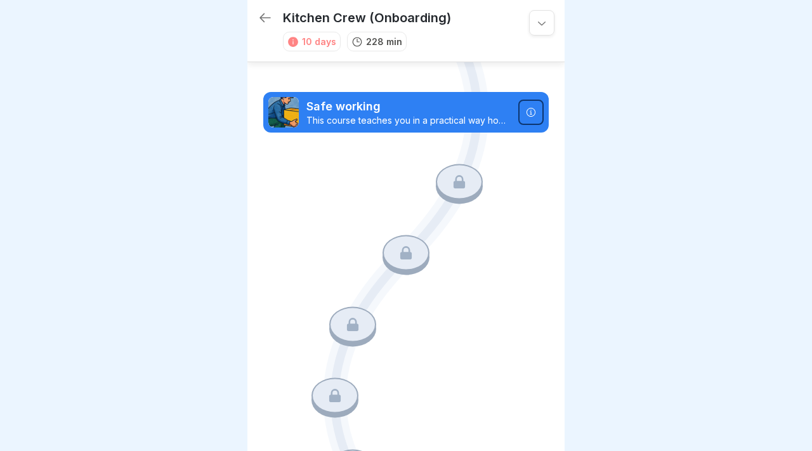
scroll to position [1779, 0]
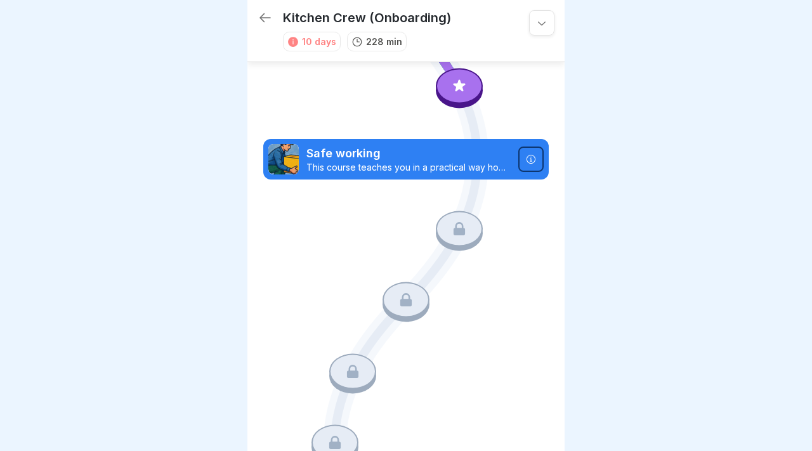
click at [461, 239] on div at bounding box center [459, 229] width 47 height 36
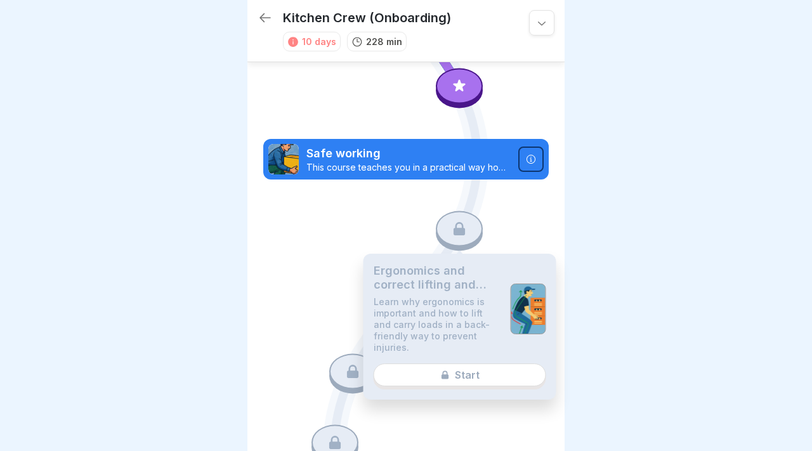
click at [458, 369] on div "Ergonomics and correct lifting and carrying Learn why ergonomics is important a…" at bounding box center [460, 327] width 193 height 146
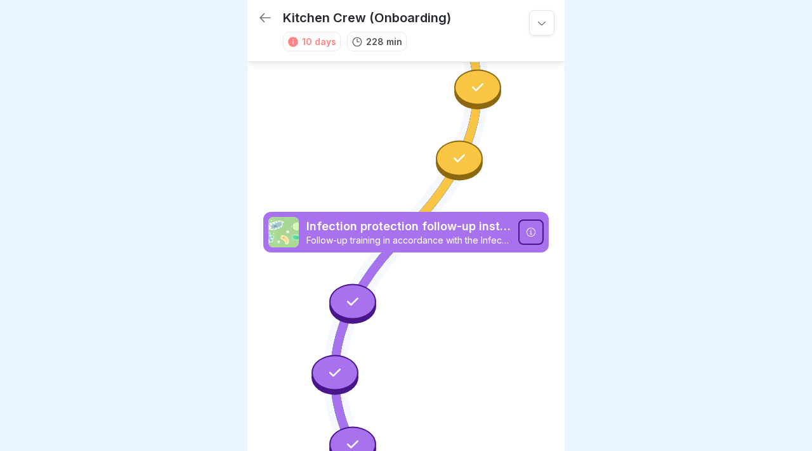
scroll to position [1282, 0]
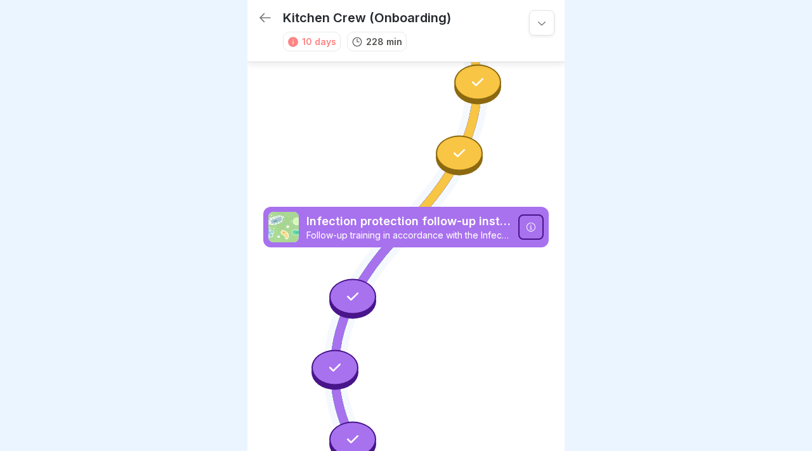
click at [353, 305] on div at bounding box center [352, 297] width 47 height 36
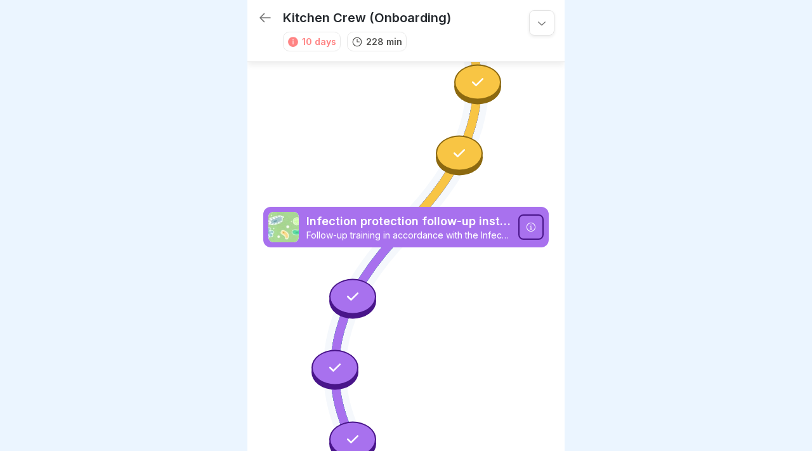
click at [362, 314] on div at bounding box center [352, 299] width 47 height 40
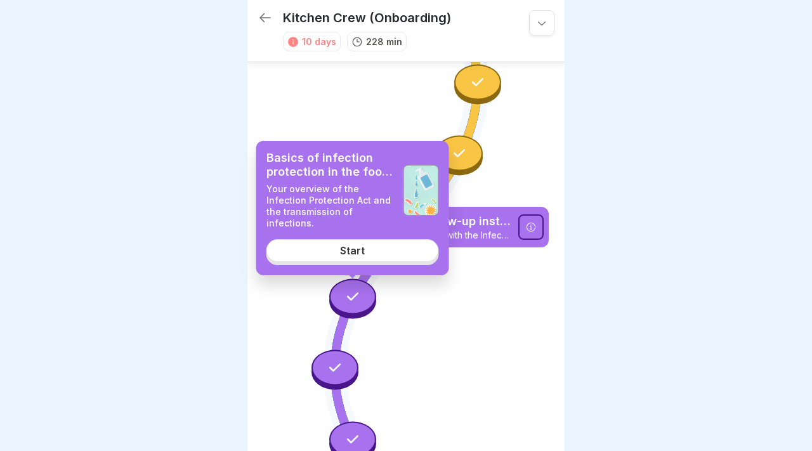
click at [371, 258] on link "Start" at bounding box center [353, 250] width 173 height 23
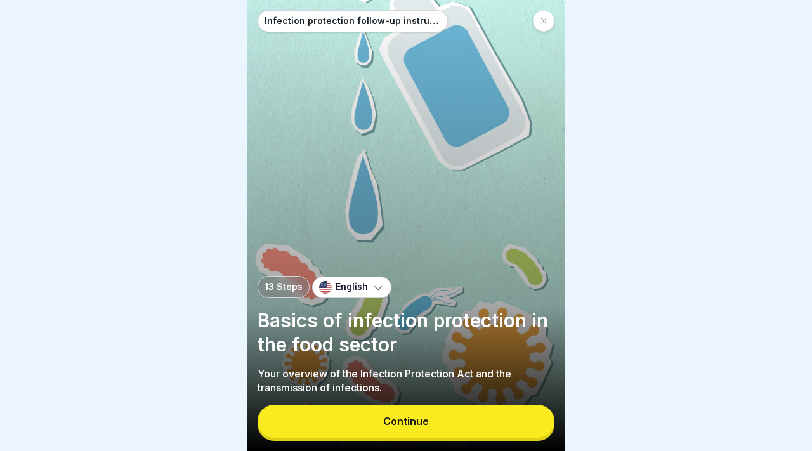
click at [360, 414] on button "Continue" at bounding box center [406, 421] width 297 height 33
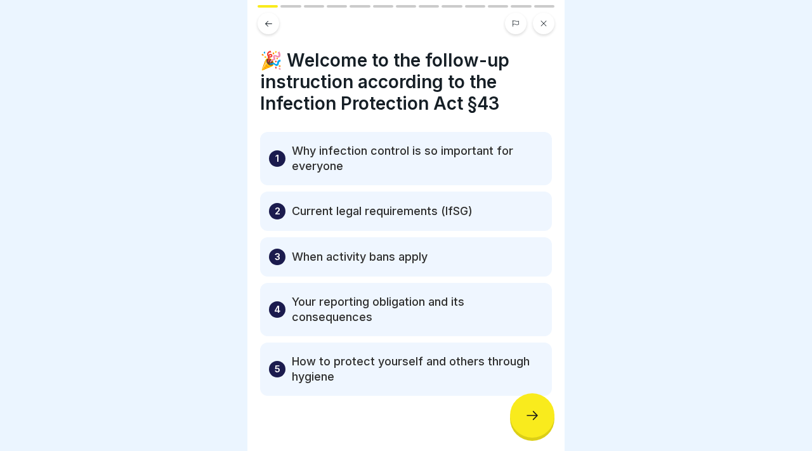
click at [542, 433] on div at bounding box center [532, 416] width 44 height 44
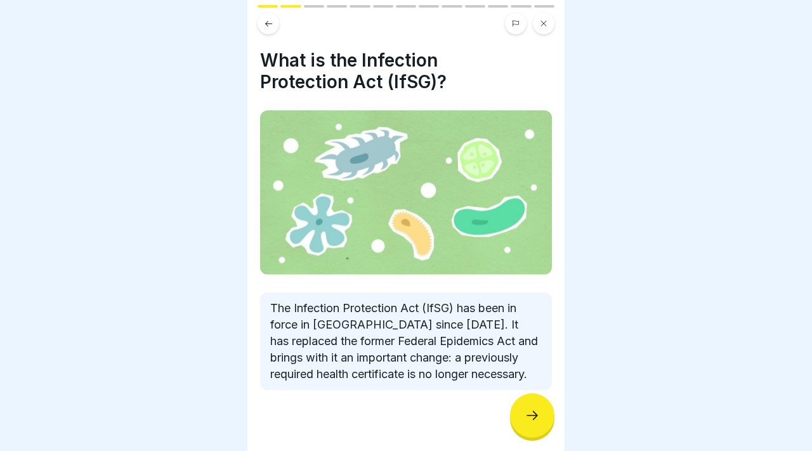
click at [542, 433] on div at bounding box center [532, 416] width 44 height 44
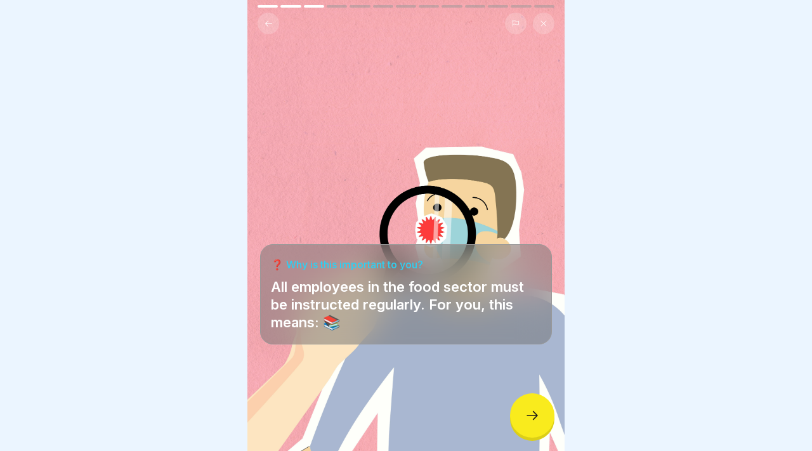
click at [526, 423] on div at bounding box center [532, 416] width 44 height 44
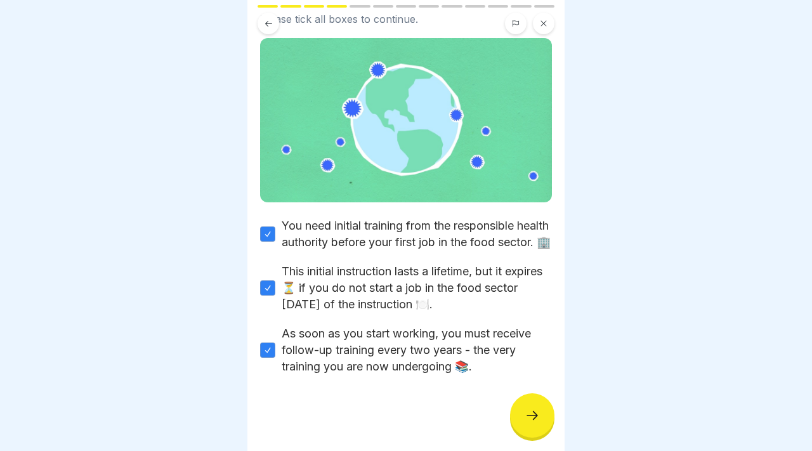
scroll to position [89, 0]
click at [543, 406] on div at bounding box center [532, 416] width 44 height 44
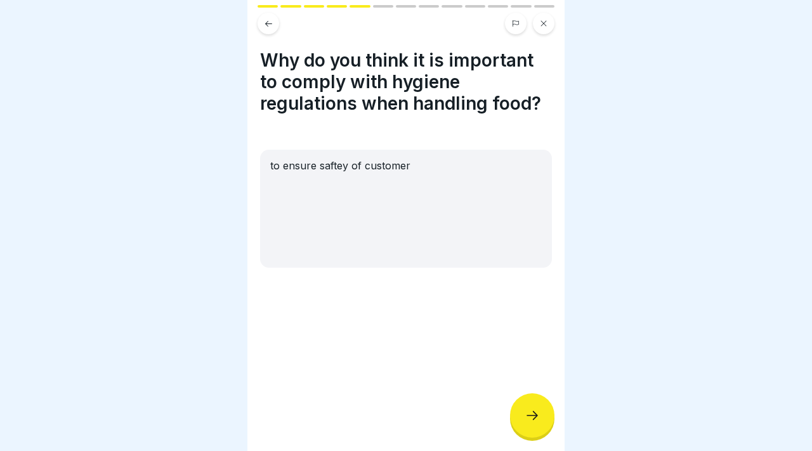
click at [430, 210] on div "to ensure saftey of customer" at bounding box center [406, 209] width 292 height 118
click at [402, 162] on div "to ensure saftey of customer" at bounding box center [406, 209] width 292 height 118
click at [541, 422] on div at bounding box center [532, 416] width 44 height 44
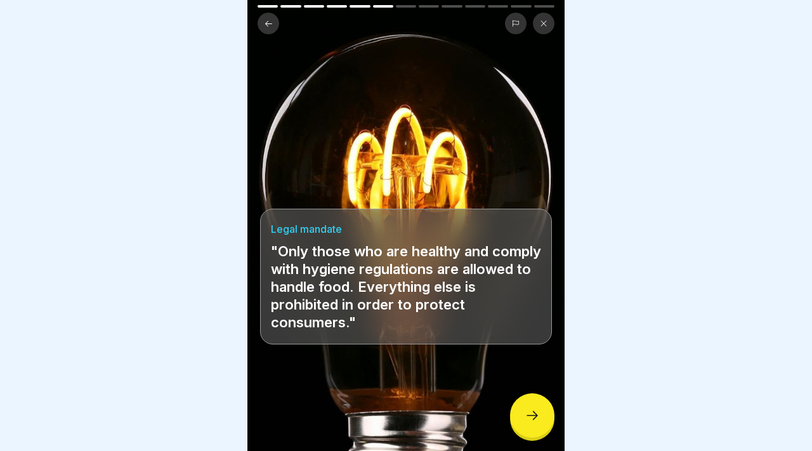
click at [541, 422] on div at bounding box center [532, 416] width 44 height 44
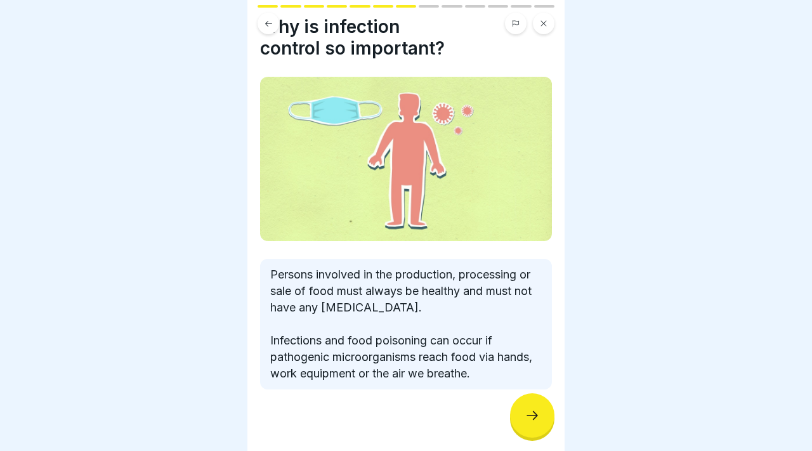
scroll to position [48, 0]
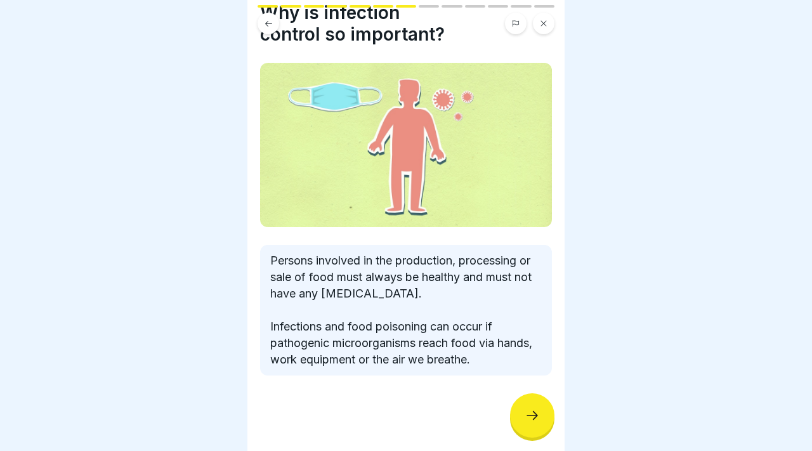
click at [550, 414] on div at bounding box center [532, 416] width 44 height 44
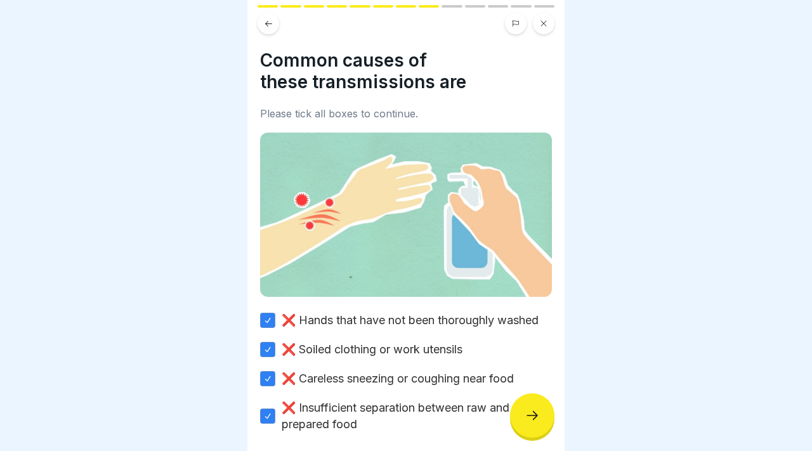
click at [514, 406] on div at bounding box center [532, 416] width 44 height 44
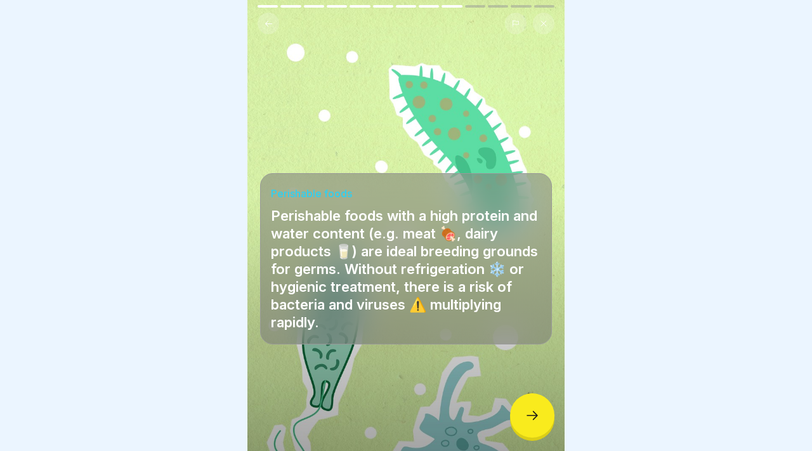
click at [514, 406] on div at bounding box center [532, 416] width 44 height 44
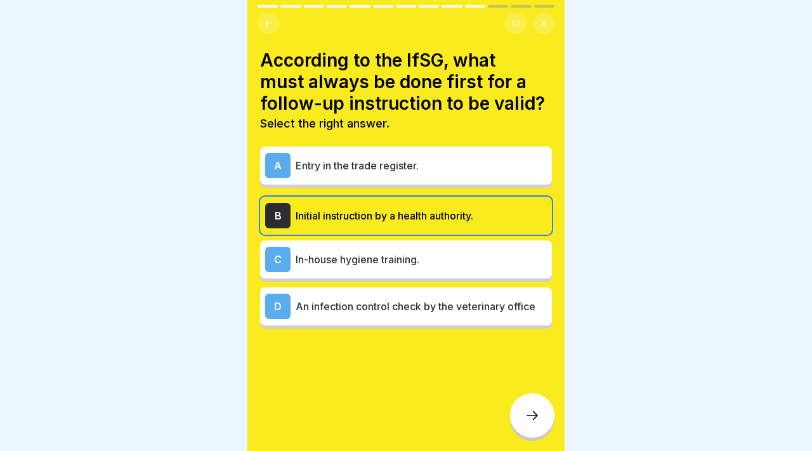
click at [514, 406] on div at bounding box center [532, 416] width 44 height 44
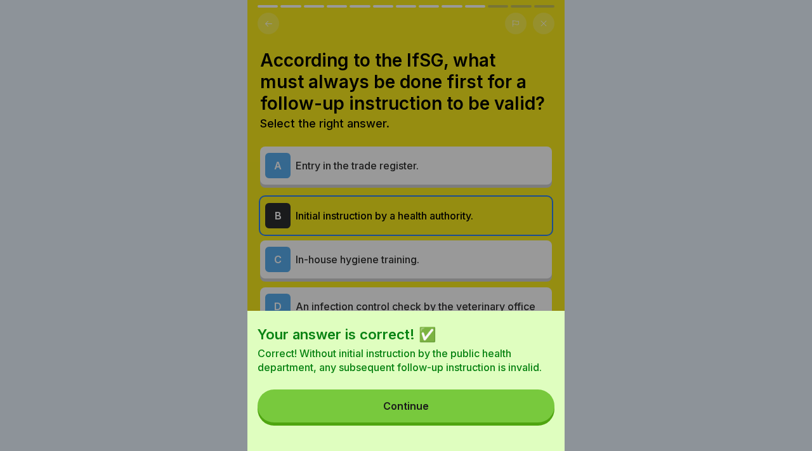
click at [509, 411] on button "Continue" at bounding box center [406, 406] width 297 height 33
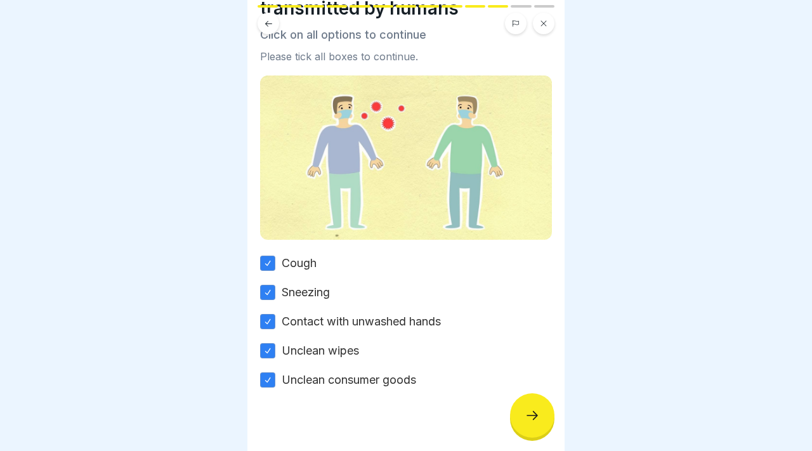
scroll to position [86, 0]
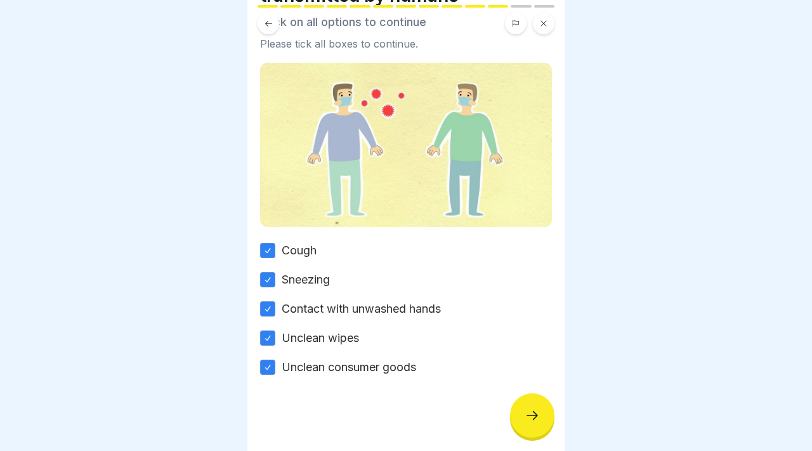
click at [533, 451] on div at bounding box center [406, 414] width 292 height 76
click at [535, 413] on icon at bounding box center [532, 415] width 11 height 9
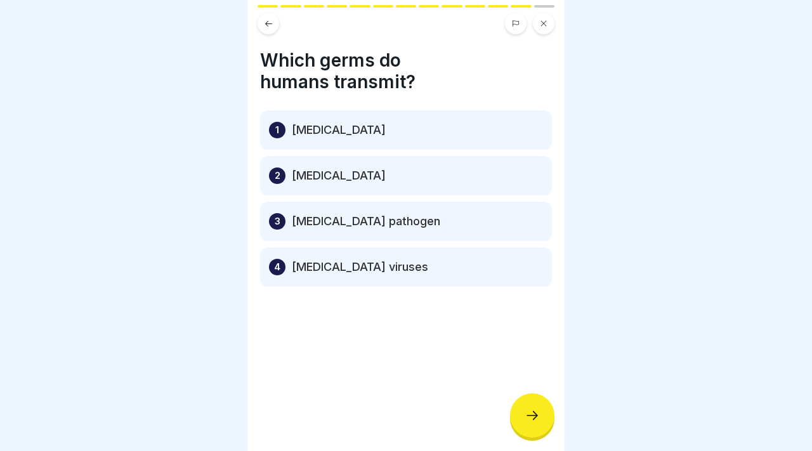
click at [519, 420] on div at bounding box center [532, 416] width 44 height 44
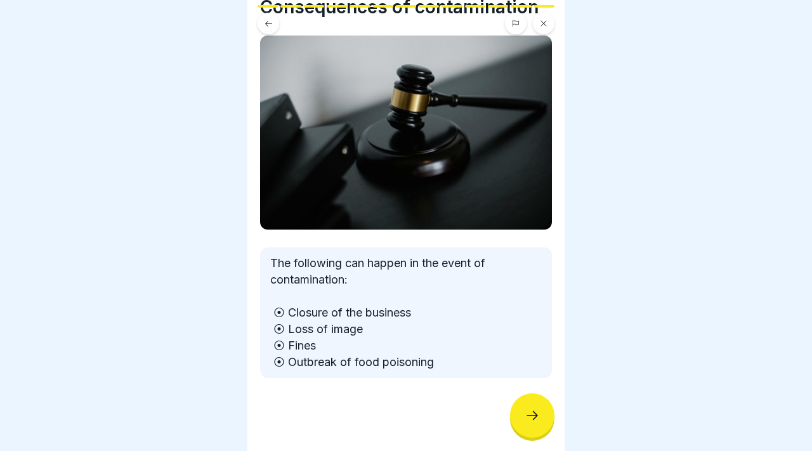
scroll to position [56, 0]
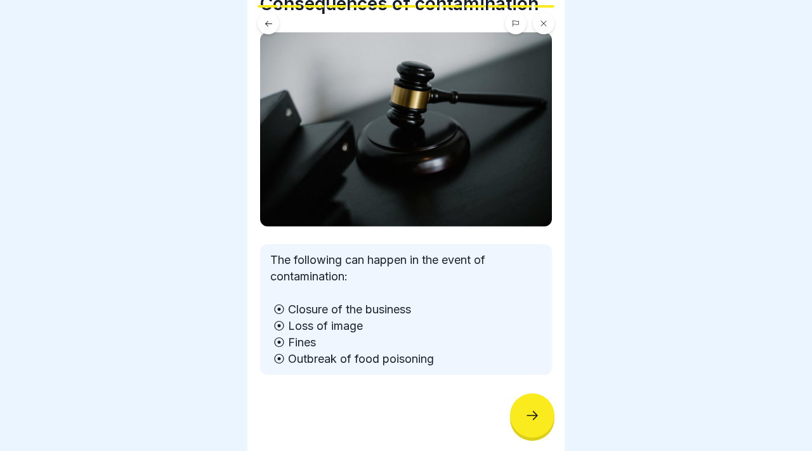
click at [534, 421] on icon at bounding box center [532, 415] width 15 height 15
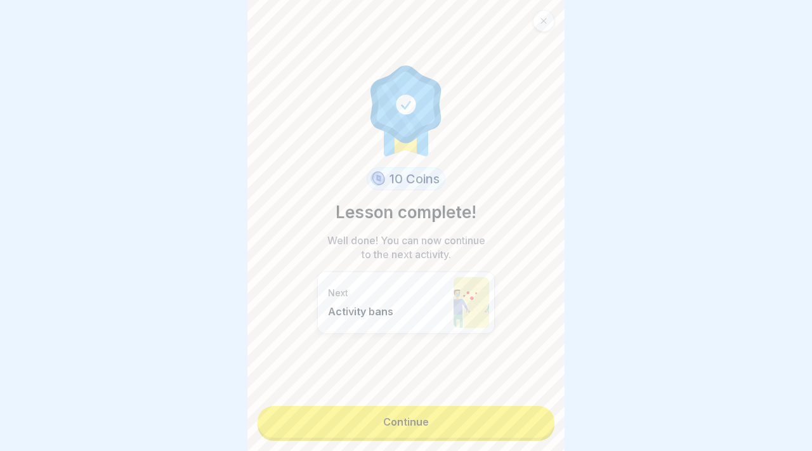
click at [490, 423] on link "Continue" at bounding box center [406, 422] width 297 height 32
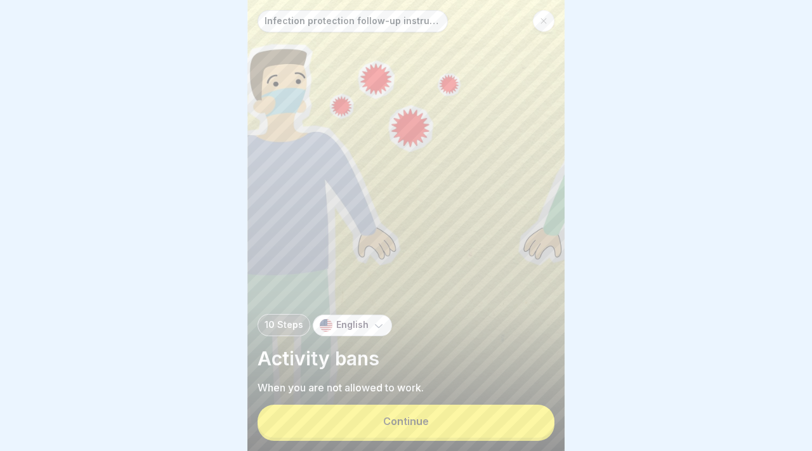
click at [465, 421] on button "Continue" at bounding box center [406, 421] width 297 height 33
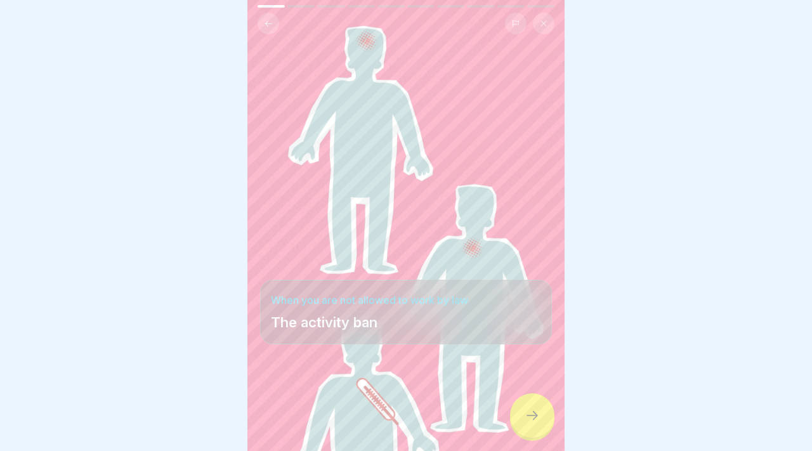
click at [531, 413] on icon at bounding box center [532, 415] width 15 height 15
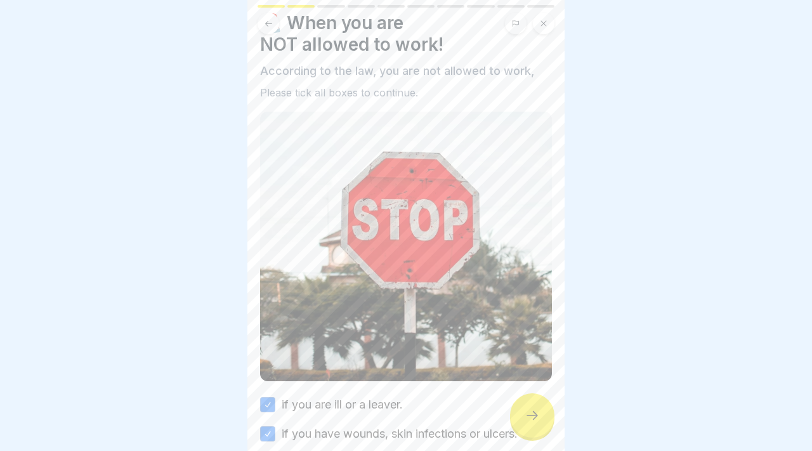
scroll to position [105, 0]
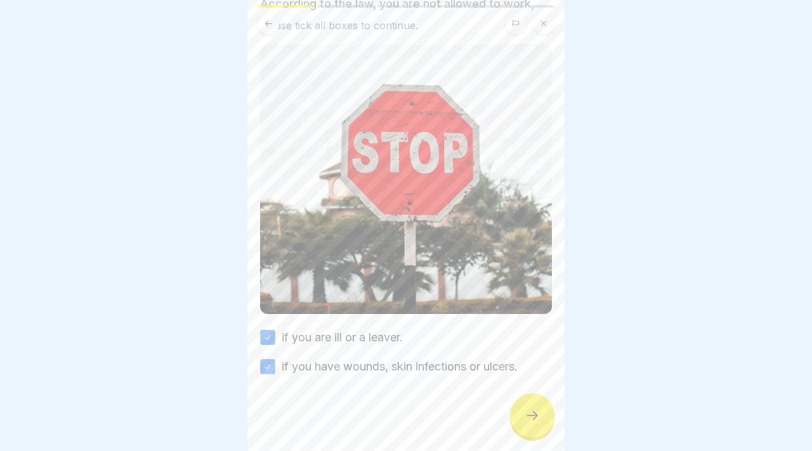
click at [538, 423] on icon at bounding box center [532, 415] width 15 height 15
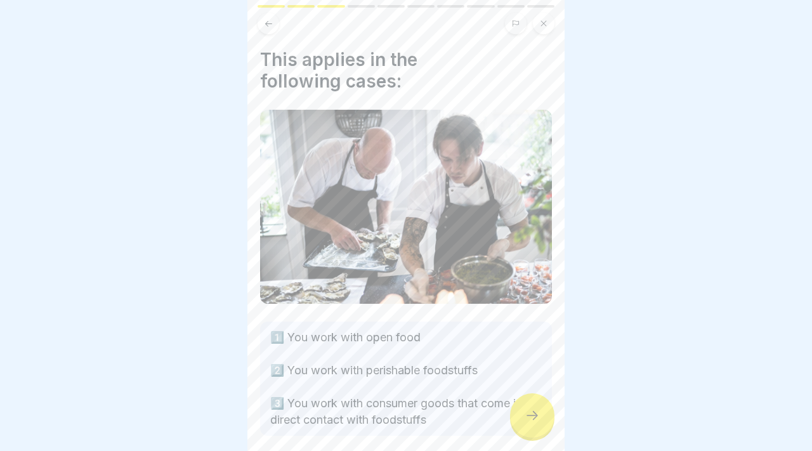
scroll to position [0, 0]
click at [534, 425] on div at bounding box center [532, 416] width 44 height 44
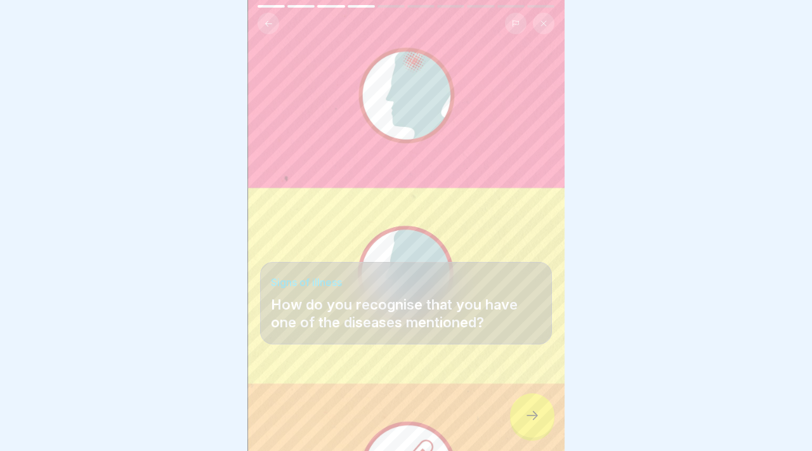
click at [536, 421] on icon at bounding box center [532, 415] width 15 height 15
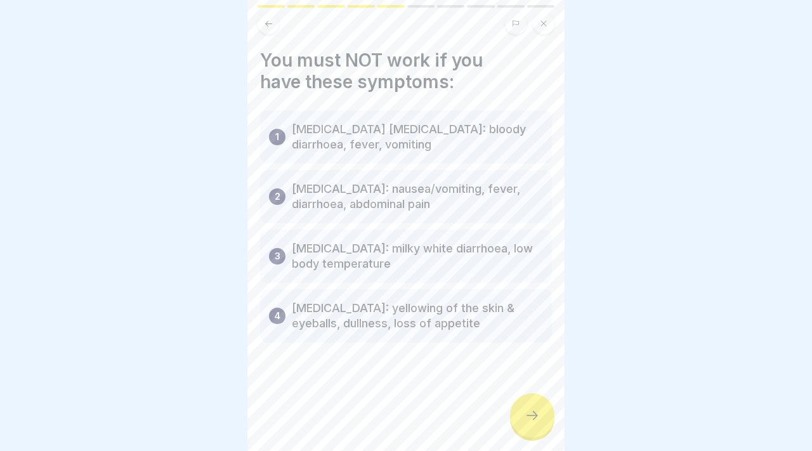
click at [536, 421] on icon at bounding box center [532, 415] width 15 height 15
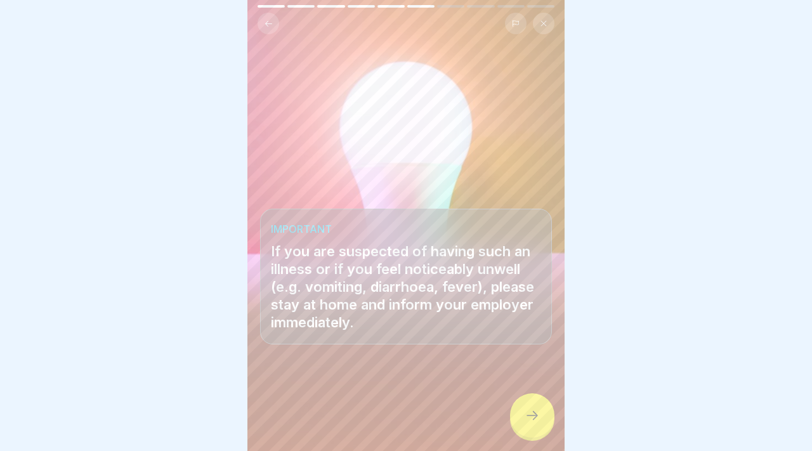
click at [536, 421] on icon at bounding box center [532, 415] width 15 height 15
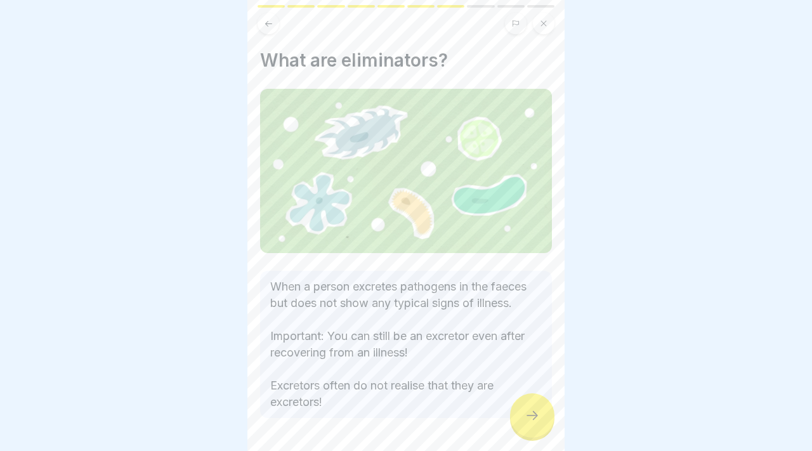
click at [536, 421] on icon at bounding box center [532, 415] width 15 height 15
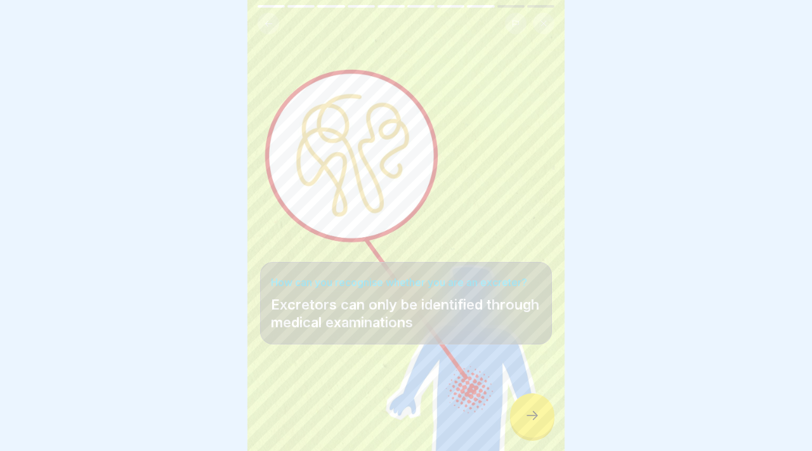
click at [536, 421] on icon at bounding box center [532, 415] width 15 height 15
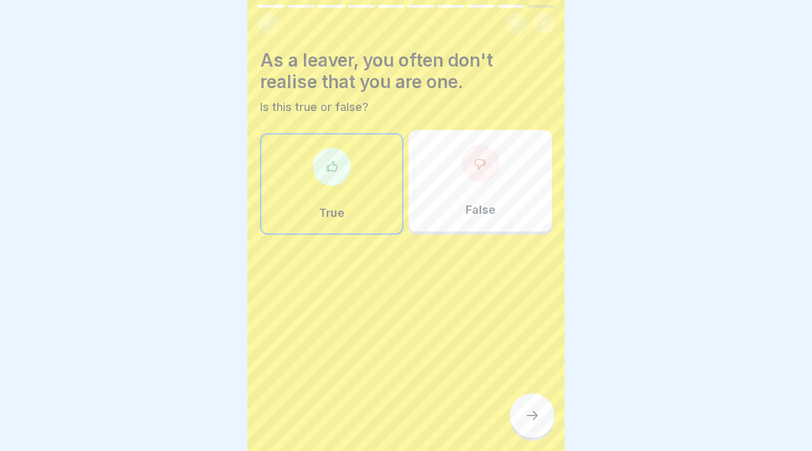
click at [536, 421] on icon at bounding box center [532, 415] width 15 height 15
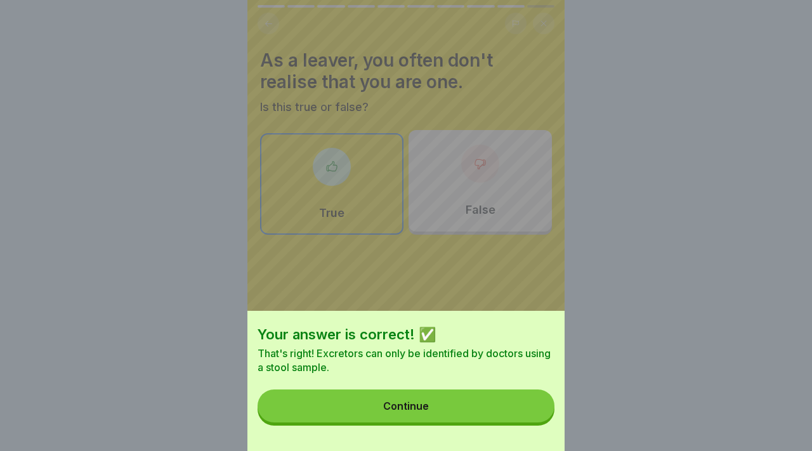
click at [504, 413] on button "Continue" at bounding box center [406, 406] width 297 height 33
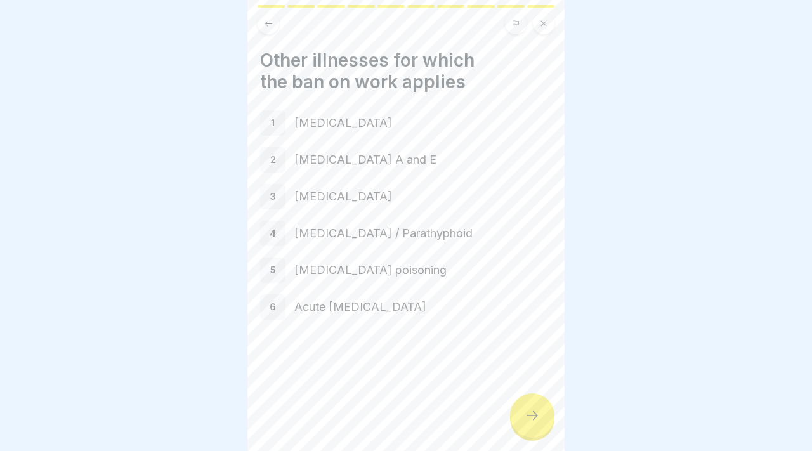
click at [535, 408] on icon at bounding box center [532, 415] width 15 height 15
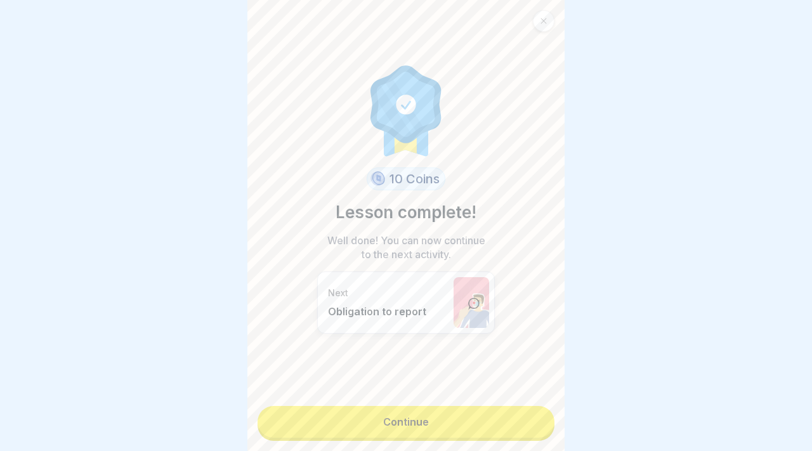
click at [510, 406] on link "Continue" at bounding box center [406, 422] width 297 height 32
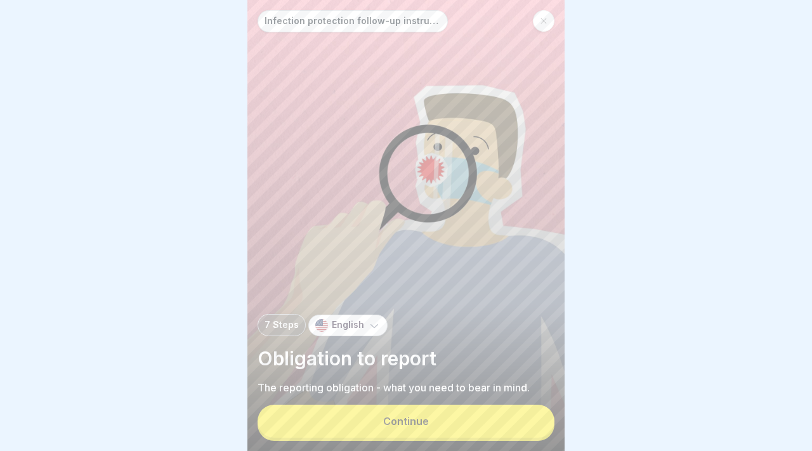
click at [476, 430] on button "Continue" at bounding box center [406, 421] width 297 height 33
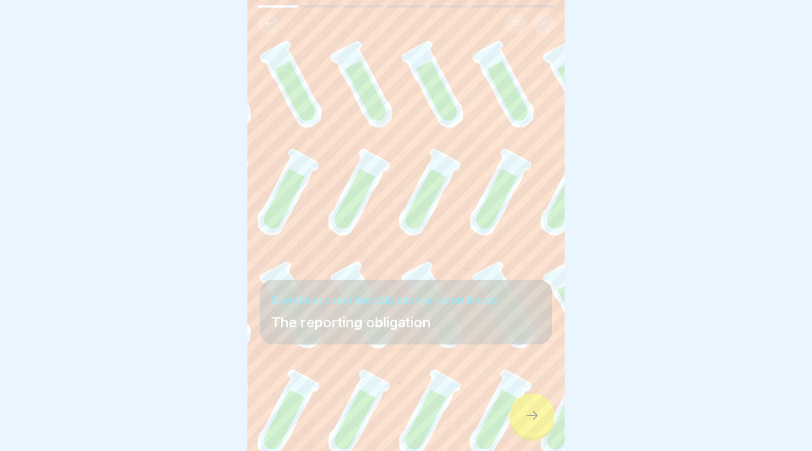
click at [537, 423] on div at bounding box center [532, 416] width 44 height 44
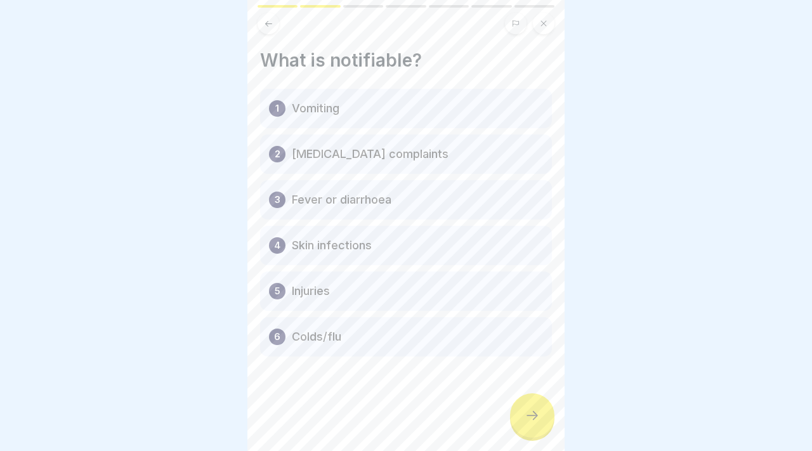
click at [537, 423] on div at bounding box center [532, 416] width 44 height 44
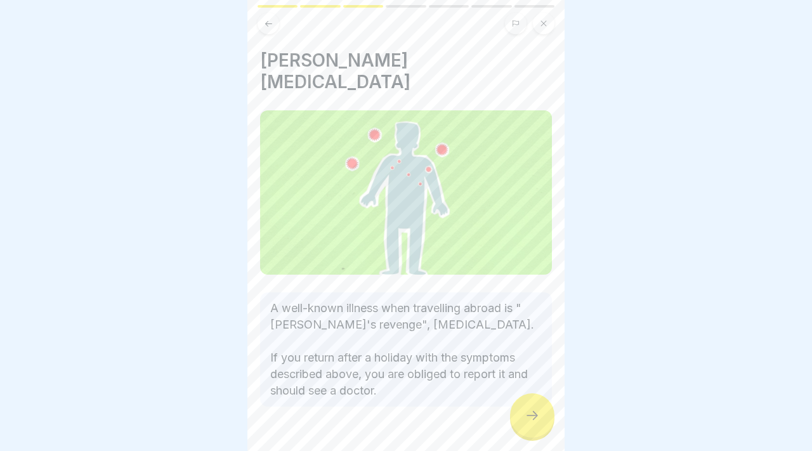
click at [537, 423] on div at bounding box center [532, 416] width 44 height 44
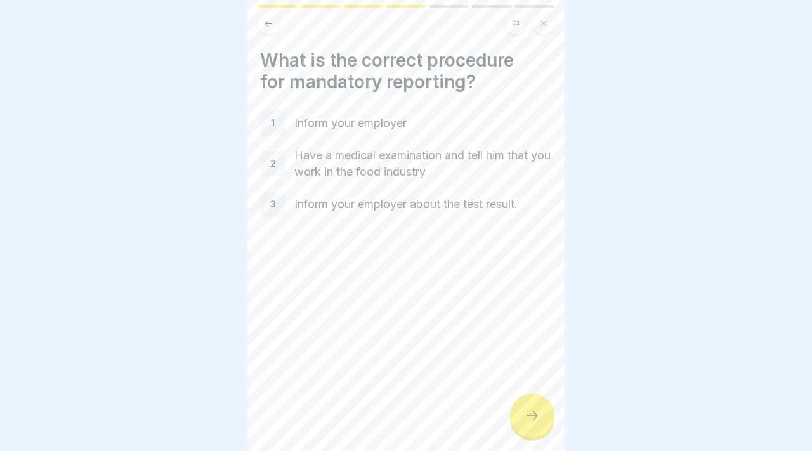
click at [537, 423] on div at bounding box center [532, 416] width 44 height 44
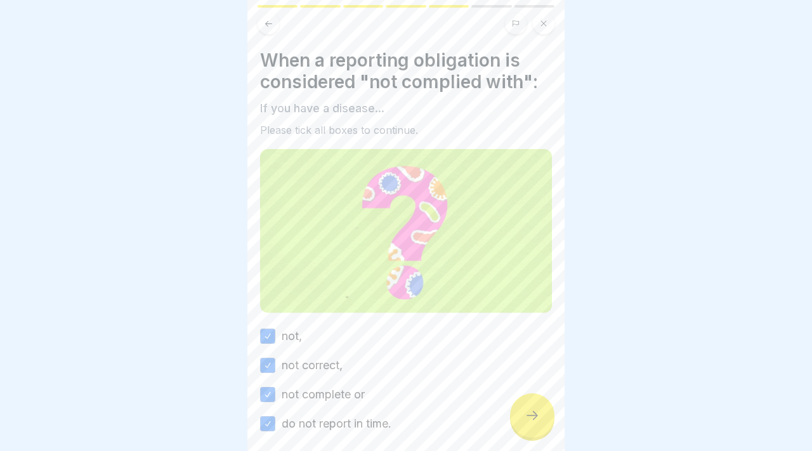
click at [537, 423] on div at bounding box center [532, 416] width 44 height 44
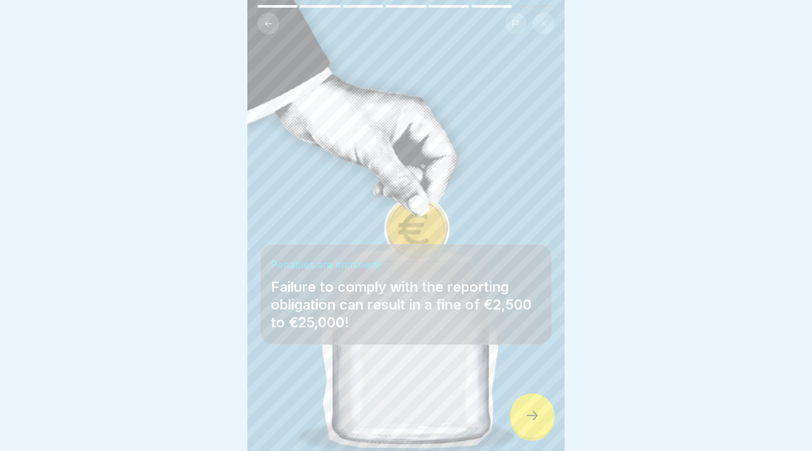
click at [537, 423] on div at bounding box center [532, 416] width 44 height 44
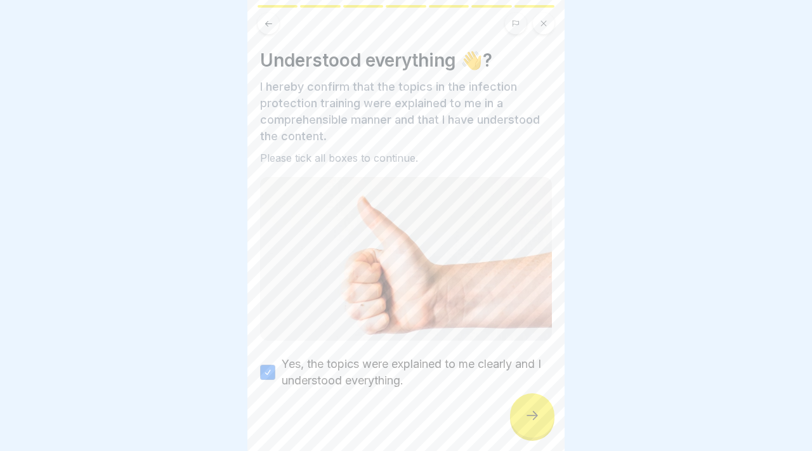
click at [537, 423] on div at bounding box center [532, 416] width 44 height 44
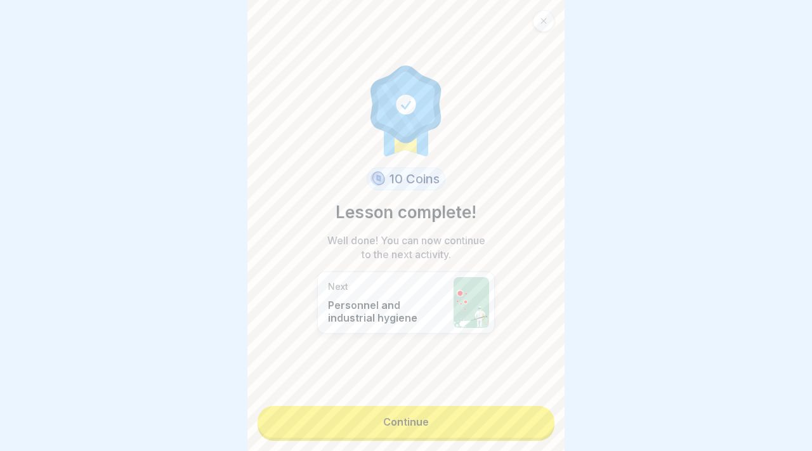
click at [537, 423] on link "Continue" at bounding box center [406, 422] width 297 height 32
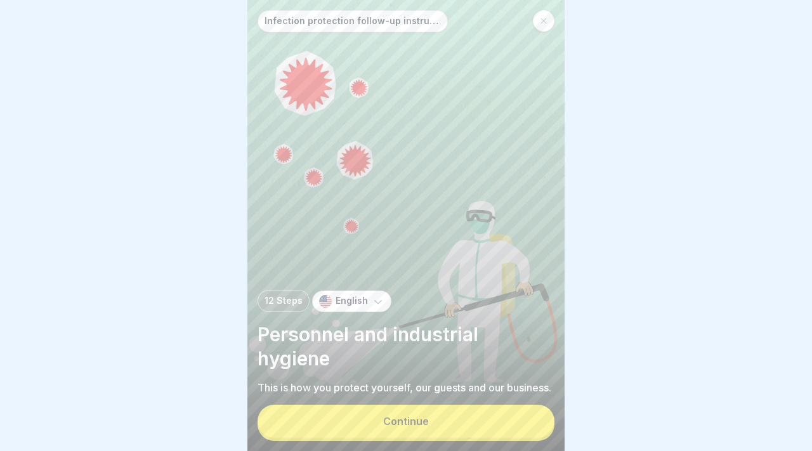
click at [537, 423] on button "Continue" at bounding box center [406, 421] width 297 height 33
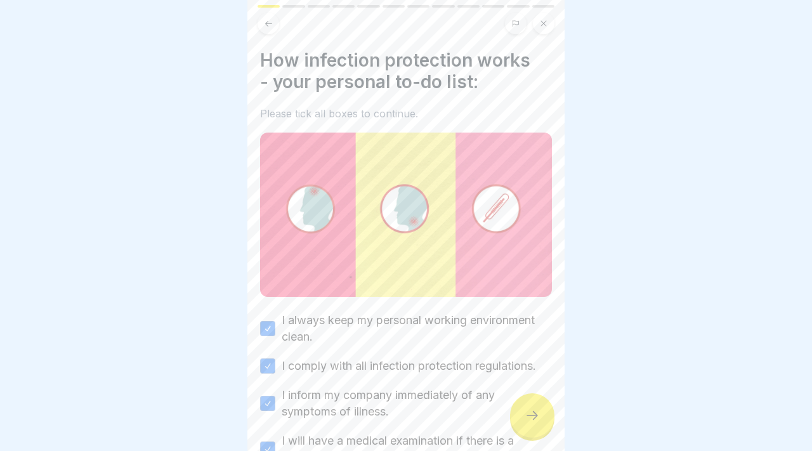
click at [537, 423] on div at bounding box center [532, 416] width 44 height 44
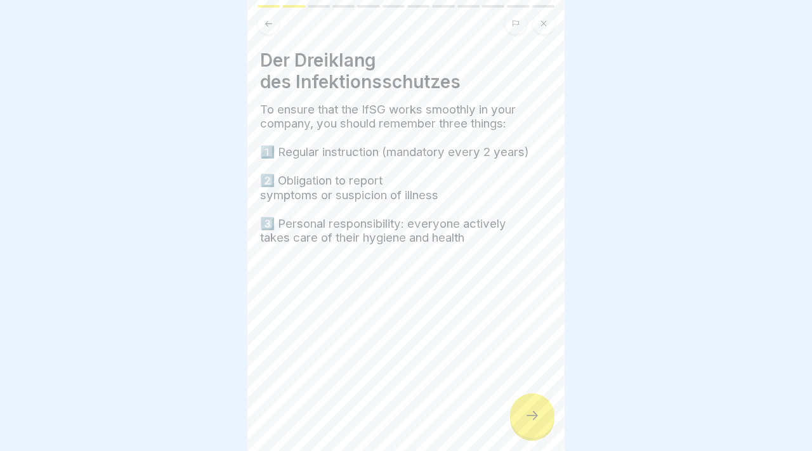
click at [537, 423] on div at bounding box center [532, 416] width 44 height 44
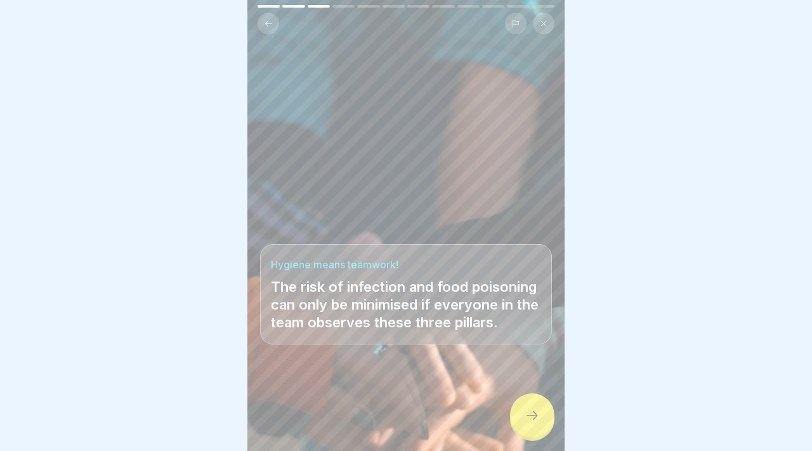
click at [537, 423] on div at bounding box center [532, 416] width 44 height 44
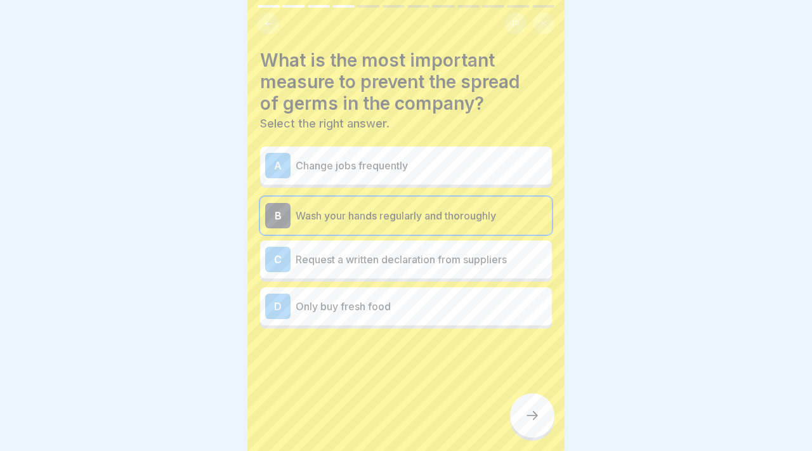
click at [537, 423] on div at bounding box center [532, 416] width 44 height 44
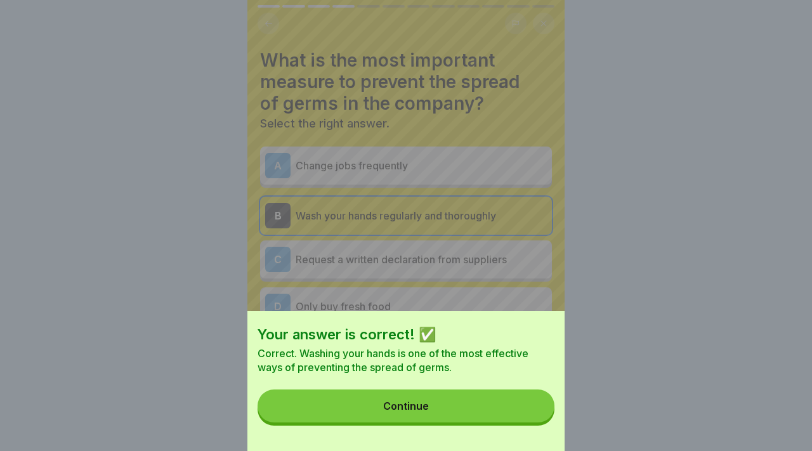
click at [522, 402] on button "Continue" at bounding box center [406, 406] width 297 height 33
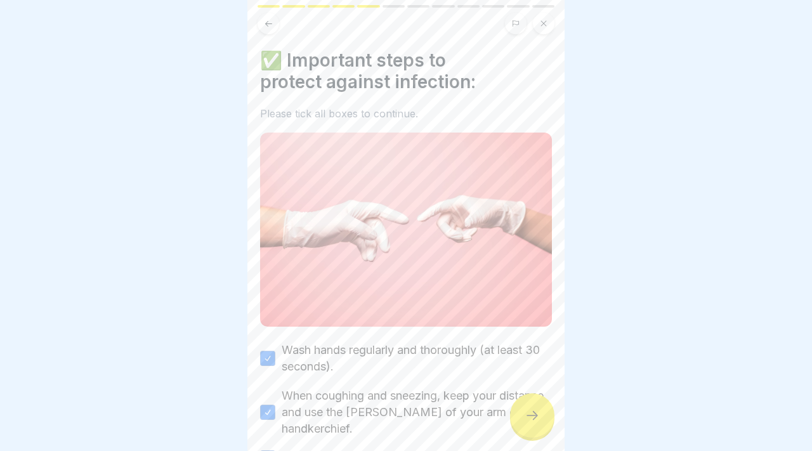
click at [522, 402] on div at bounding box center [532, 416] width 44 height 44
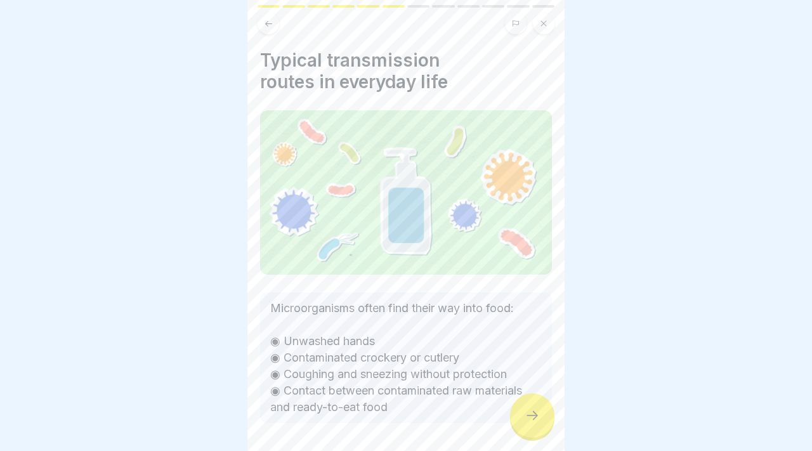
click at [522, 402] on div at bounding box center [532, 416] width 44 height 44
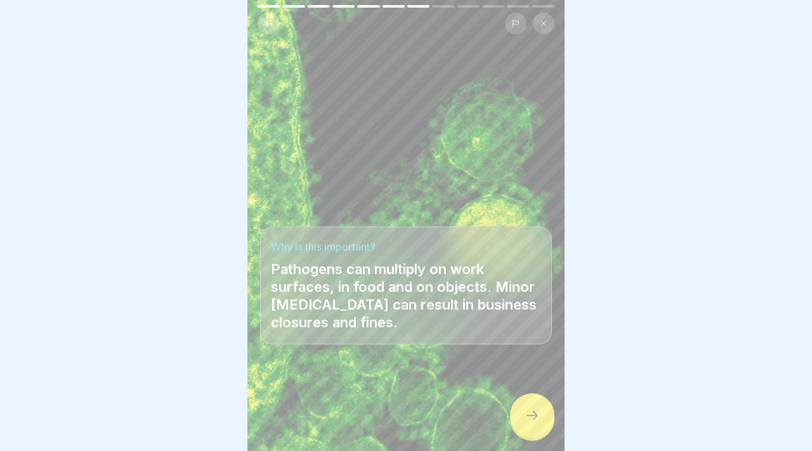
click at [522, 402] on div at bounding box center [532, 416] width 44 height 44
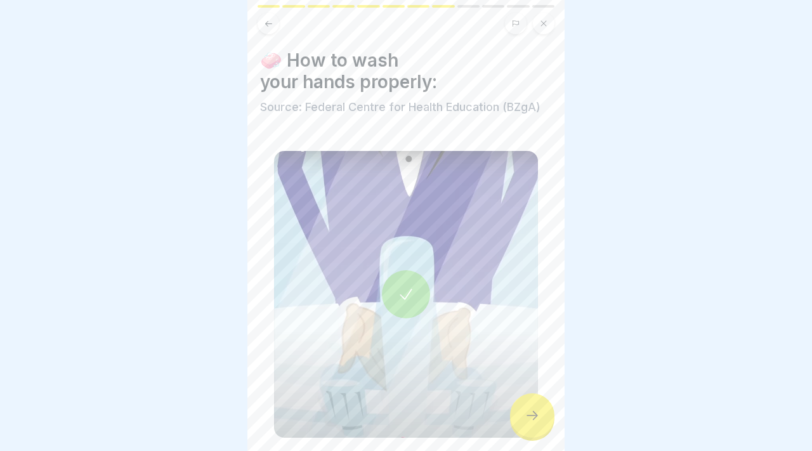
click at [522, 402] on div at bounding box center [532, 416] width 44 height 44
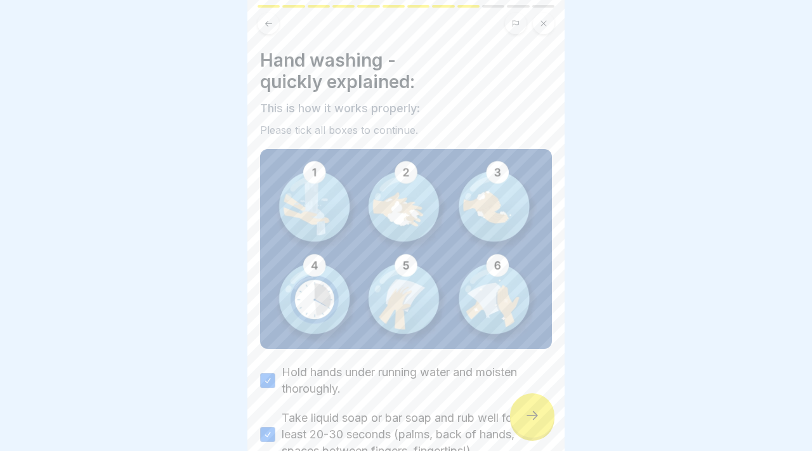
click at [522, 402] on div at bounding box center [532, 416] width 44 height 44
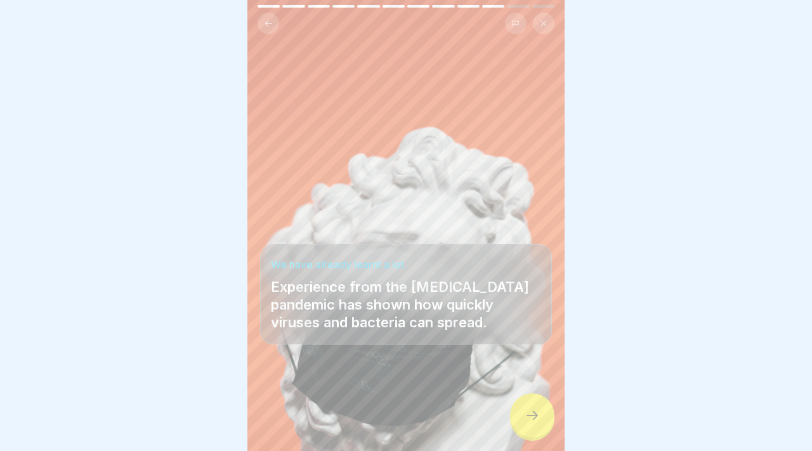
click at [522, 402] on div at bounding box center [532, 416] width 44 height 44
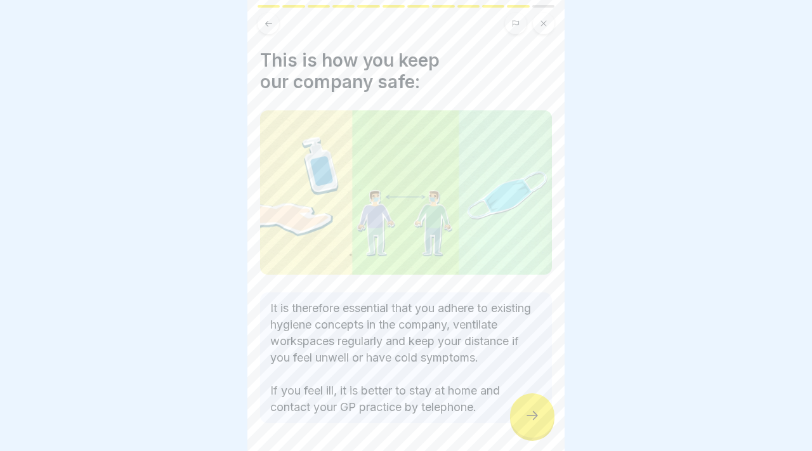
click at [522, 402] on div at bounding box center [532, 416] width 44 height 44
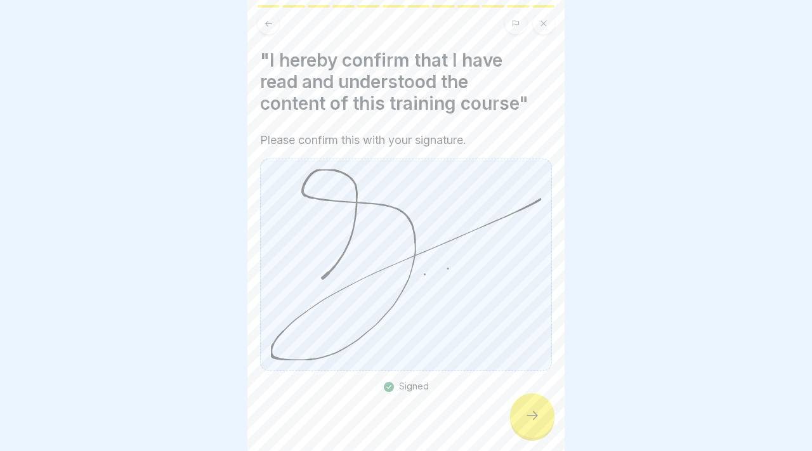
click at [522, 402] on div at bounding box center [532, 416] width 44 height 44
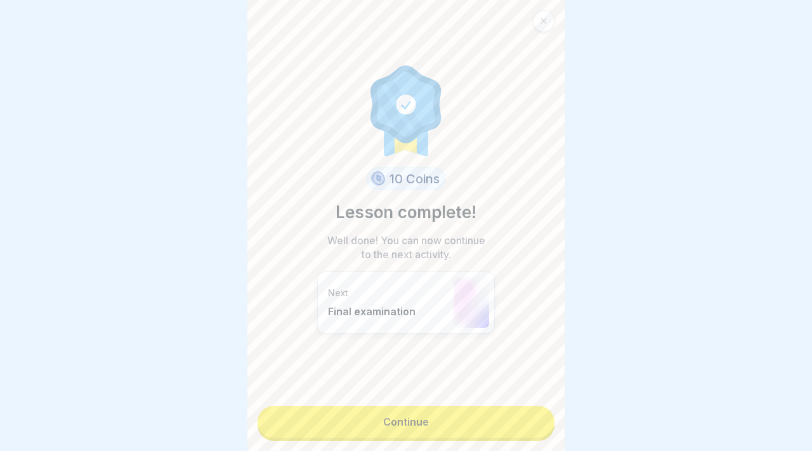
click at [500, 423] on link "Continue" at bounding box center [406, 422] width 297 height 32
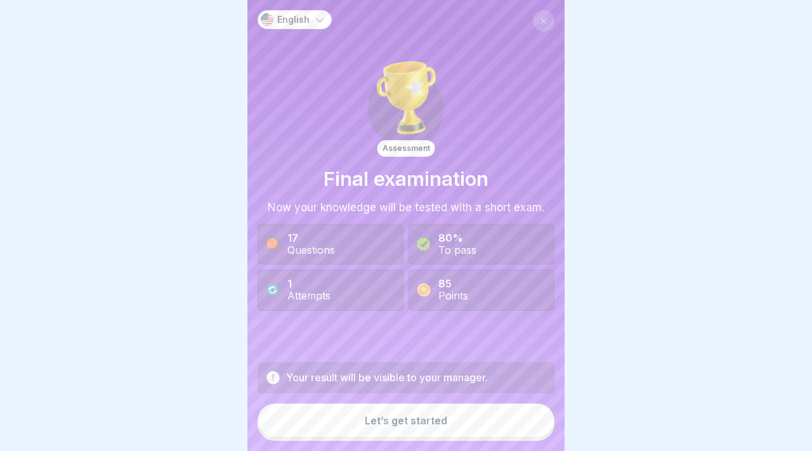
click at [458, 423] on button "Let’s get started" at bounding box center [406, 421] width 297 height 34
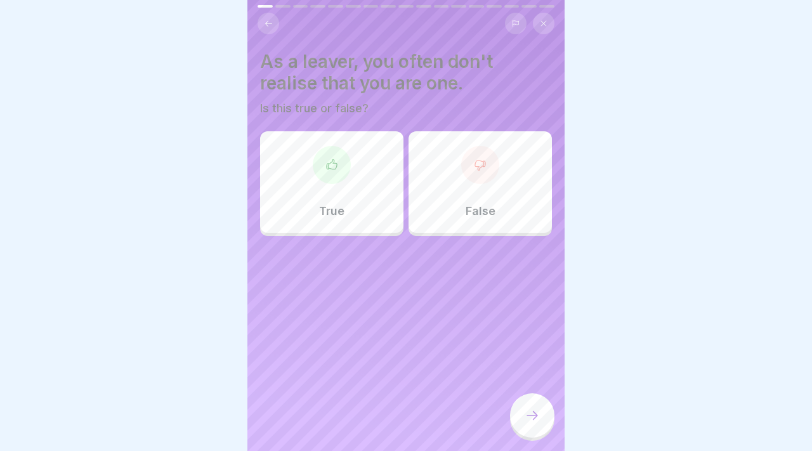
click at [331, 174] on div at bounding box center [332, 165] width 38 height 38
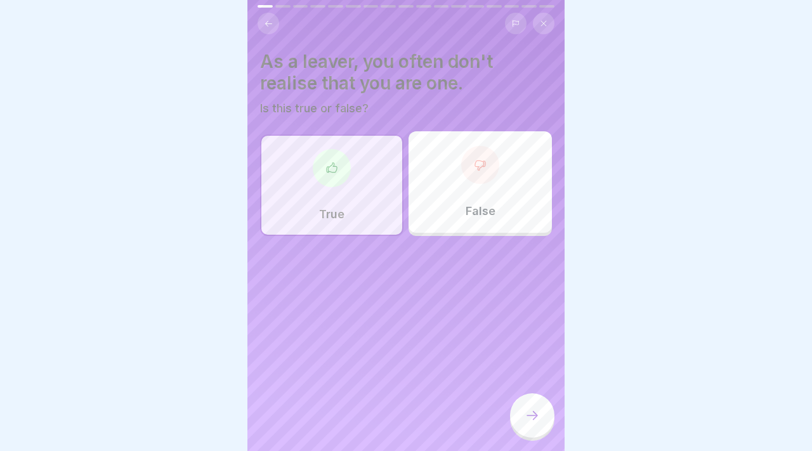
click at [547, 428] on div at bounding box center [532, 416] width 44 height 44
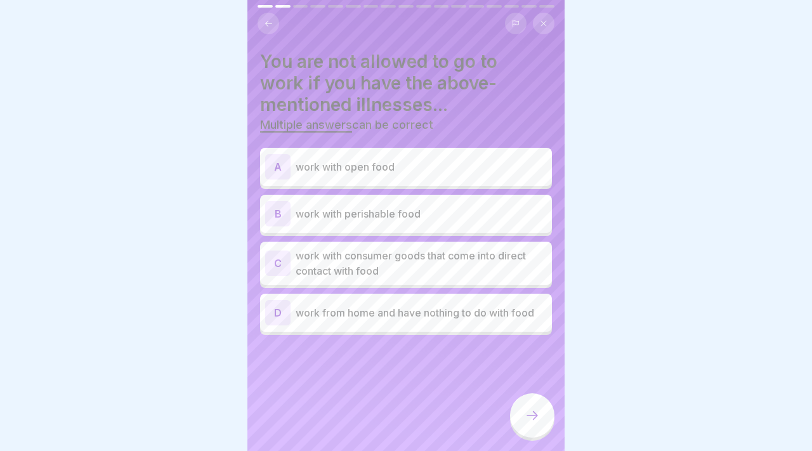
click at [397, 152] on div "A work with open food" at bounding box center [406, 167] width 292 height 38
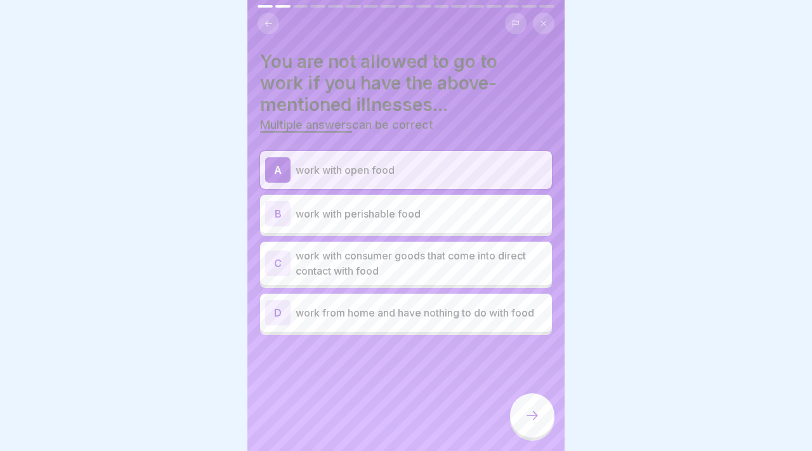
click at [471, 249] on p "work with consumer goods that come into direct contact with food" at bounding box center [421, 263] width 251 height 30
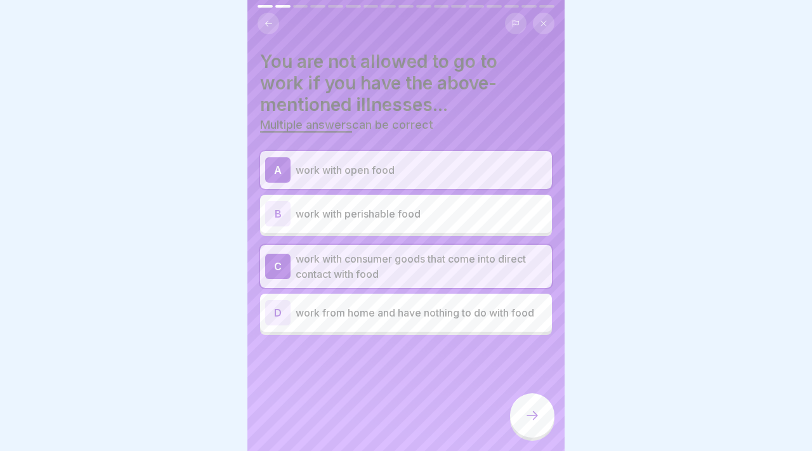
click at [454, 192] on div "A work with open food B work with perishable food C work with consumer goods th…" at bounding box center [406, 243] width 292 height 184
click at [456, 173] on p "work with open food" at bounding box center [421, 169] width 251 height 15
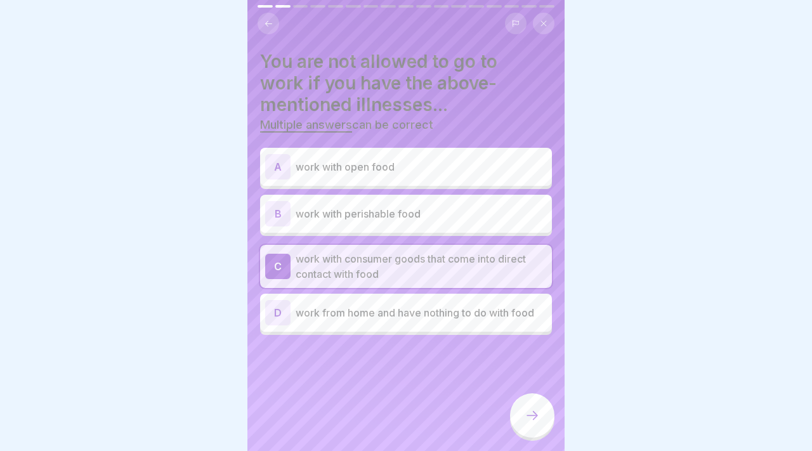
click at [531, 429] on div at bounding box center [532, 416] width 44 height 44
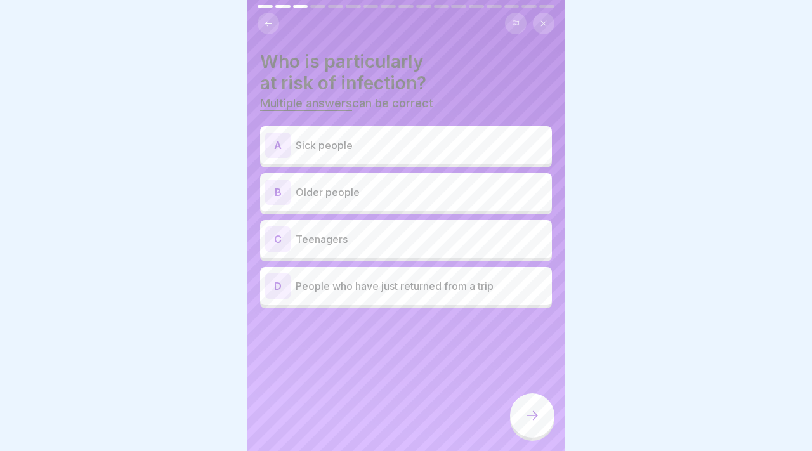
click at [461, 301] on div "D People who have just returned from a trip" at bounding box center [406, 286] width 292 height 38
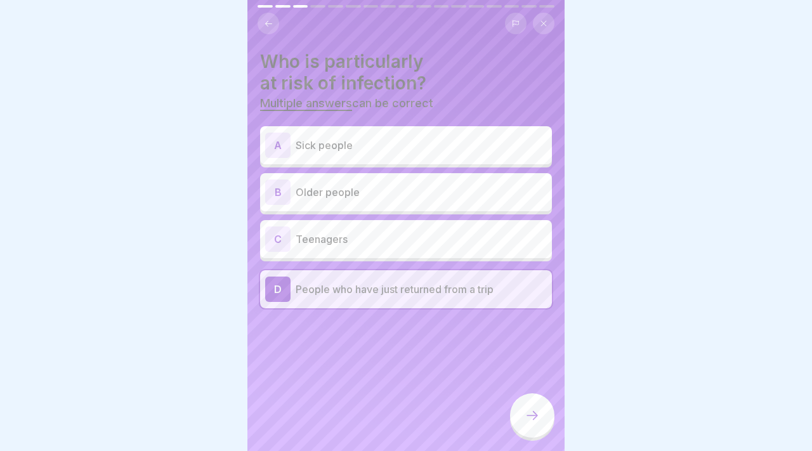
click at [546, 415] on div at bounding box center [532, 416] width 44 height 44
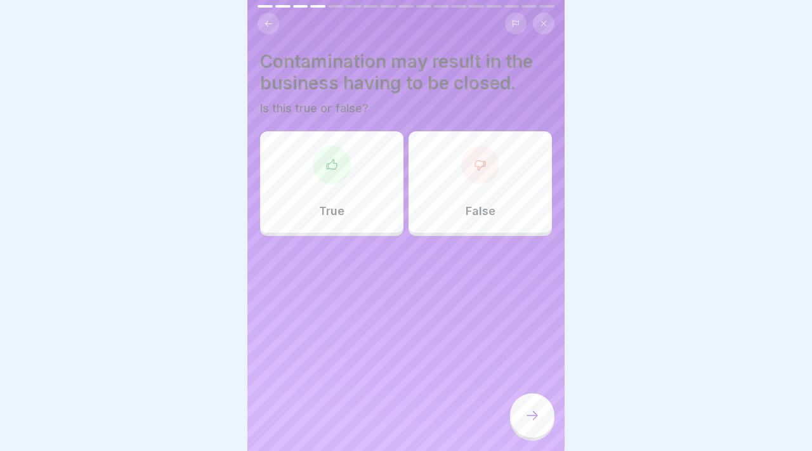
click at [392, 201] on div "True" at bounding box center [331, 182] width 143 height 102
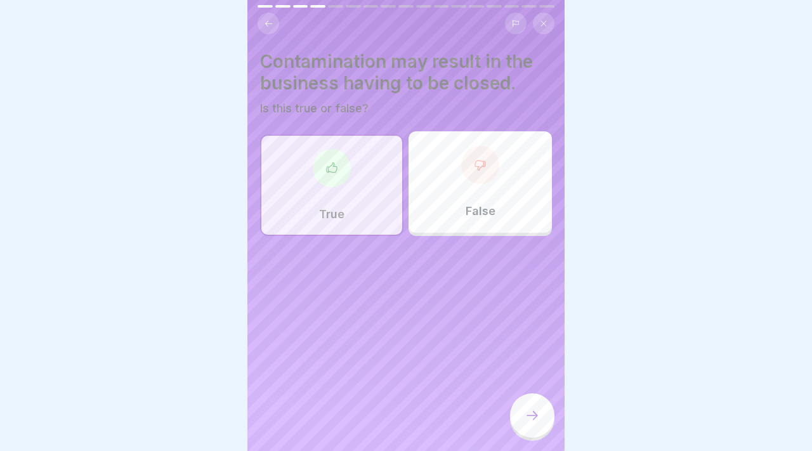
click at [557, 432] on div "Contamination may result in the business having to be closed. Is this true or f…" at bounding box center [406, 225] width 317 height 451
click at [546, 415] on div at bounding box center [532, 416] width 44 height 44
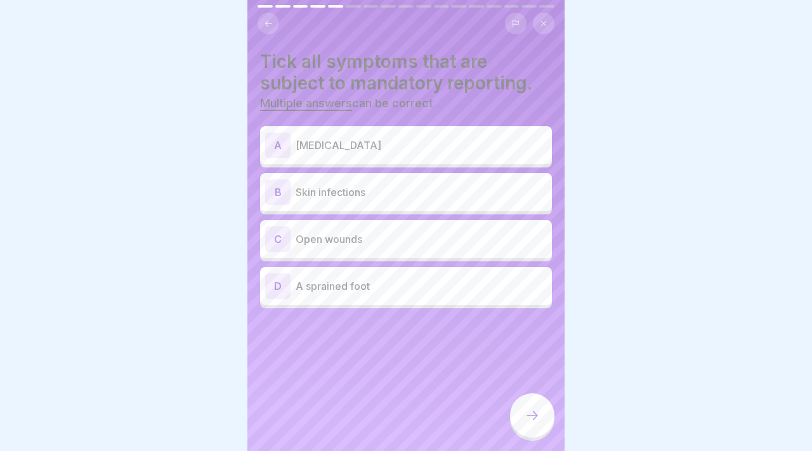
click at [454, 138] on p "[MEDICAL_DATA]" at bounding box center [421, 145] width 251 height 15
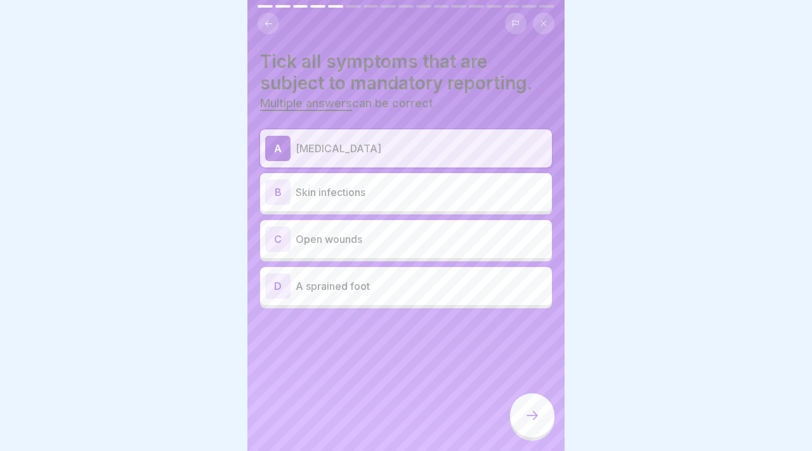
click at [451, 182] on div "B Skin infections" at bounding box center [406, 192] width 282 height 25
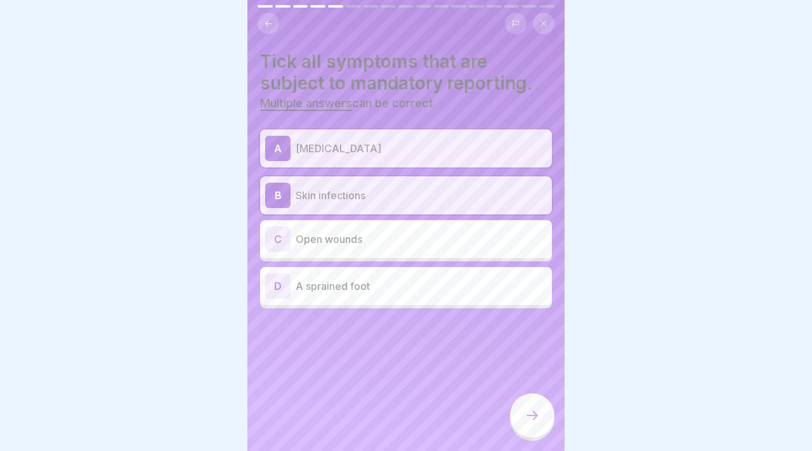
click at [453, 246] on p "Open wounds" at bounding box center [421, 239] width 251 height 15
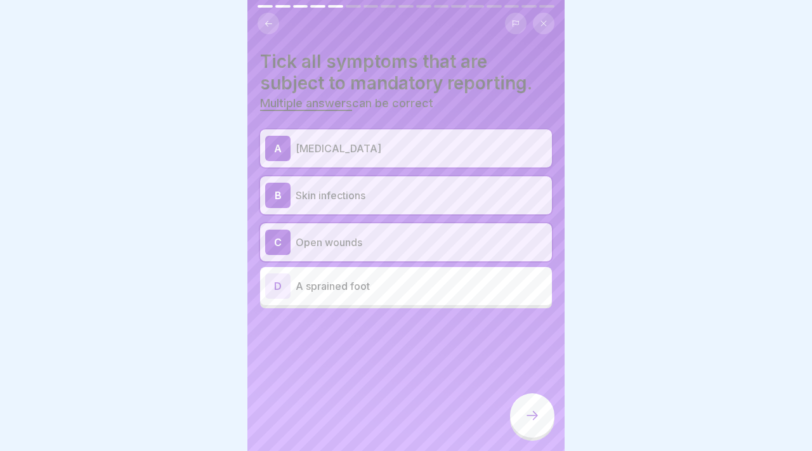
click at [454, 295] on div "D A sprained foot" at bounding box center [406, 286] width 282 height 25
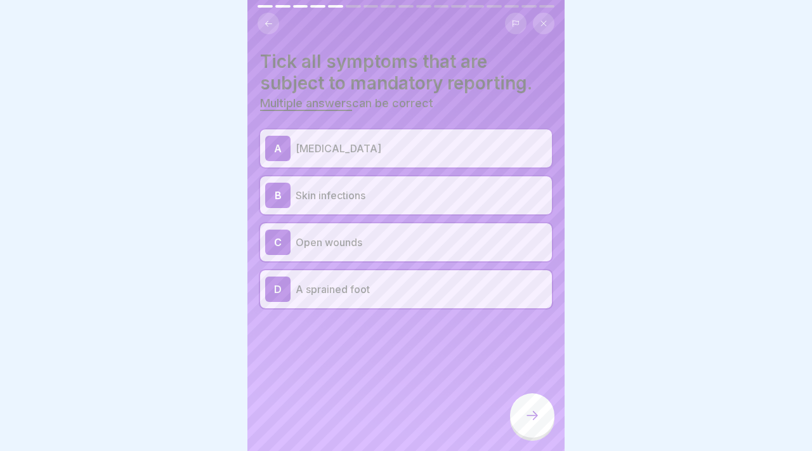
click at [534, 414] on icon at bounding box center [532, 415] width 15 height 15
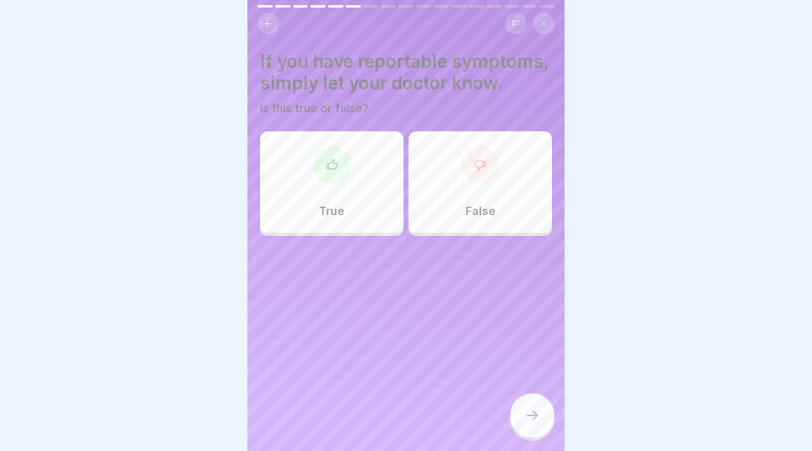
click at [360, 168] on div "True" at bounding box center [331, 182] width 143 height 102
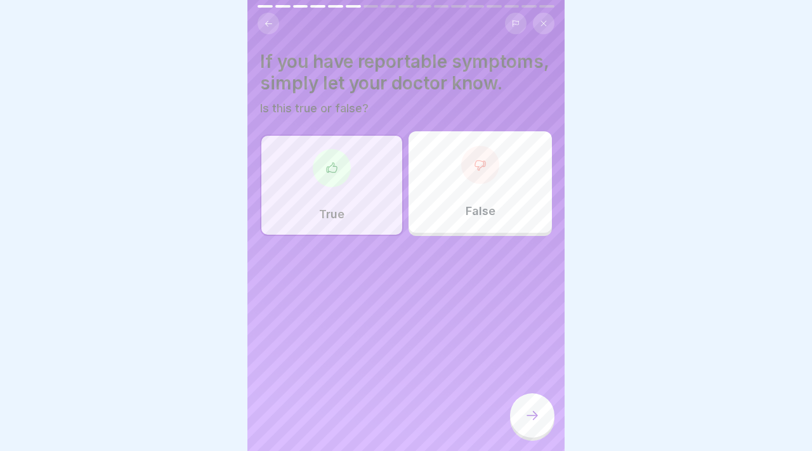
click at [542, 432] on div at bounding box center [532, 416] width 44 height 44
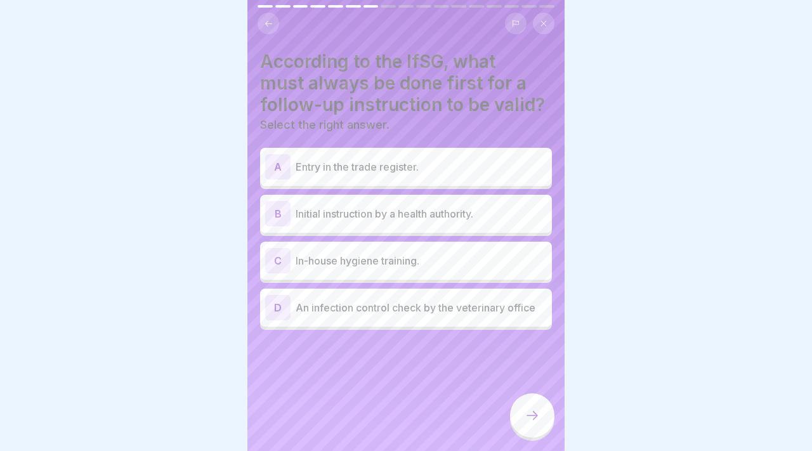
click at [449, 224] on div "B Initial instruction by a health authority." at bounding box center [406, 213] width 282 height 25
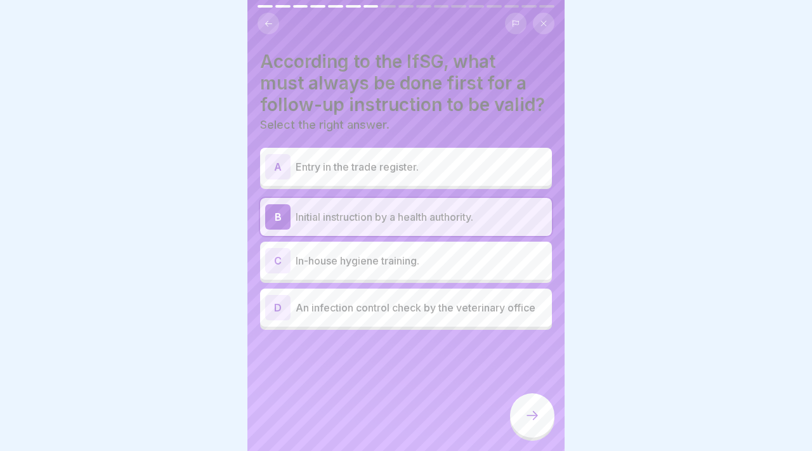
click at [522, 406] on div at bounding box center [532, 416] width 44 height 44
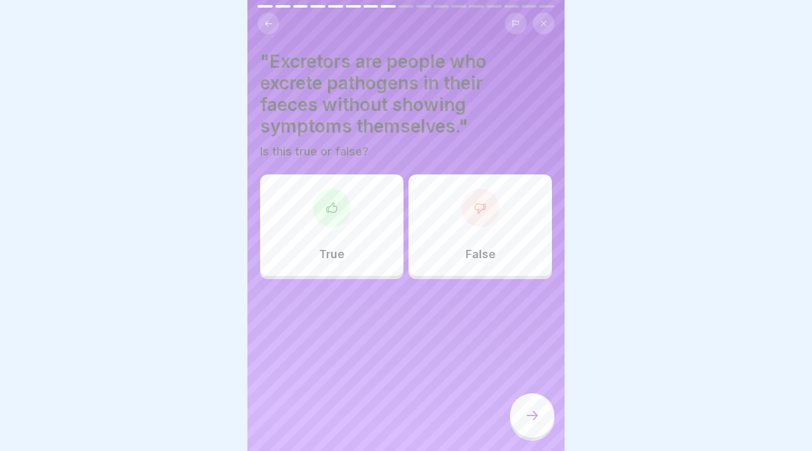
click at [332, 218] on div at bounding box center [332, 208] width 38 height 38
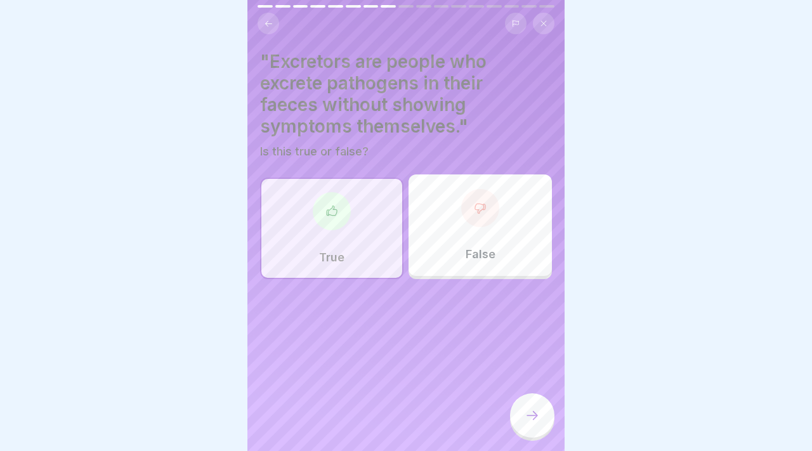
click at [534, 403] on div at bounding box center [532, 416] width 44 height 44
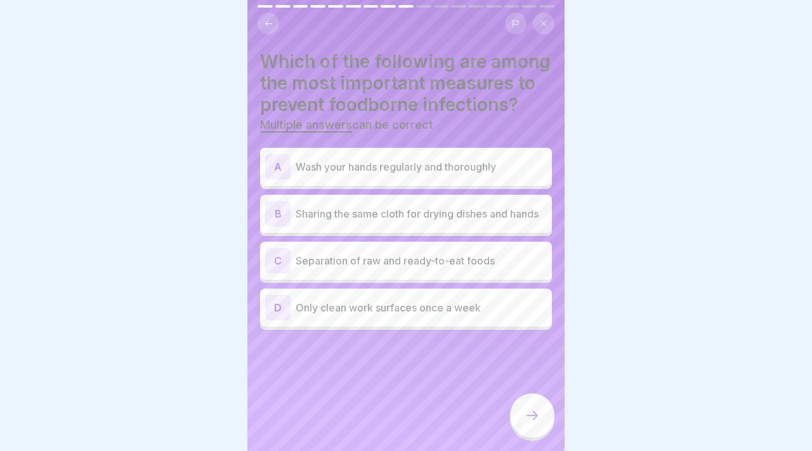
click at [430, 176] on div "A Wash your hands regularly and thoroughly" at bounding box center [406, 166] width 282 height 25
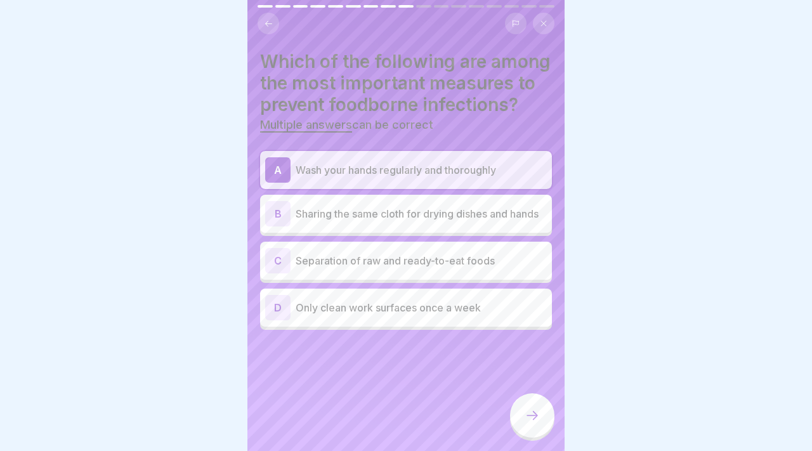
click at [437, 213] on p "Sharing the same cloth for drying dishes and hands" at bounding box center [421, 213] width 251 height 15
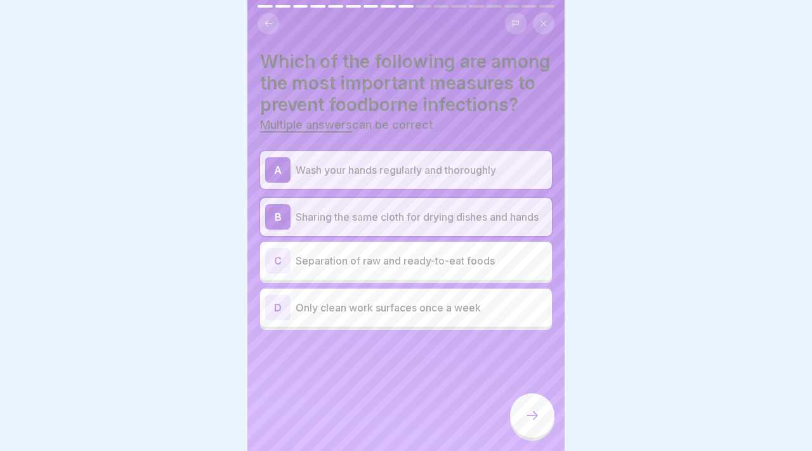
click at [422, 218] on p "Sharing the same cloth for drying dishes and hands" at bounding box center [421, 216] width 251 height 15
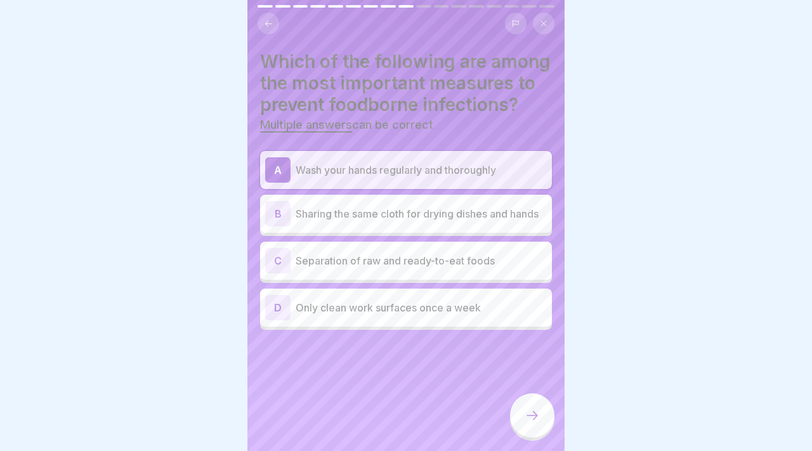
click at [419, 263] on p "Separation of raw and ready-to-eat foods" at bounding box center [421, 260] width 251 height 15
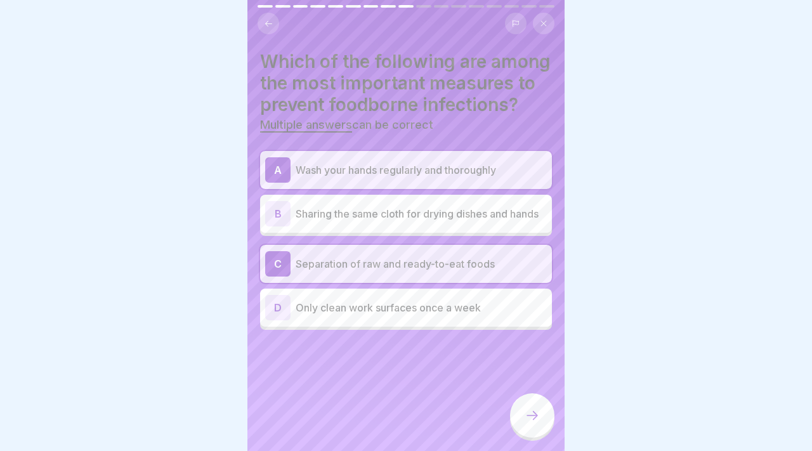
click at [546, 411] on div at bounding box center [532, 416] width 44 height 44
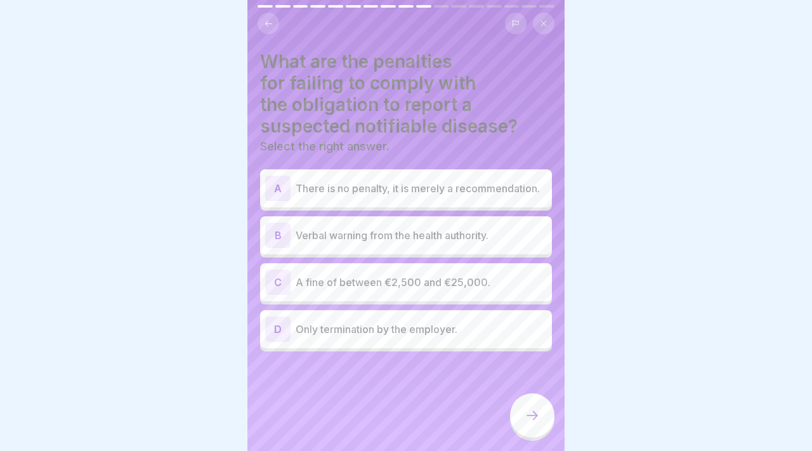
click at [321, 233] on p "Verbal warning from the health authority." at bounding box center [421, 235] width 251 height 15
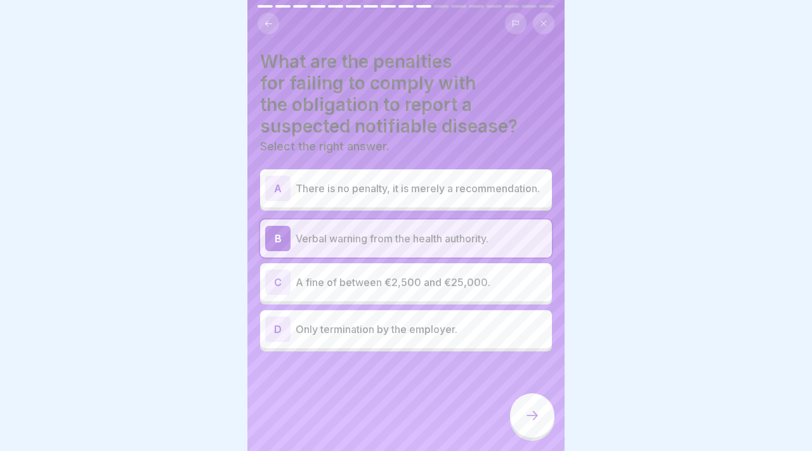
click at [321, 234] on p "Verbal warning from the health authority." at bounding box center [421, 238] width 251 height 15
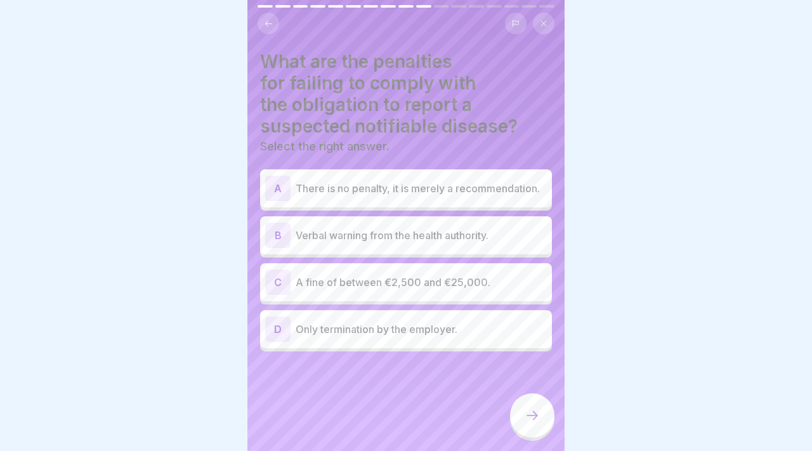
click at [313, 270] on div "C A fine of between €2,500 and €25,000." at bounding box center [406, 282] width 282 height 25
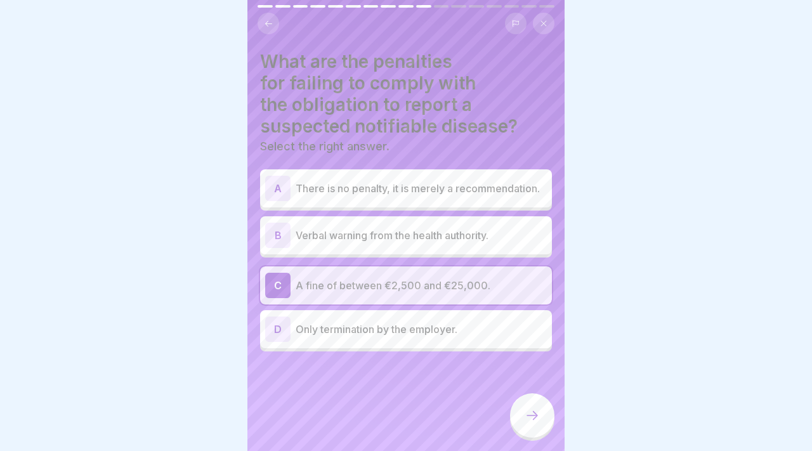
click at [329, 310] on div "D Only termination by the employer." at bounding box center [406, 329] width 292 height 38
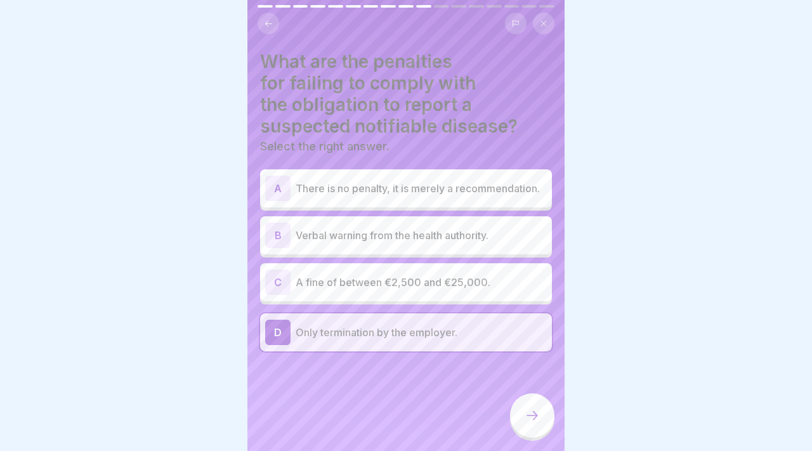
click at [324, 286] on p "A fine of between €2,500 and €25,000." at bounding box center [421, 282] width 251 height 15
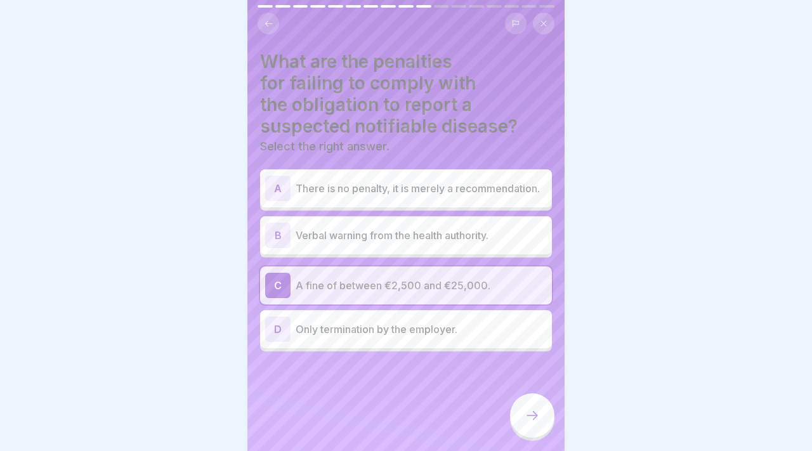
click at [514, 415] on div at bounding box center [532, 416] width 44 height 44
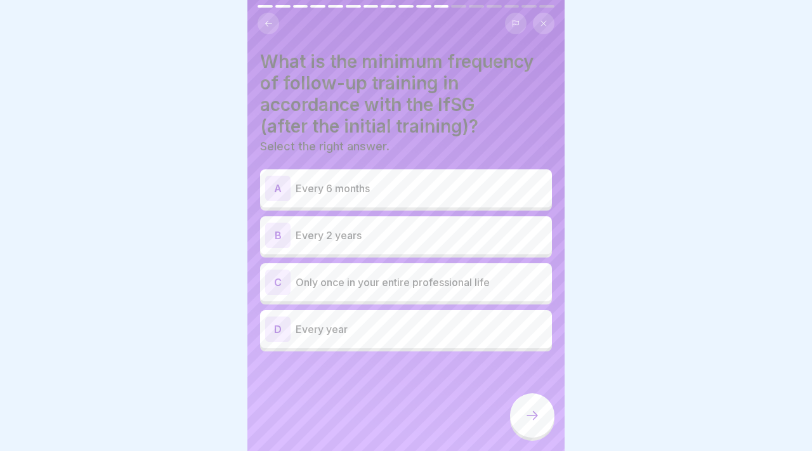
click at [449, 237] on p "Every 2 years" at bounding box center [421, 235] width 251 height 15
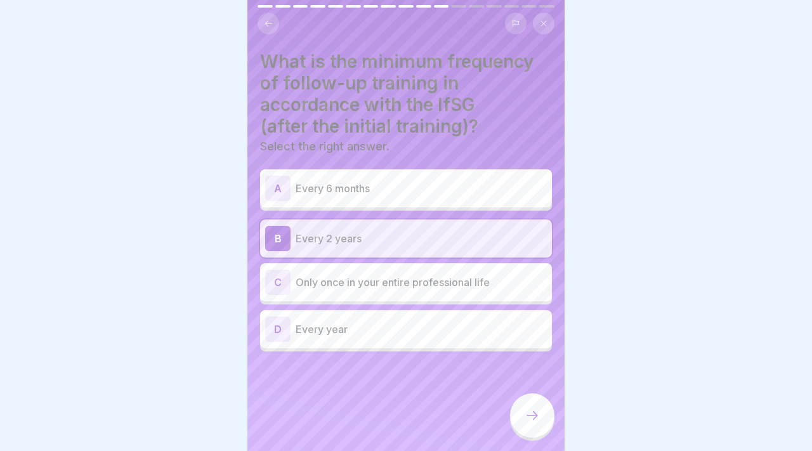
click at [543, 411] on div at bounding box center [532, 416] width 44 height 44
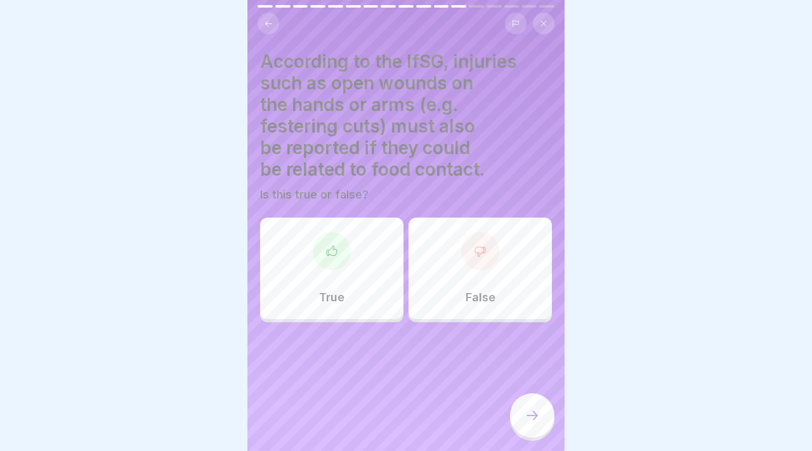
click at [319, 265] on div "True" at bounding box center [331, 269] width 143 height 102
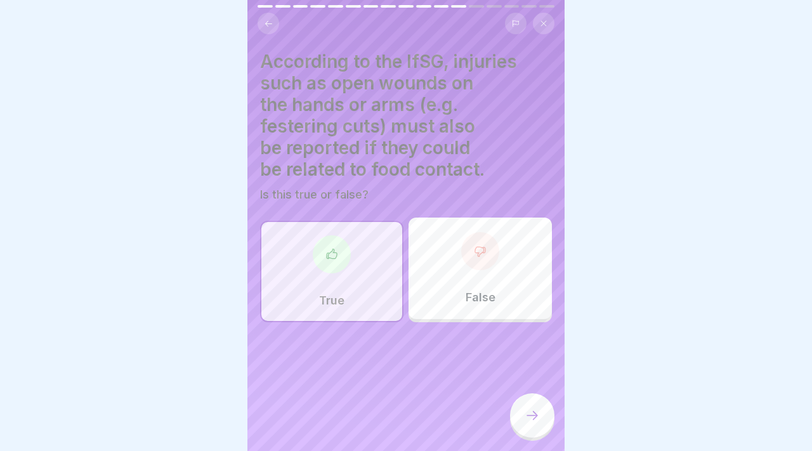
click at [525, 415] on icon at bounding box center [532, 415] width 15 height 15
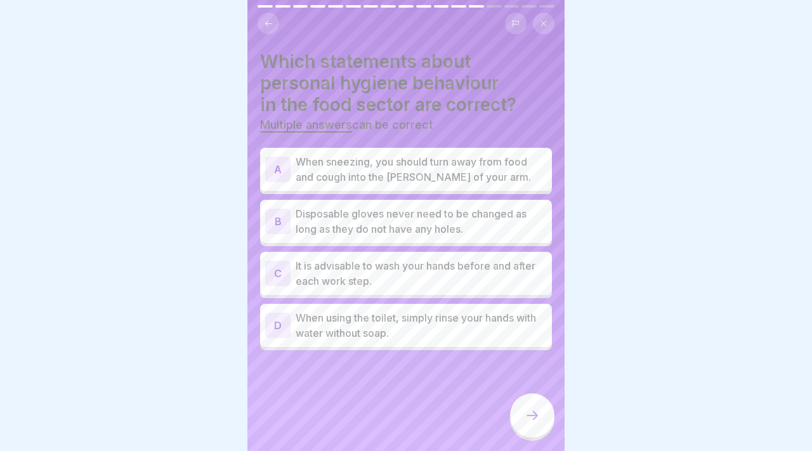
click at [456, 169] on p "When sneezing, you should turn away from food and cough into the [PERSON_NAME] …" at bounding box center [421, 169] width 251 height 30
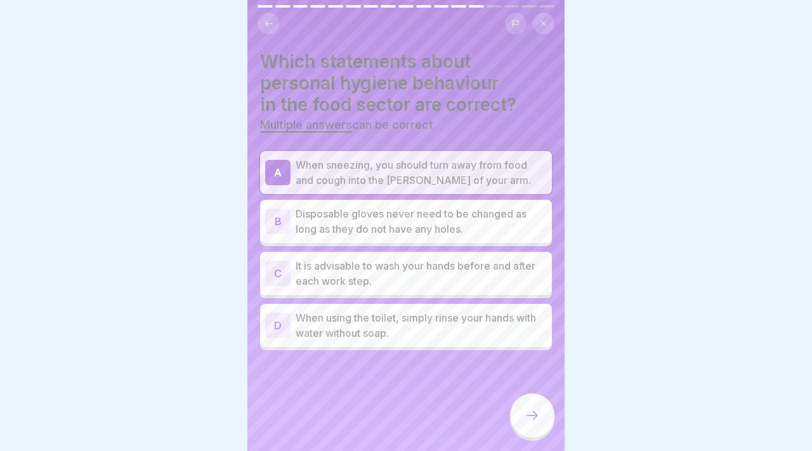
click at [432, 282] on p "It is advisable to wash your hands before and after each work step." at bounding box center [421, 273] width 251 height 30
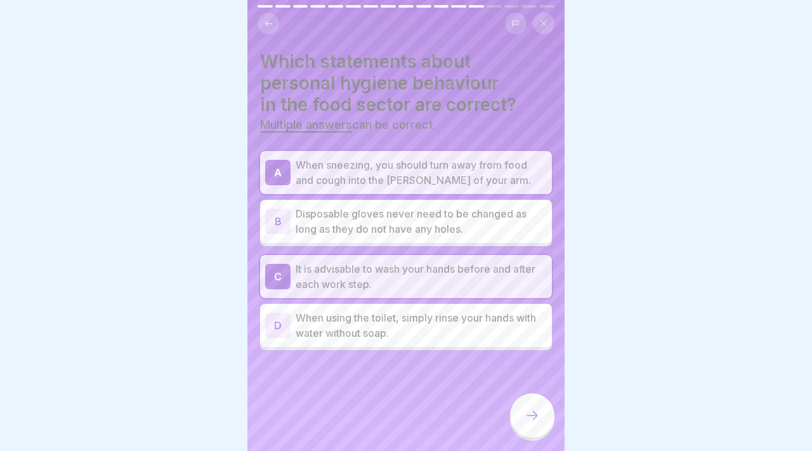
click at [517, 431] on div at bounding box center [532, 416] width 44 height 44
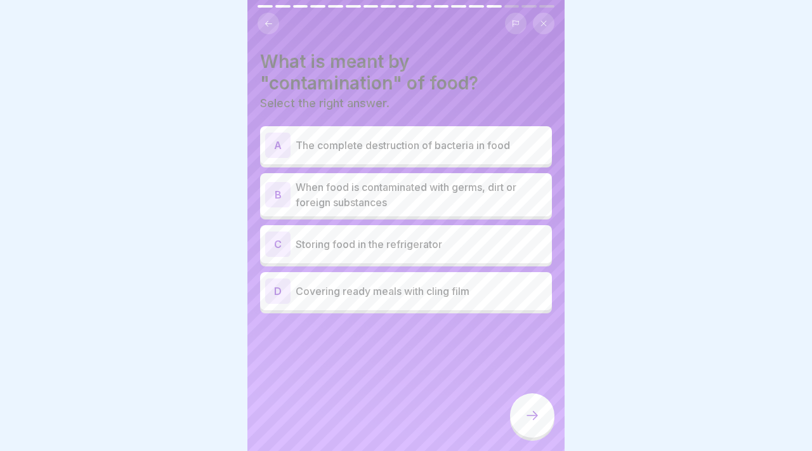
click at [454, 202] on p "When food is contaminated with germs, dirt or foreign substances" at bounding box center [421, 195] width 251 height 30
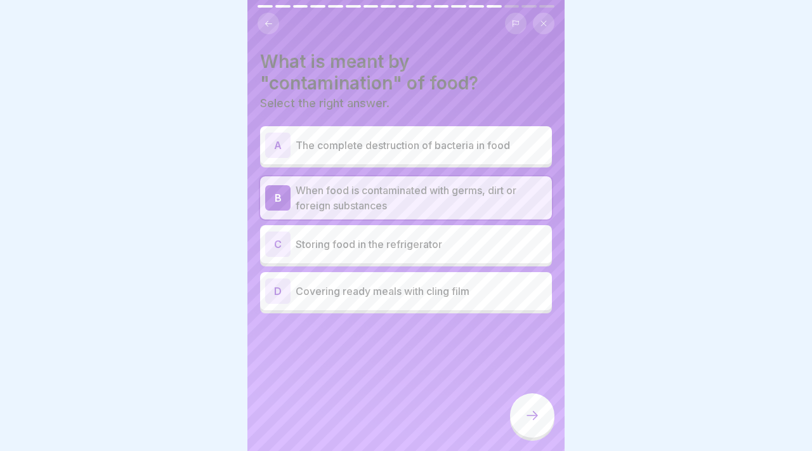
click at [516, 413] on div at bounding box center [532, 416] width 44 height 44
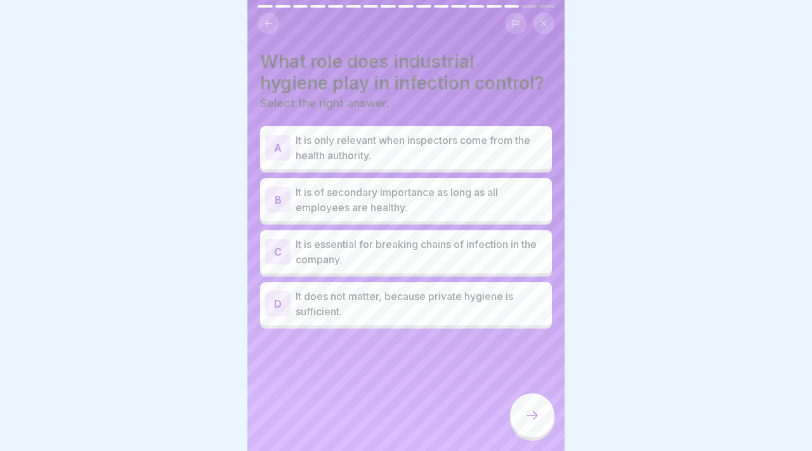
click at [401, 249] on p "It is essential for breaking chains of infection in the company." at bounding box center [421, 252] width 251 height 30
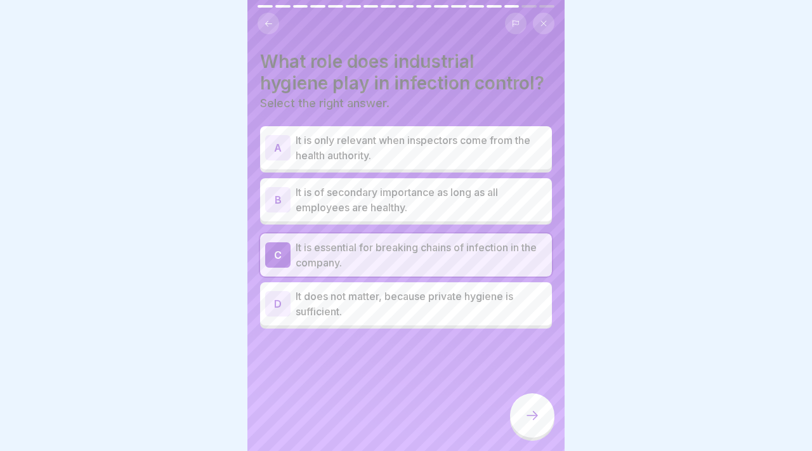
click at [527, 399] on div at bounding box center [532, 416] width 44 height 44
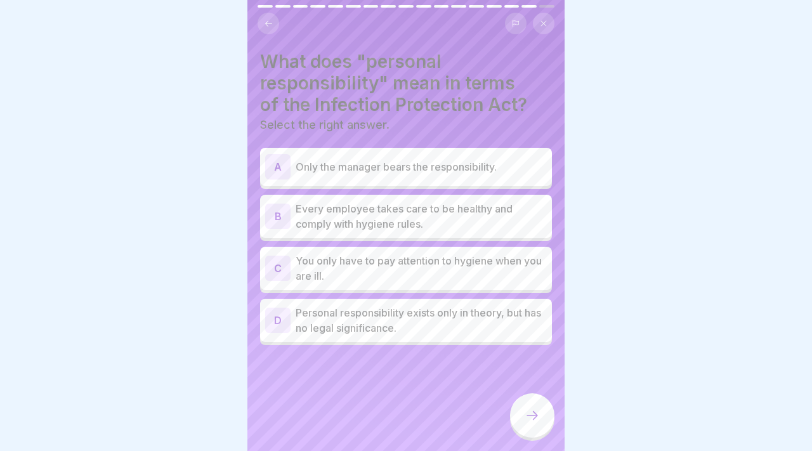
click at [482, 203] on p "Every employee takes care to be healthy and comply with hygiene rules." at bounding box center [421, 216] width 251 height 30
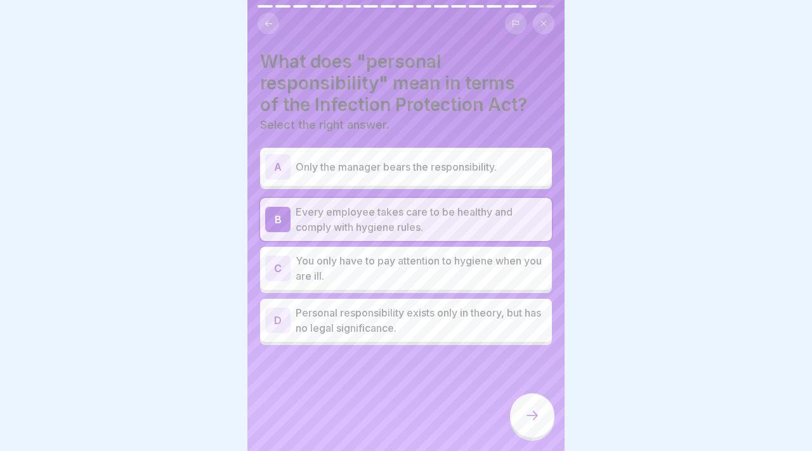
click at [514, 386] on div "What does "personal responsibility" mean in terms of the Infection Protection A…" at bounding box center [406, 225] width 317 height 451
click at [520, 404] on div at bounding box center [532, 416] width 44 height 44
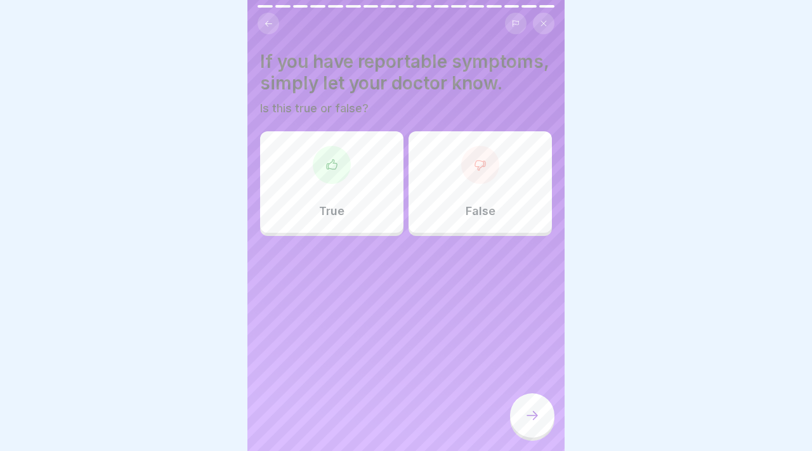
click at [370, 187] on div "True" at bounding box center [331, 182] width 143 height 102
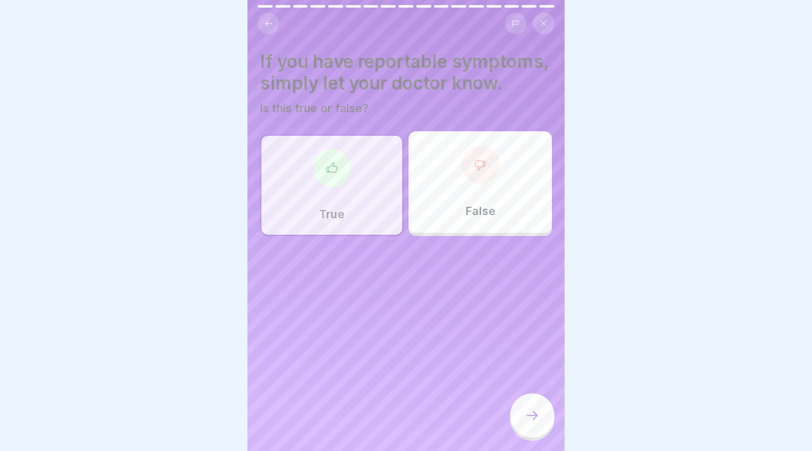
click at [521, 423] on div at bounding box center [532, 416] width 44 height 44
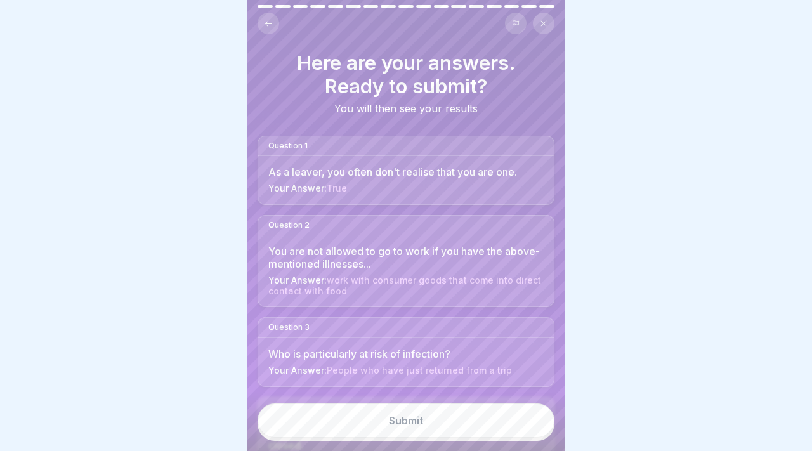
click at [521, 423] on button "Submit" at bounding box center [406, 421] width 297 height 34
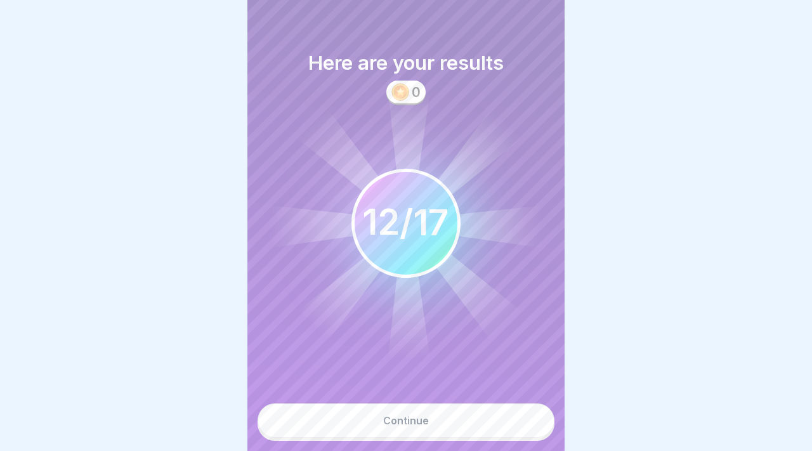
click at [521, 423] on button "Continue" at bounding box center [406, 421] width 297 height 34
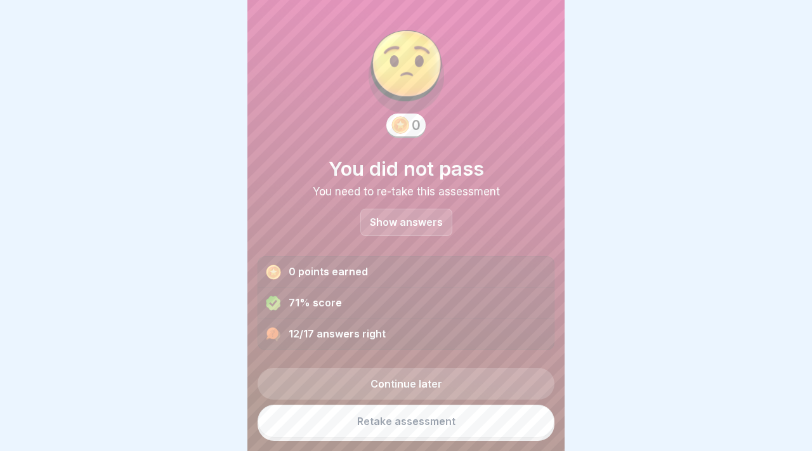
click at [482, 391] on link "Continue later" at bounding box center [406, 384] width 297 height 32
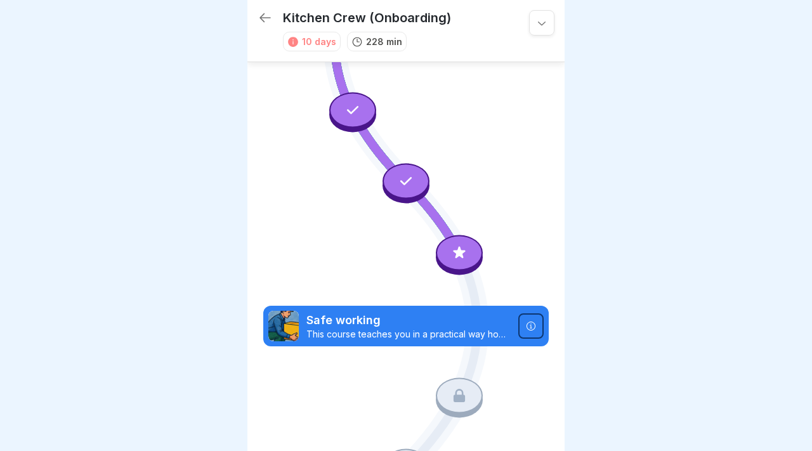
scroll to position [1641, 0]
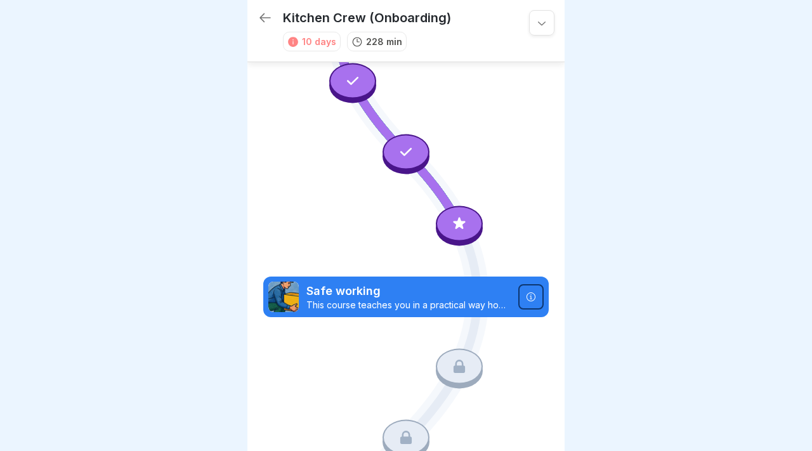
click at [539, 290] on div at bounding box center [531, 296] width 25 height 25
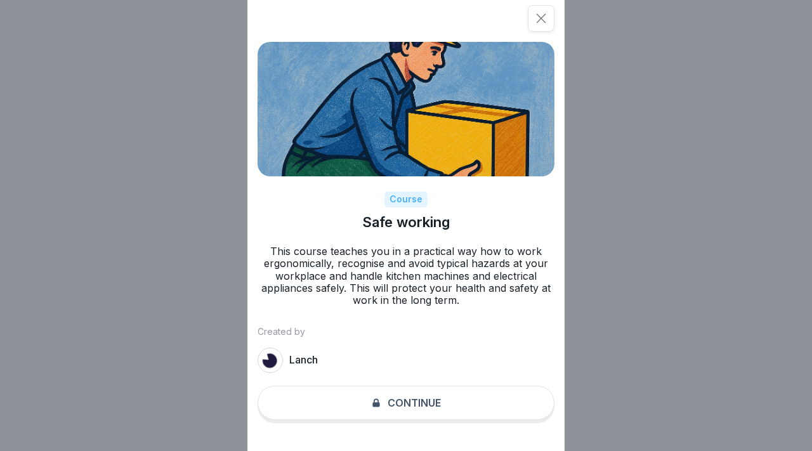
click at [368, 415] on div "Course Safe working This course teaches you in a practical way how to work ergo…" at bounding box center [406, 225] width 317 height 451
click at [526, 32] on div "Course Safe working This course teaches you in a practical way how to work ergo…" at bounding box center [406, 225] width 317 height 451
click at [535, 19] on icon at bounding box center [541, 18] width 13 height 13
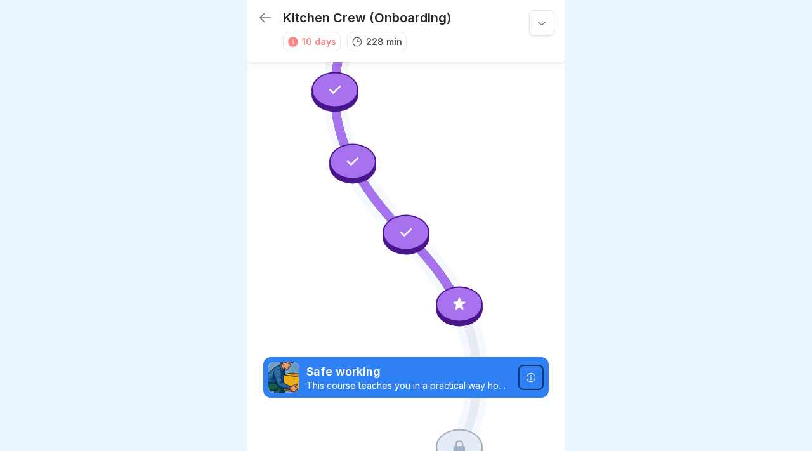
scroll to position [1559, 0]
